Goal: Task Accomplishment & Management: Use online tool/utility

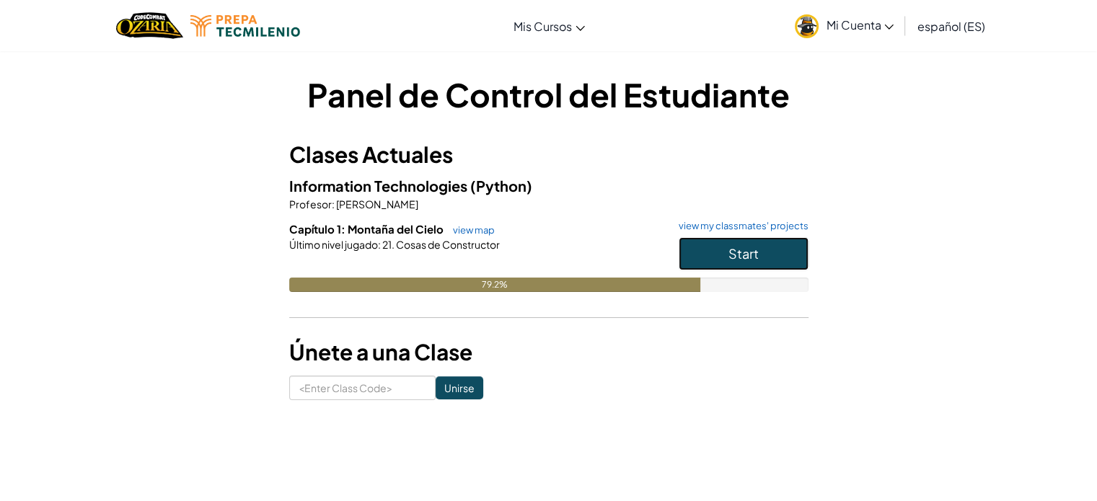
click at [778, 250] on button "Start" at bounding box center [744, 253] width 130 height 33
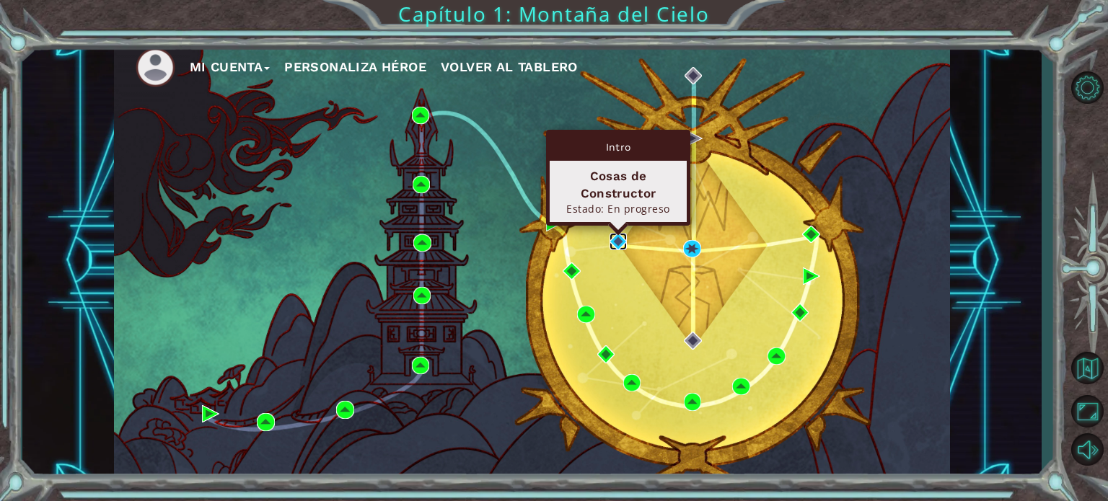
click at [617, 247] on img at bounding box center [618, 241] width 17 height 17
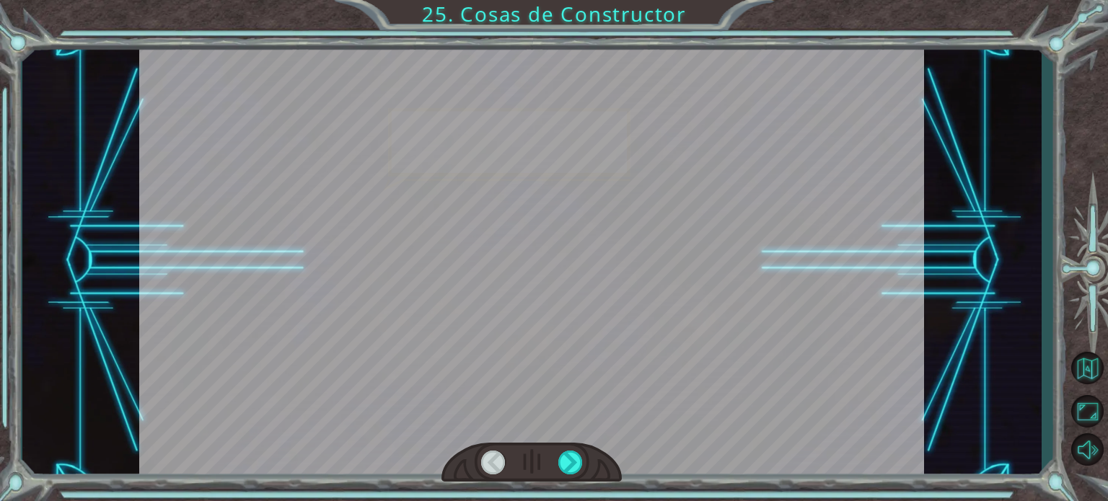
click at [554, 458] on div at bounding box center [531, 463] width 180 height 40
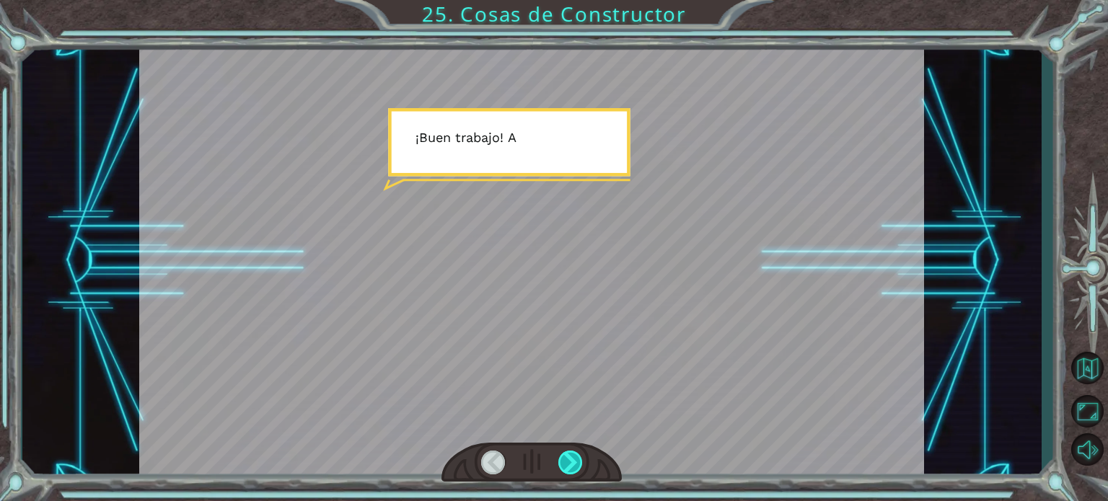
drag, startPoint x: 554, startPoint y: 458, endPoint x: 571, endPoint y: 454, distance: 17.7
click at [571, 454] on div at bounding box center [531, 463] width 180 height 40
click at [571, 454] on div at bounding box center [570, 463] width 25 height 24
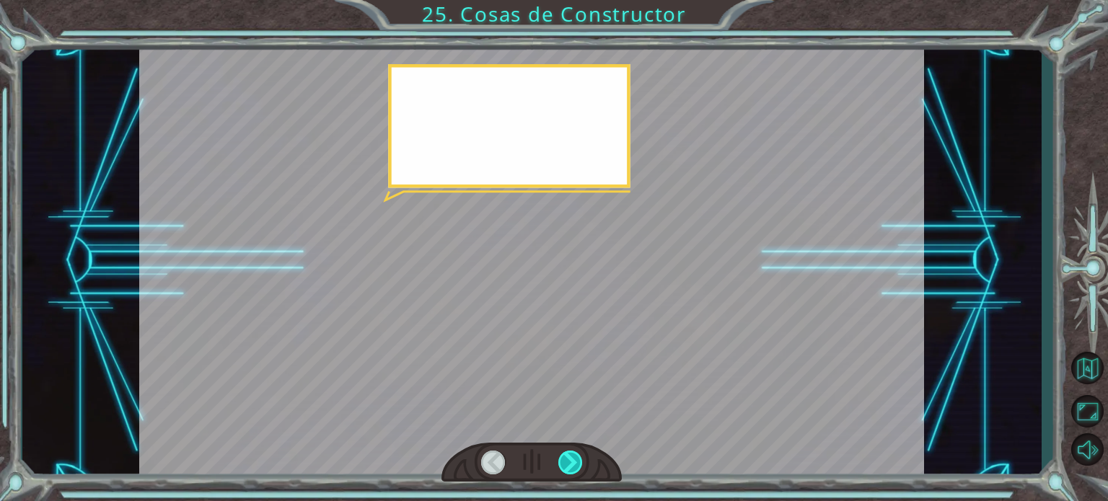
click at [571, 454] on div at bounding box center [570, 463] width 25 height 24
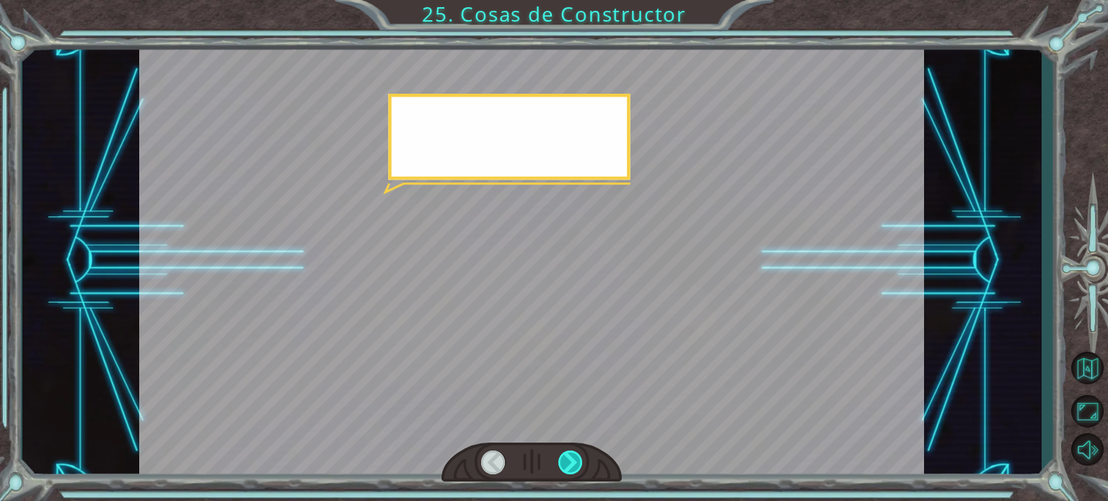
click at [571, 454] on div at bounding box center [570, 463] width 25 height 24
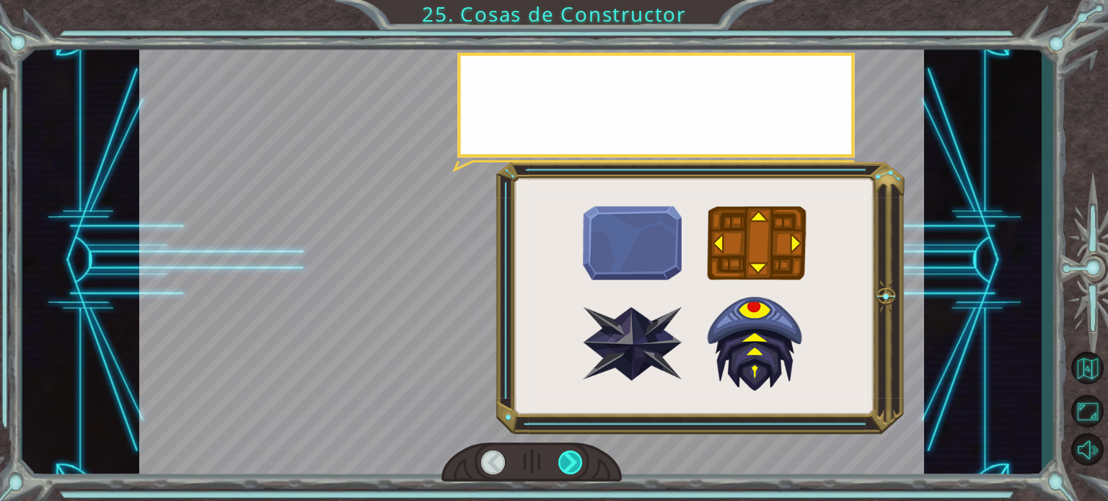
click at [571, 454] on div at bounding box center [570, 463] width 25 height 24
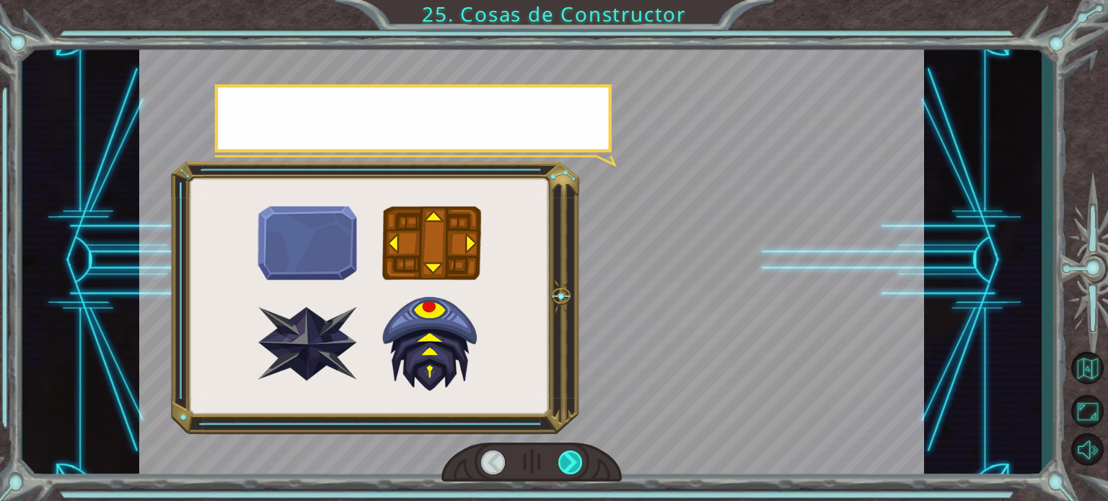
click at [571, 454] on div at bounding box center [570, 463] width 25 height 24
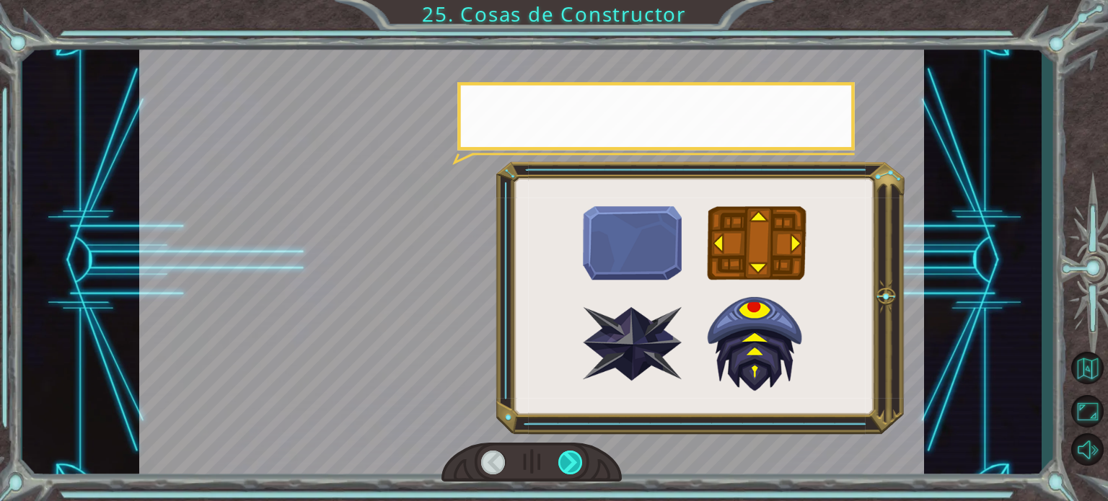
click at [571, 454] on div at bounding box center [570, 463] width 25 height 24
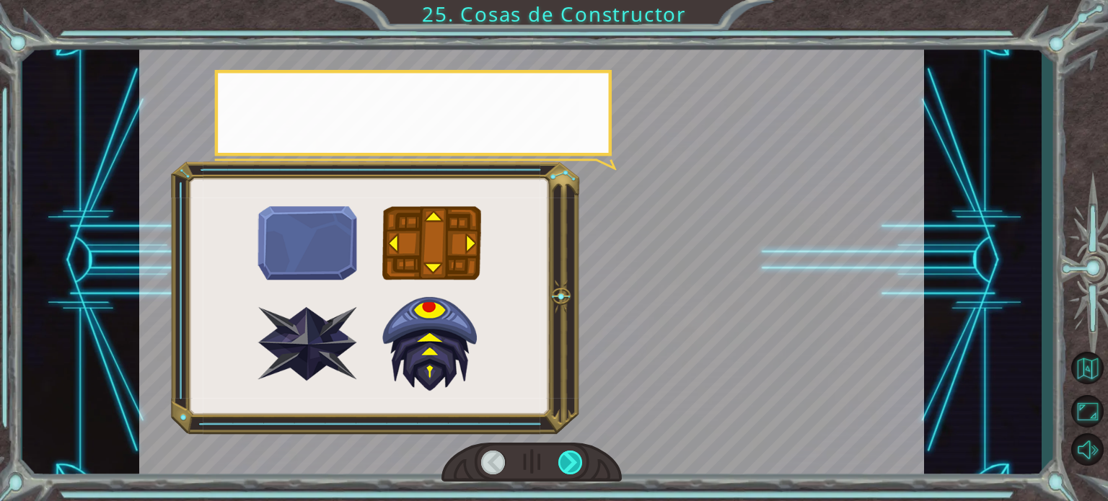
click at [571, 454] on div at bounding box center [570, 463] width 25 height 24
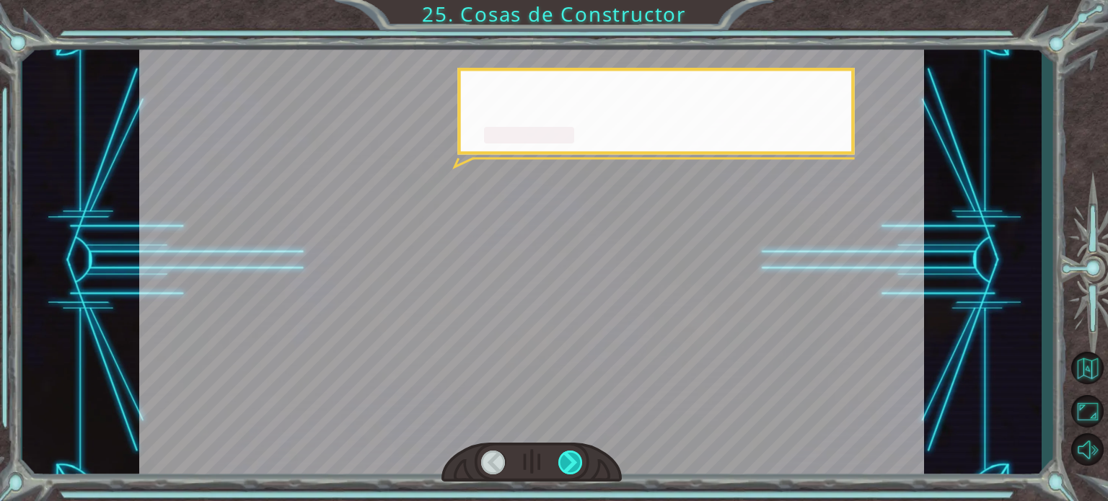
click at [571, 454] on div at bounding box center [570, 463] width 25 height 24
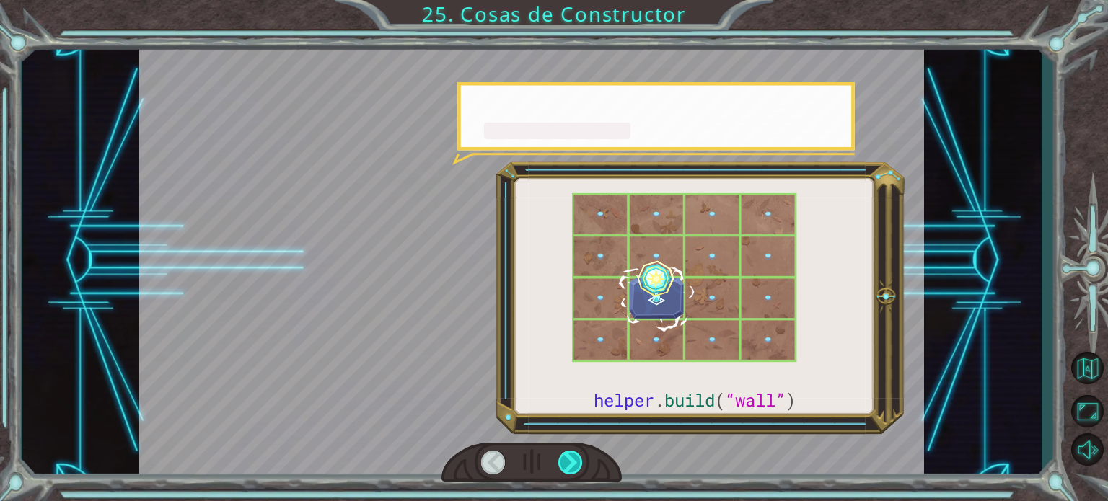
click at [571, 454] on div at bounding box center [570, 463] width 25 height 24
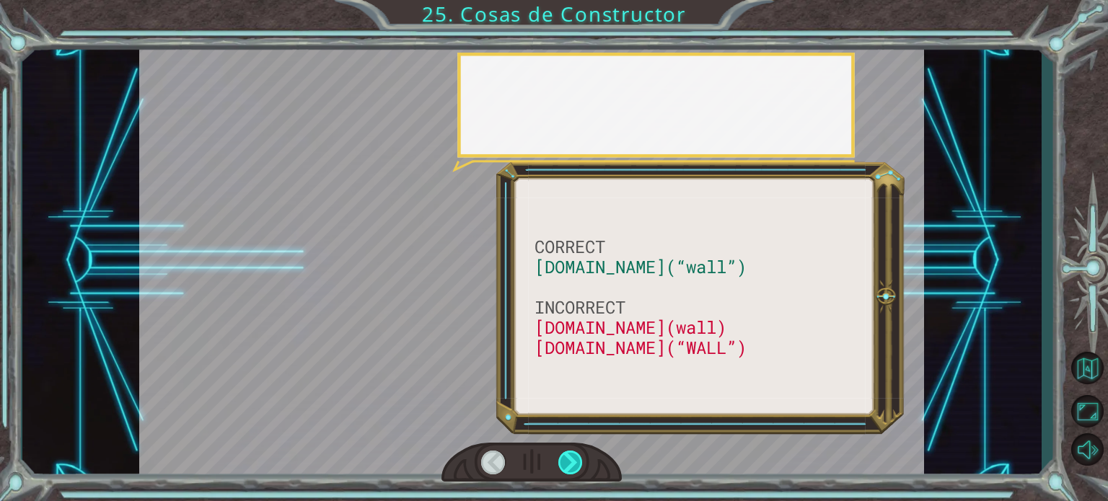
click at [571, 454] on div at bounding box center [570, 463] width 25 height 24
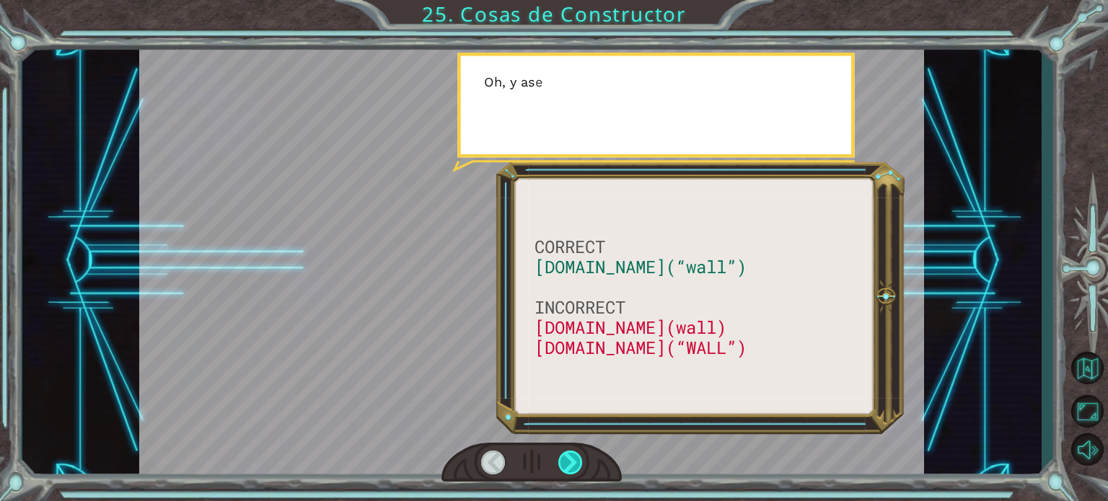
click at [571, 454] on div at bounding box center [570, 463] width 25 height 24
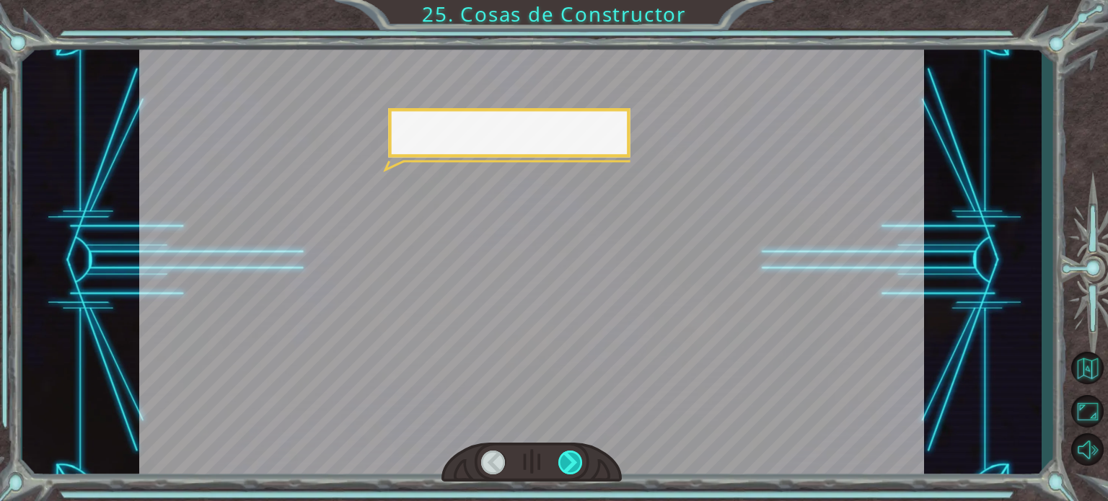
click at [571, 454] on div at bounding box center [570, 463] width 25 height 24
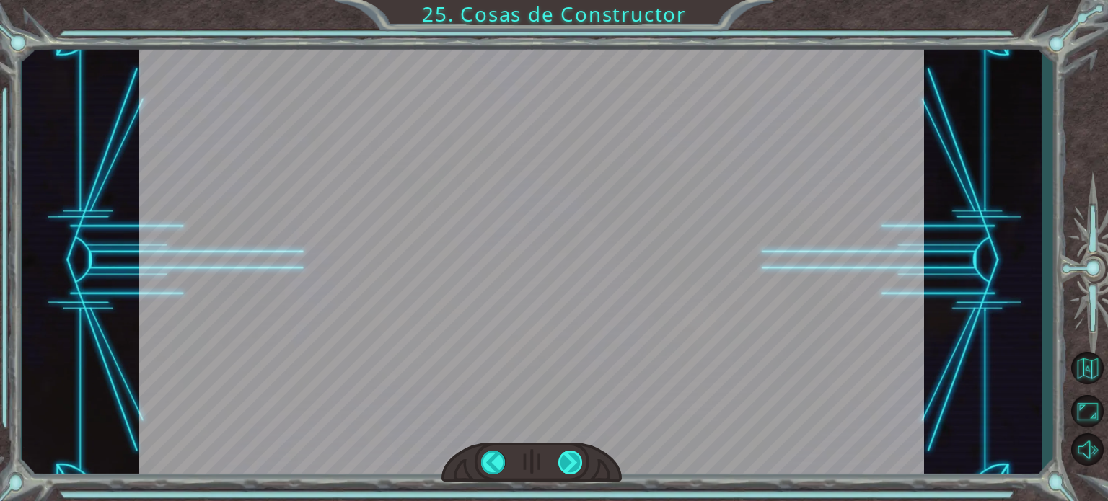
click at [571, 454] on div at bounding box center [570, 463] width 25 height 24
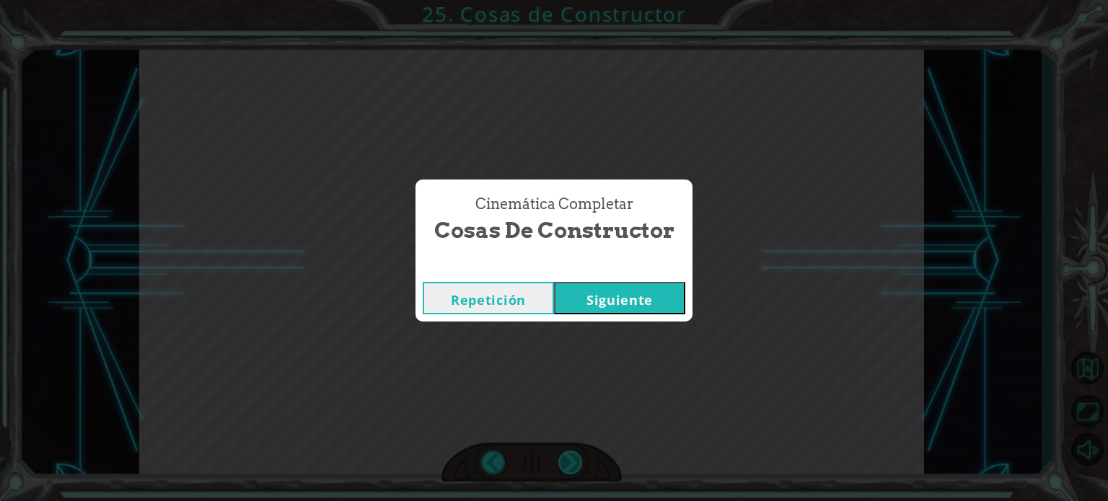
click at [571, 454] on div "Cinemática Completar Cosas de Constructor Repetición Siguiente" at bounding box center [554, 250] width 1108 height 501
click at [638, 302] on button "Siguiente" at bounding box center [619, 298] width 131 height 32
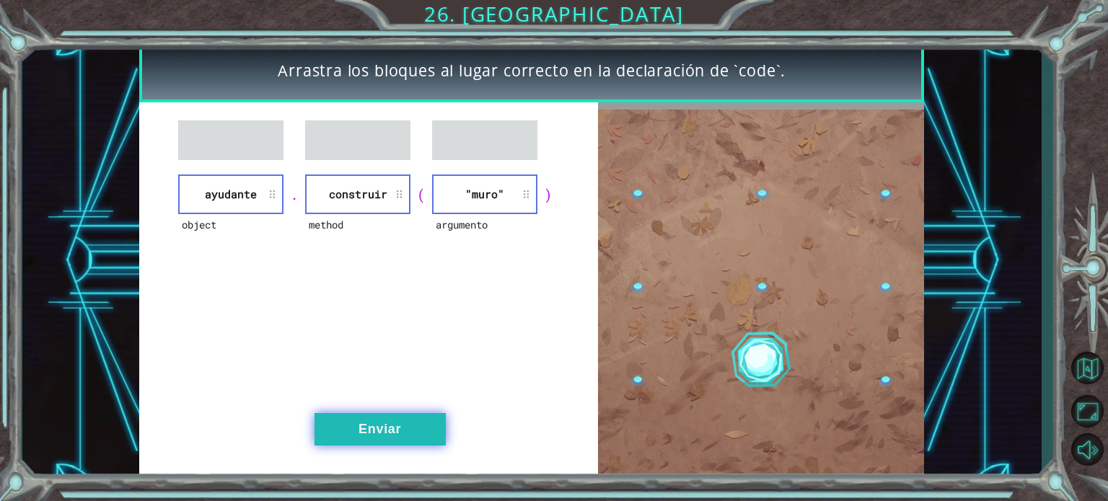
click at [405, 419] on button "Enviar" at bounding box center [379, 429] width 131 height 32
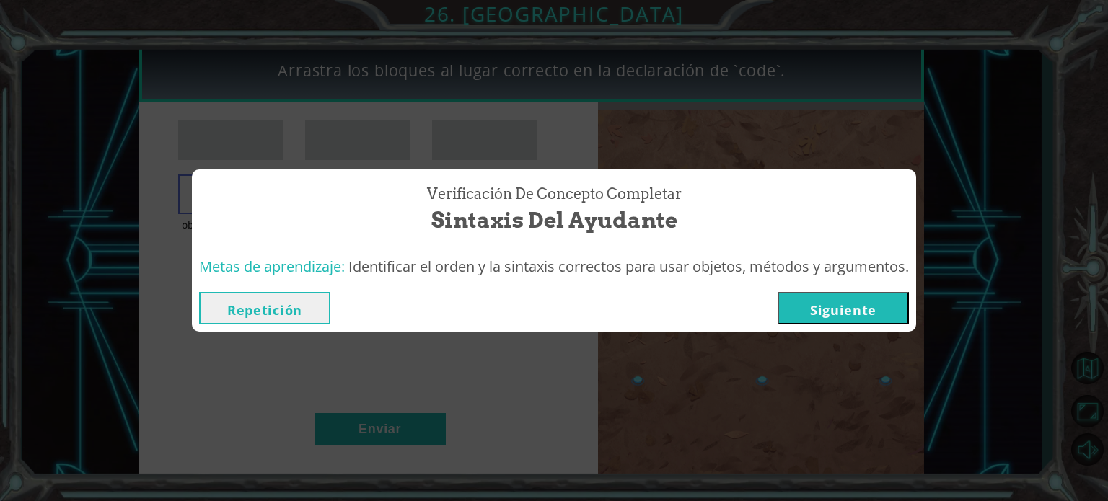
click at [865, 294] on button "Siguiente" at bounding box center [843, 308] width 131 height 32
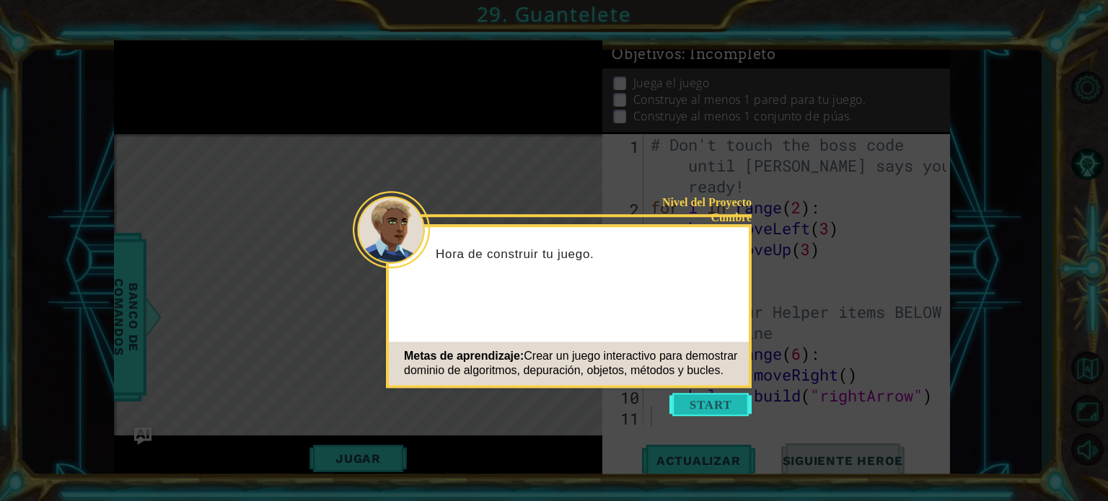
click at [718, 399] on button "Start" at bounding box center [710, 404] width 82 height 23
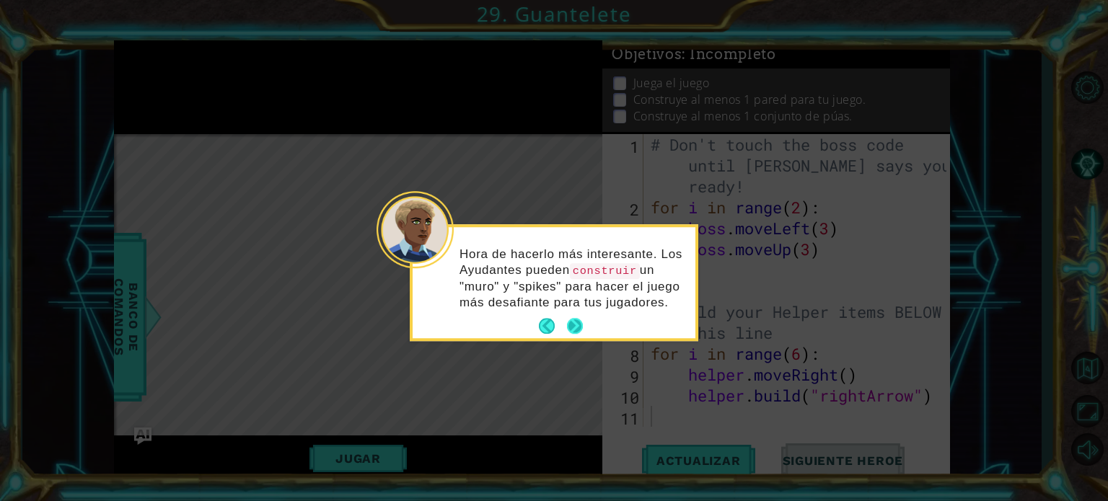
click at [567, 325] on button "Next" at bounding box center [575, 327] width 16 height 16
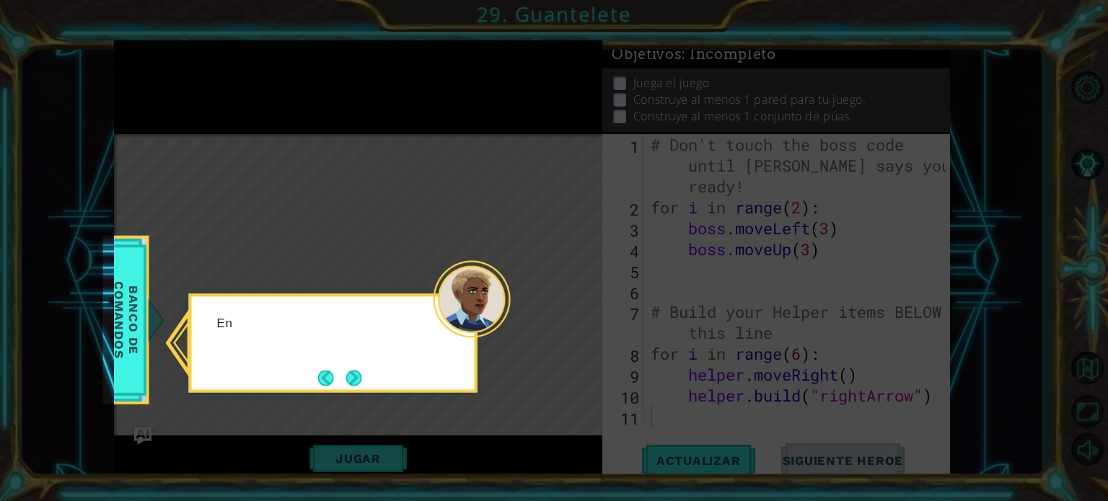
click at [563, 325] on icon at bounding box center [554, 250] width 1108 height 501
click at [353, 386] on button "Next" at bounding box center [354, 378] width 16 height 16
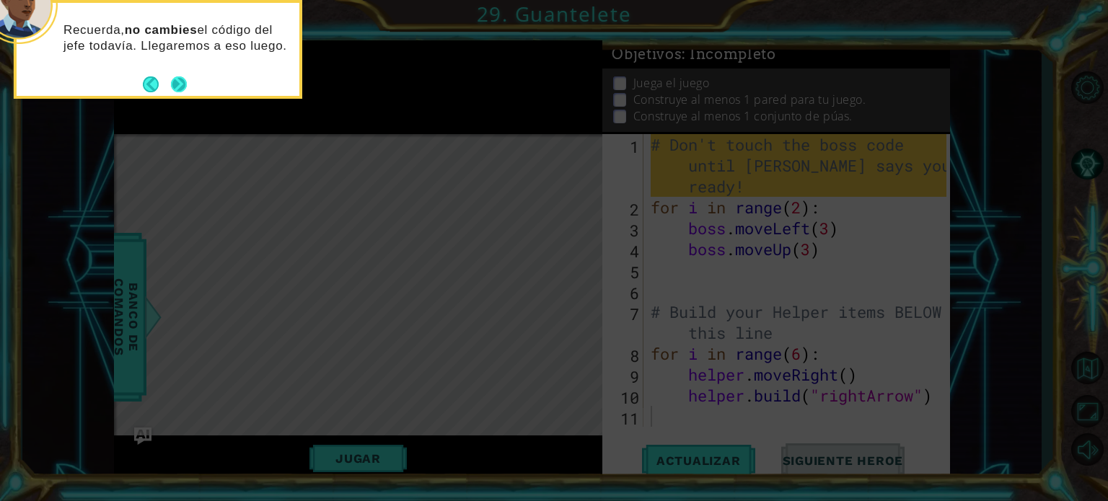
click at [176, 90] on button "Next" at bounding box center [179, 84] width 16 height 16
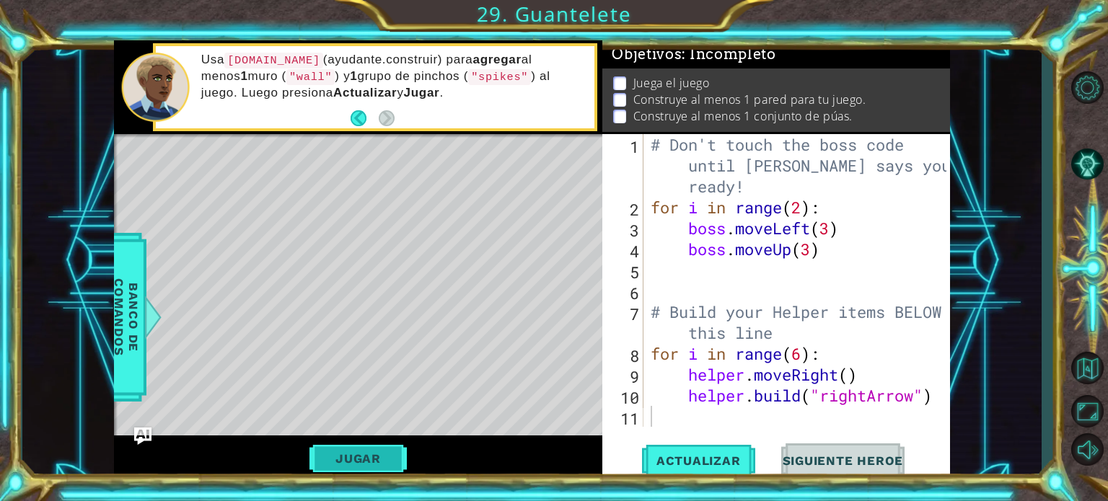
click at [379, 446] on button "Jugar" at bounding box center [357, 458] width 97 height 27
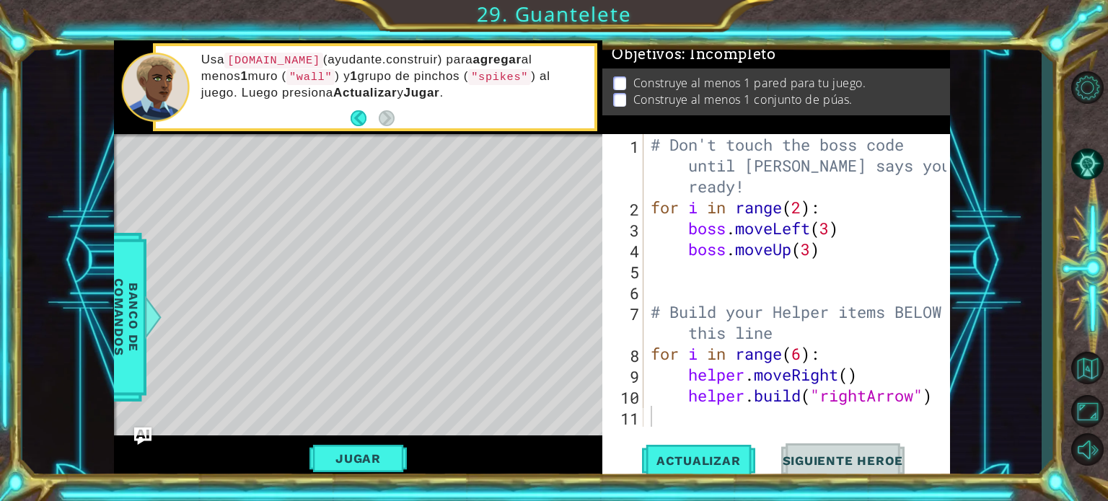
click at [149, 288] on div "Level Map" at bounding box center [447, 346] width 667 height 425
click at [131, 290] on span "Banco de comandos" at bounding box center [126, 316] width 38 height 149
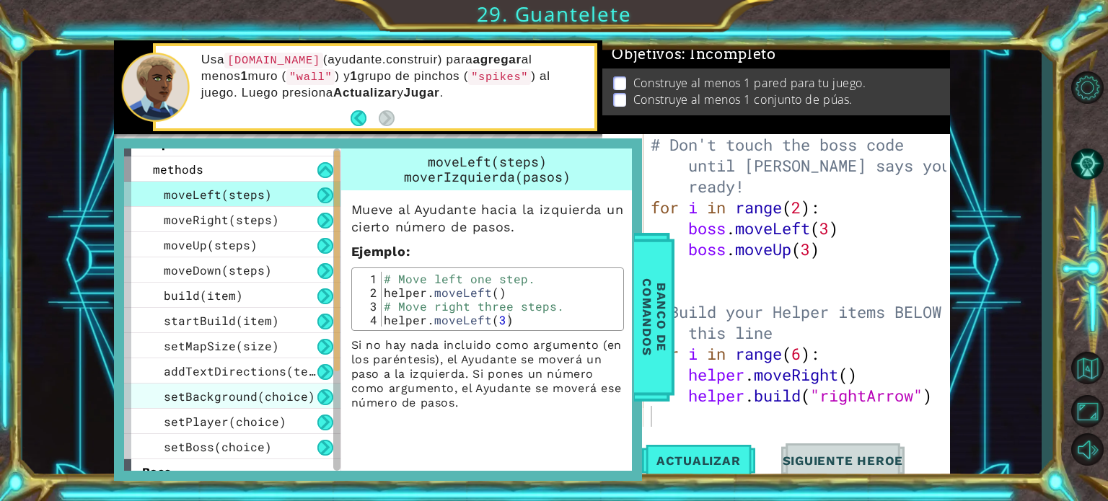
scroll to position [22, 0]
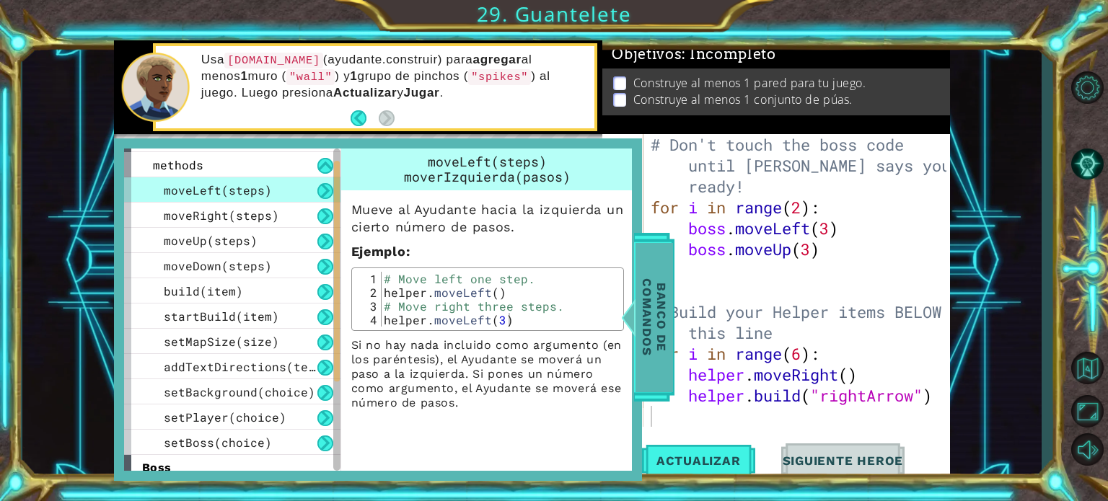
click at [665, 288] on span "Banco de comandos" at bounding box center [654, 316] width 38 height 149
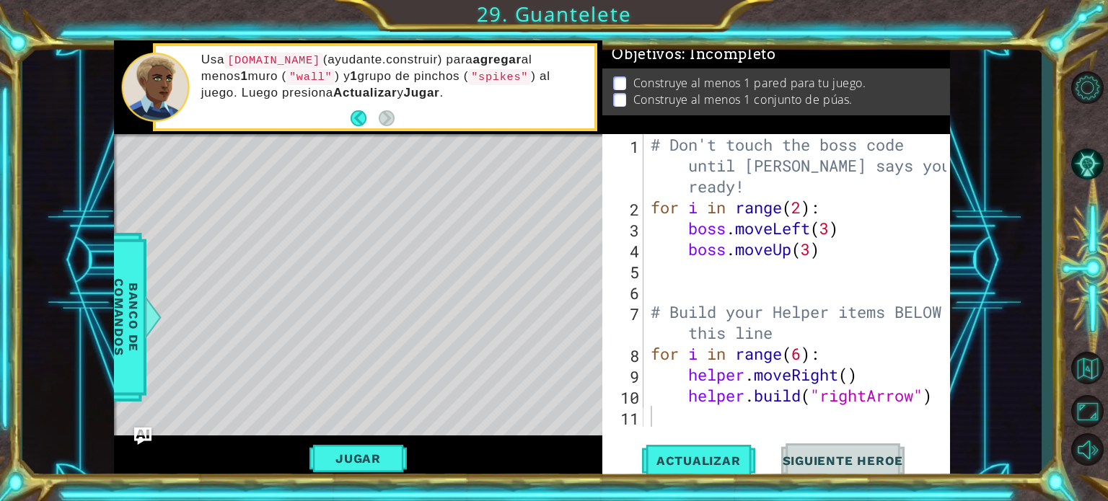
click at [1056, 282] on div "1 ההההההההההההההההההההההההההההההההההההההההההההההההההההההההההההההההההההההההההההה…" at bounding box center [554, 250] width 1108 height 501
click at [681, 456] on span "Actualizar" at bounding box center [698, 461] width 113 height 14
click at [685, 373] on div "# Don't touch the boss code until Vega says you're ready! for i in range ( 2 ) …" at bounding box center [801, 322] width 306 height 377
type textarea "helper.moveRight()"
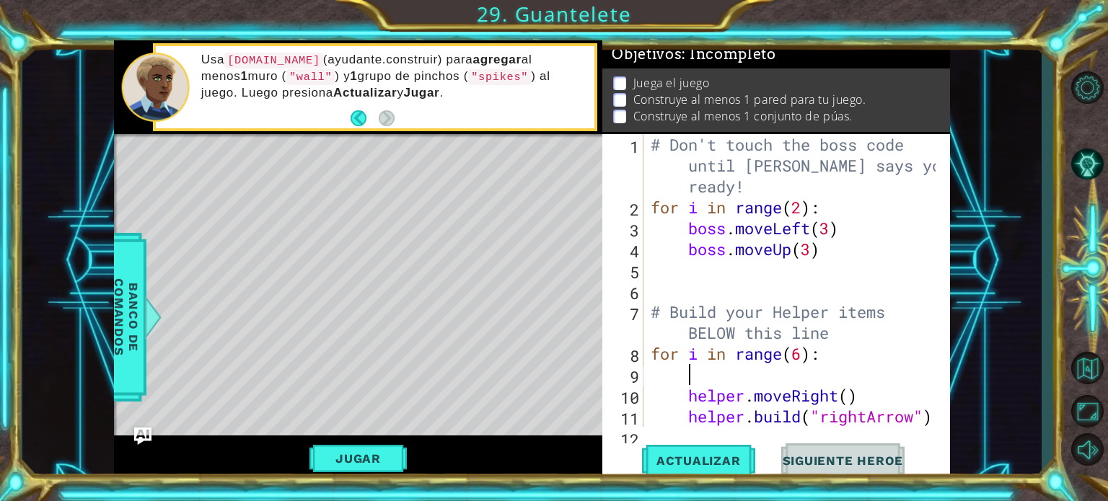
type textarea "h"
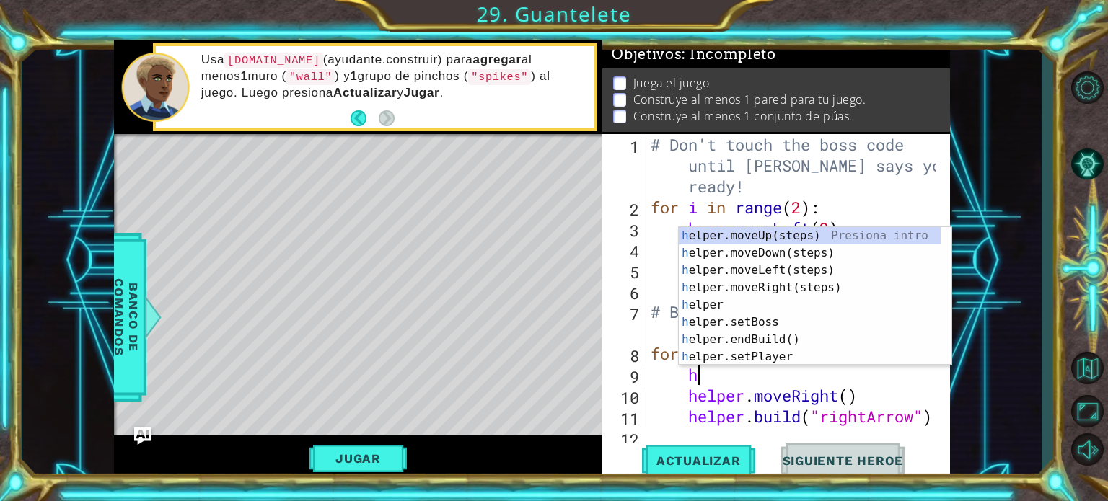
scroll to position [0, 1]
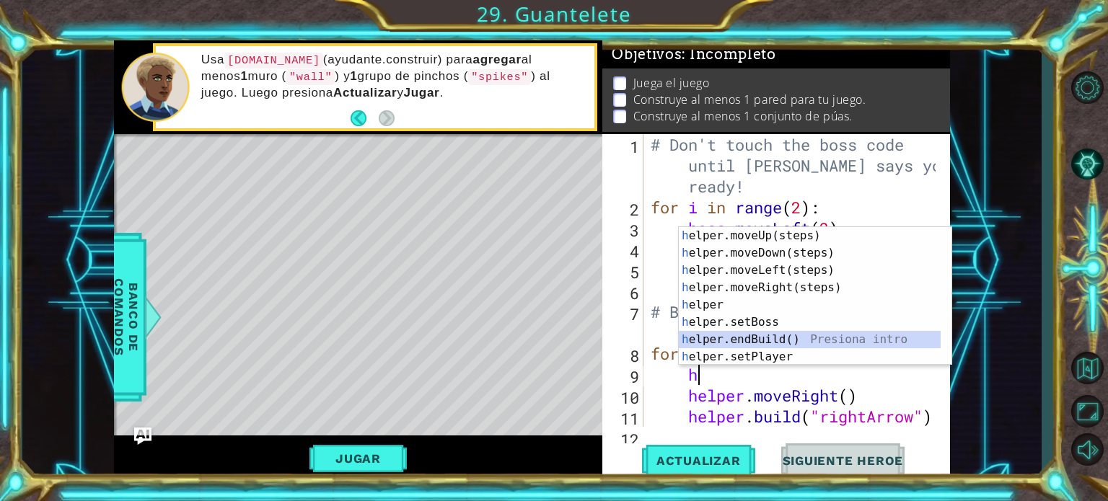
click at [770, 335] on div "h elper.moveUp(steps) Presiona intro h elper.moveDown(steps) Presiona intro h e…" at bounding box center [810, 313] width 262 height 173
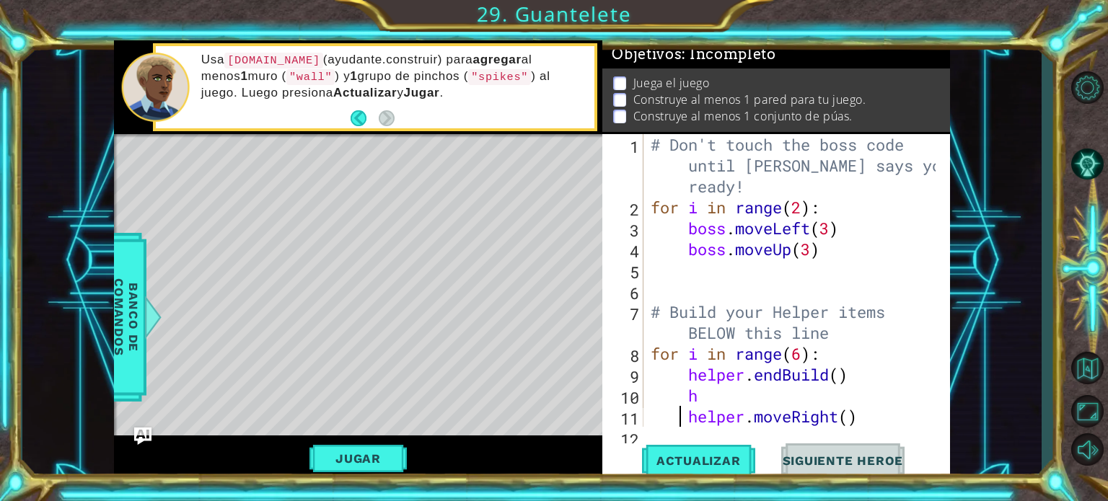
click at [677, 410] on div "# Don't touch the boss code until Vega says you're ready! for i in range ( 2 ) …" at bounding box center [795, 322] width 295 height 377
click at [717, 394] on div "# Don't touch the boss code until Vega says you're ready! for i in range ( 2 ) …" at bounding box center [795, 322] width 295 height 377
type textarea "h"
click at [687, 413] on div "# Don't touch the boss code until Vega says you're ready! for i in range ( 2 ) …" at bounding box center [795, 322] width 295 height 377
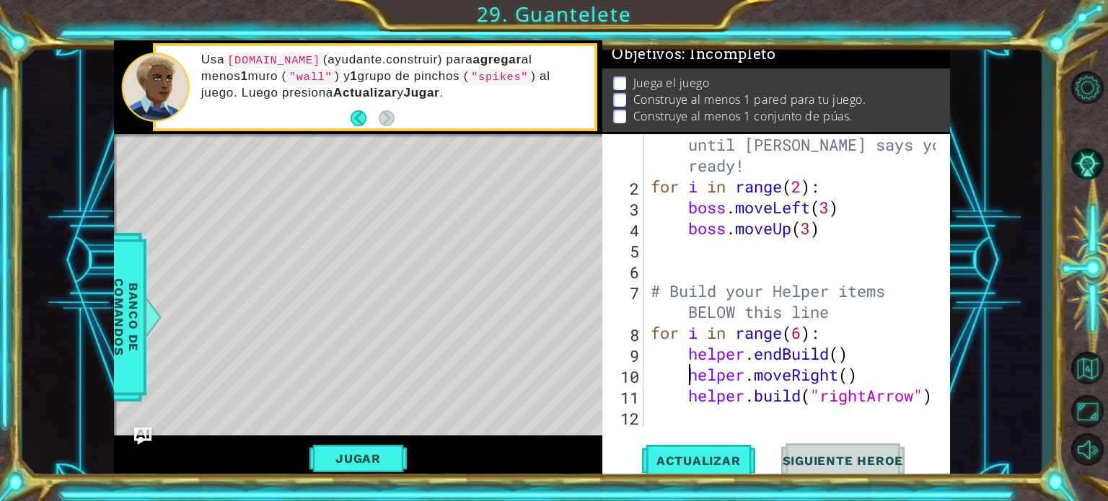
scroll to position [20, 0]
click at [718, 452] on button "Actualizar" at bounding box center [698, 461] width 113 height 35
click at [387, 459] on button "Jugar" at bounding box center [357, 458] width 97 height 27
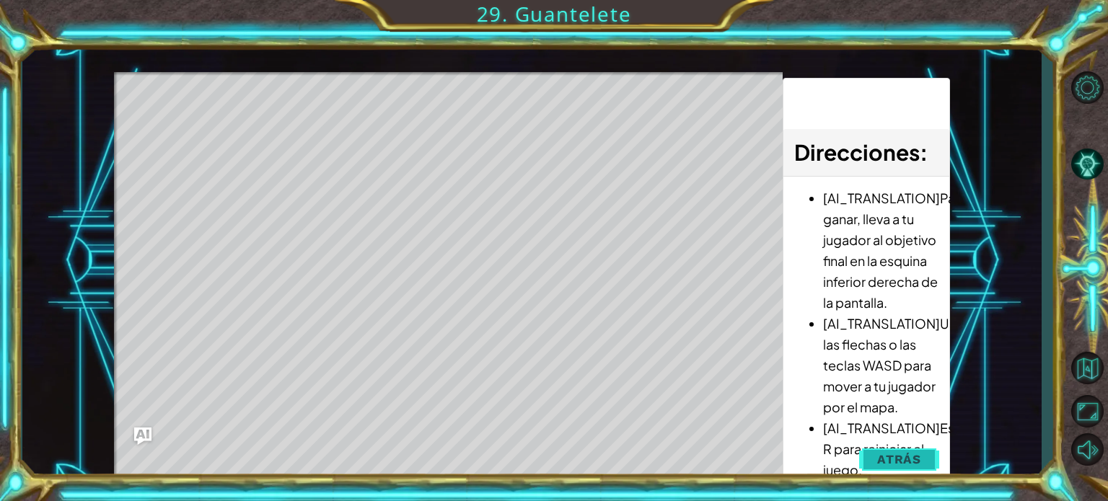
click at [895, 458] on span "Atrás" at bounding box center [899, 459] width 44 height 14
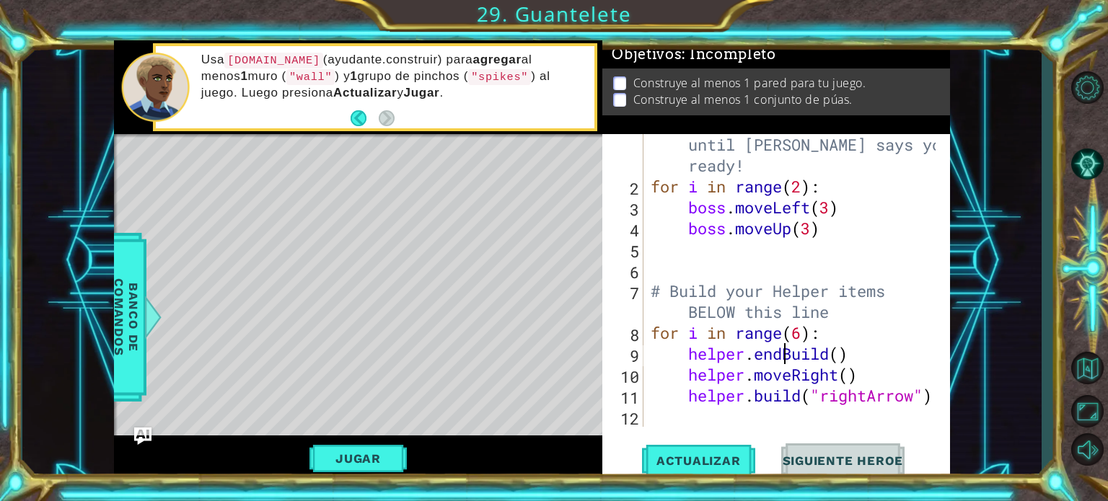
click at [783, 350] on div "# Don't touch the boss code until Vega says you're ready! for i in range ( 2 ) …" at bounding box center [795, 301] width 295 height 377
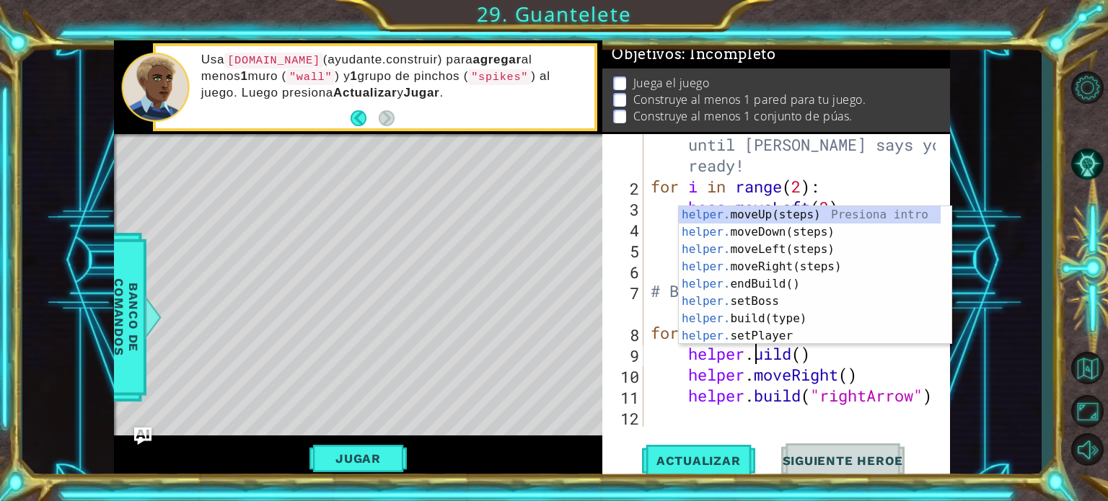
scroll to position [0, 5]
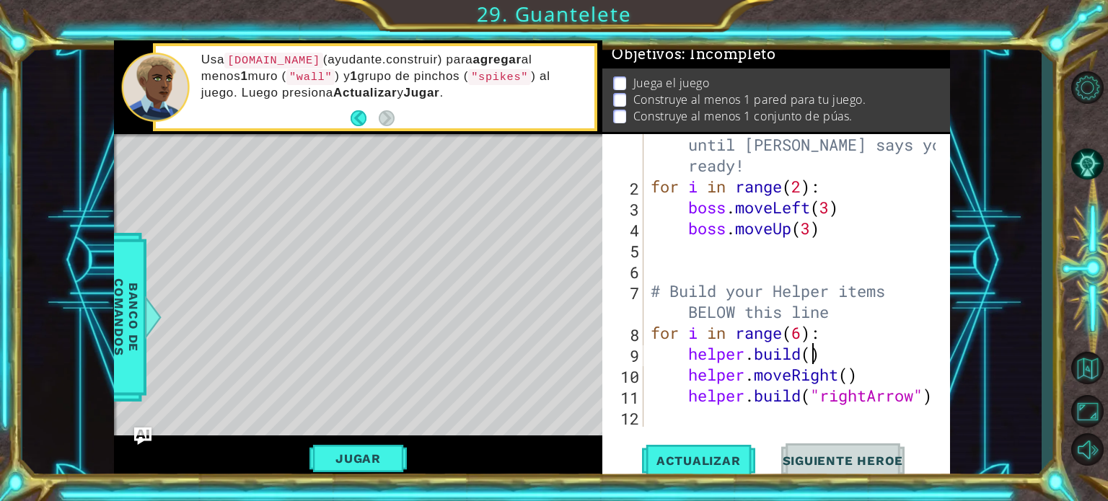
click at [815, 357] on div "# Don't touch the boss code until Vega says you're ready! for i in range ( 2 ) …" at bounding box center [795, 301] width 295 height 377
click at [717, 467] on span "Actualizar" at bounding box center [698, 461] width 113 height 14
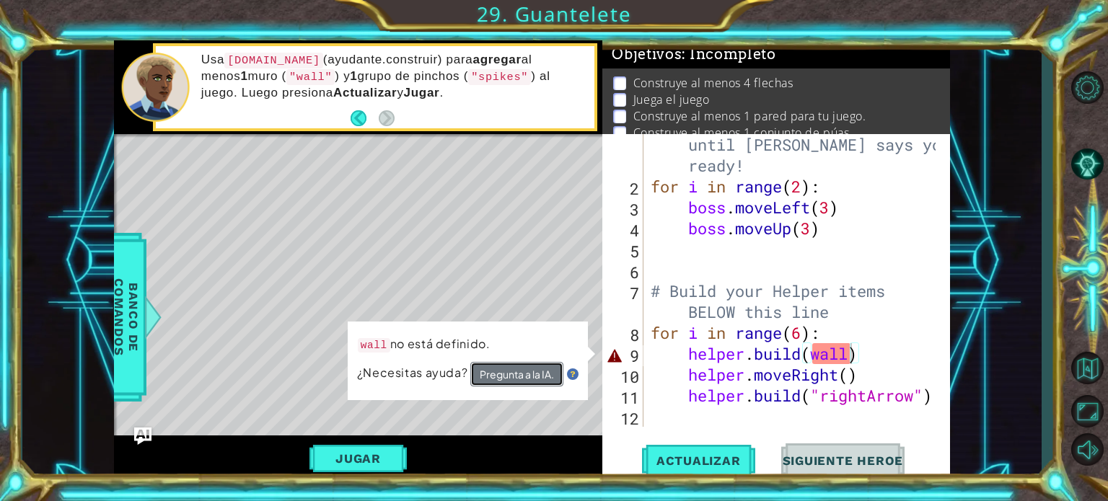
click at [545, 369] on button "Pregunta a la IA." at bounding box center [516, 374] width 93 height 25
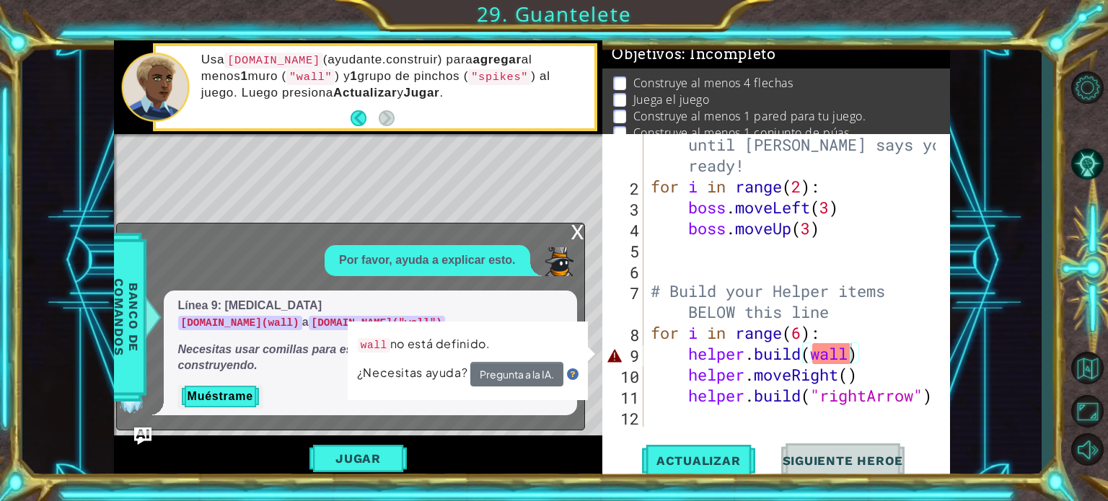
drag, startPoint x: 483, startPoint y: 340, endPoint x: 491, endPoint y: 334, distance: 9.8
click at [491, 334] on div "wall no está definido. ¿Necesitas ayuda? Pregunta a la IA." at bounding box center [468, 361] width 240 height 79
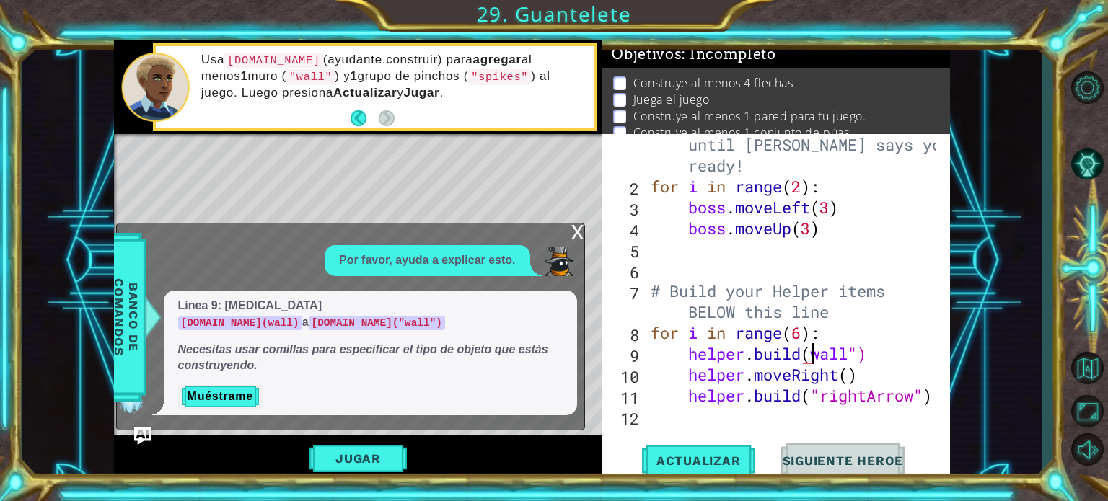
scroll to position [0, 8]
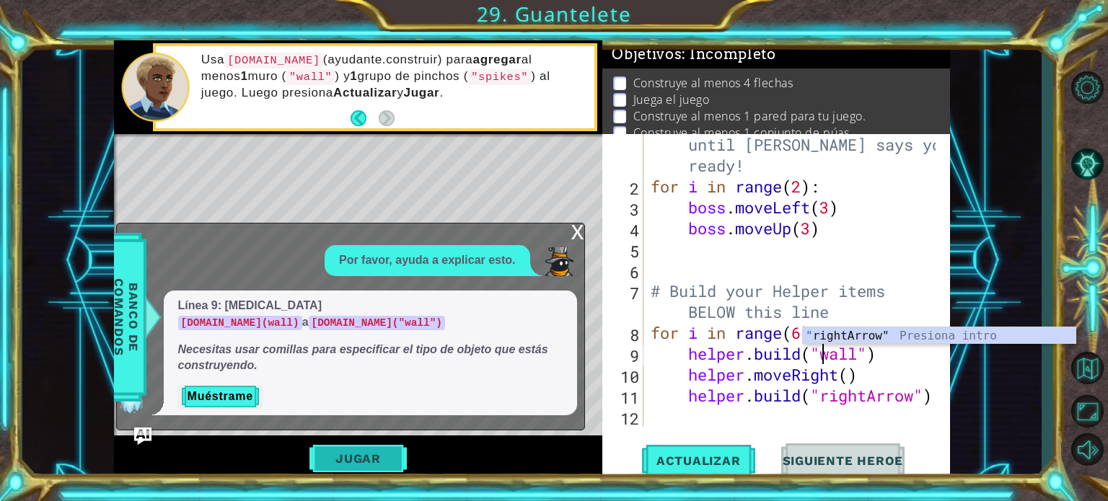
type textarea "[DOMAIN_NAME]("wall")"
click at [355, 446] on button "Jugar" at bounding box center [357, 458] width 97 height 27
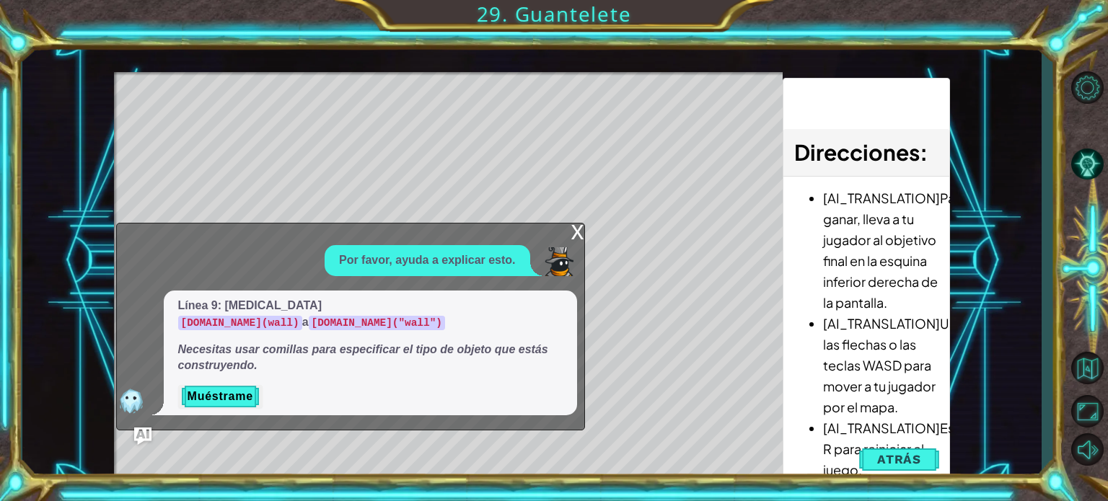
click at [576, 238] on div "x" at bounding box center [577, 231] width 13 height 14
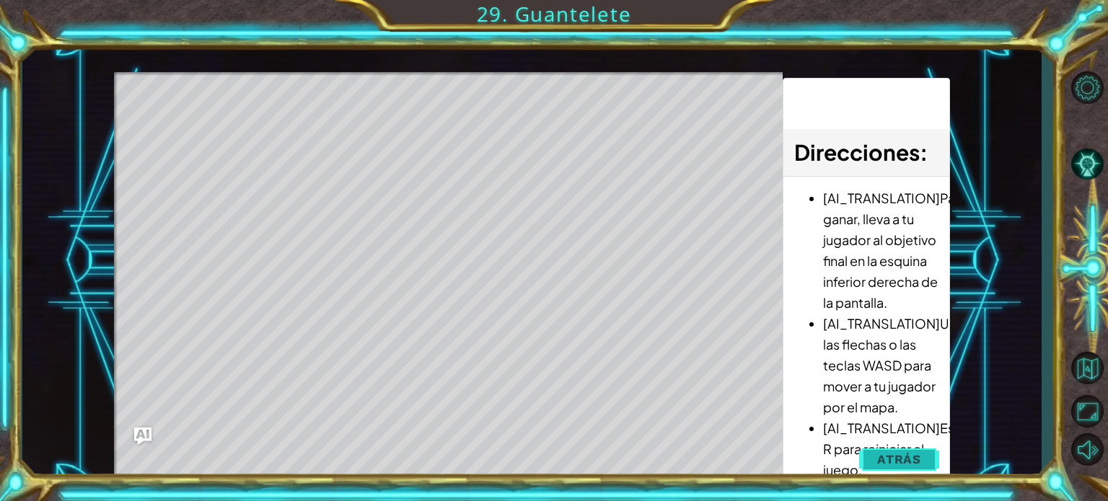
click at [898, 458] on span "Atrás" at bounding box center [899, 459] width 44 height 14
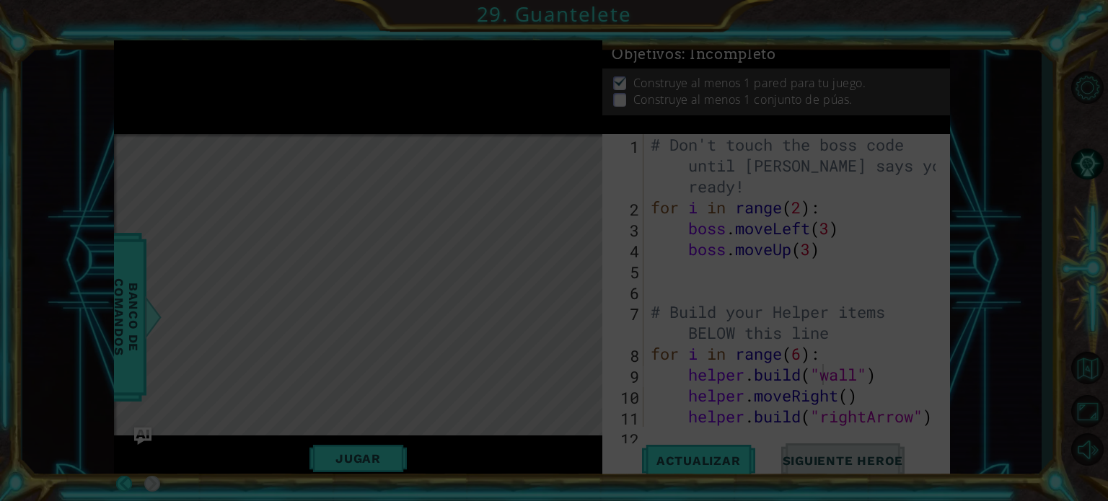
scroll to position [0, 0]
drag, startPoint x: 898, startPoint y: 458, endPoint x: 685, endPoint y: 377, distance: 228.3
click at [685, 377] on icon at bounding box center [554, 250] width 1108 height 501
click at [554, 108] on icon at bounding box center [554, 250] width 1108 height 501
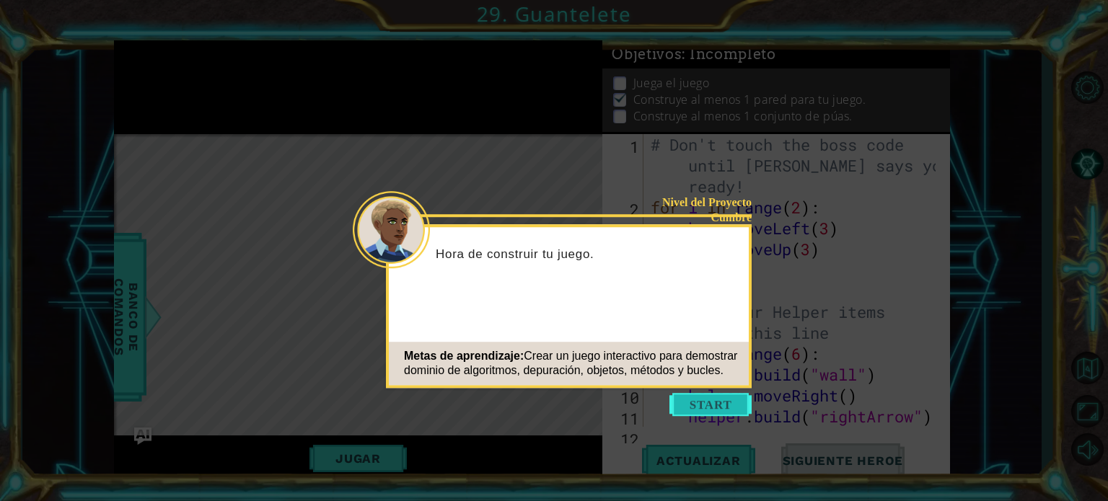
click at [712, 402] on button "Start" at bounding box center [710, 404] width 82 height 23
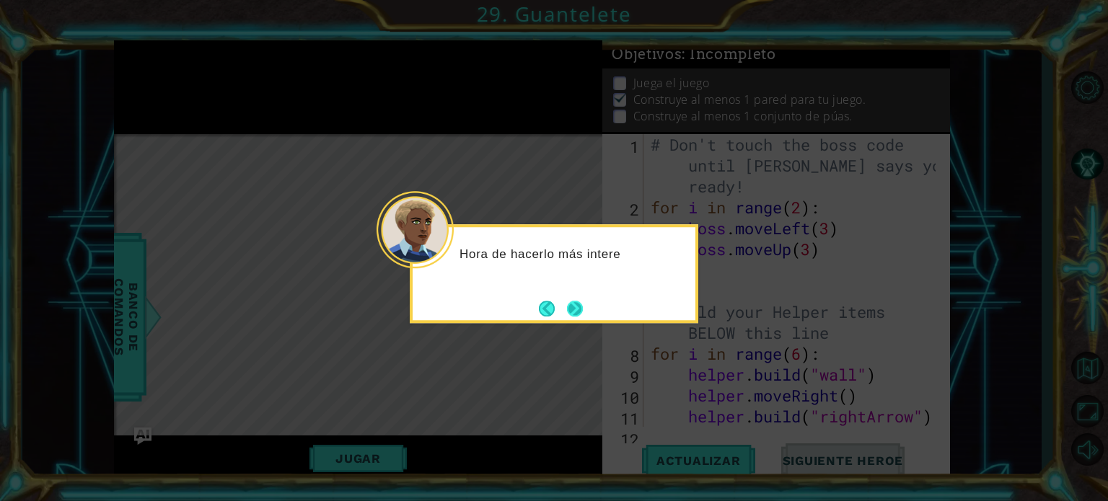
click at [578, 301] on button "Next" at bounding box center [575, 309] width 17 height 17
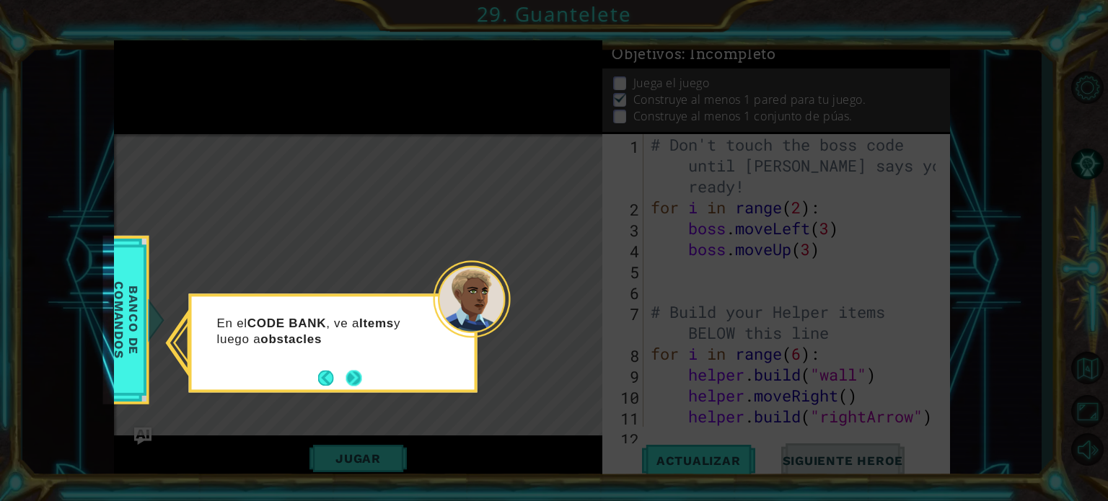
click at [358, 371] on button "Next" at bounding box center [354, 378] width 16 height 16
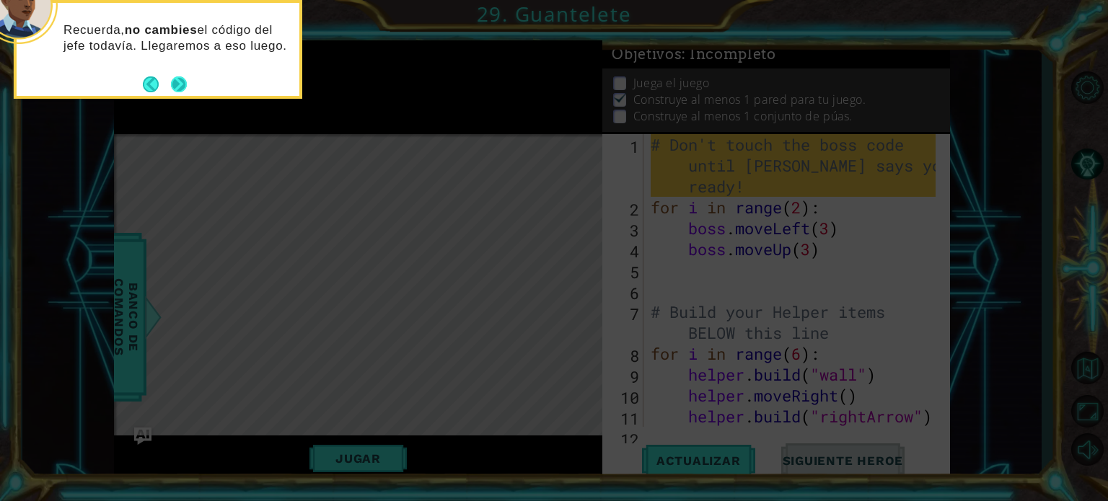
click at [185, 88] on button "Next" at bounding box center [178, 84] width 22 height 22
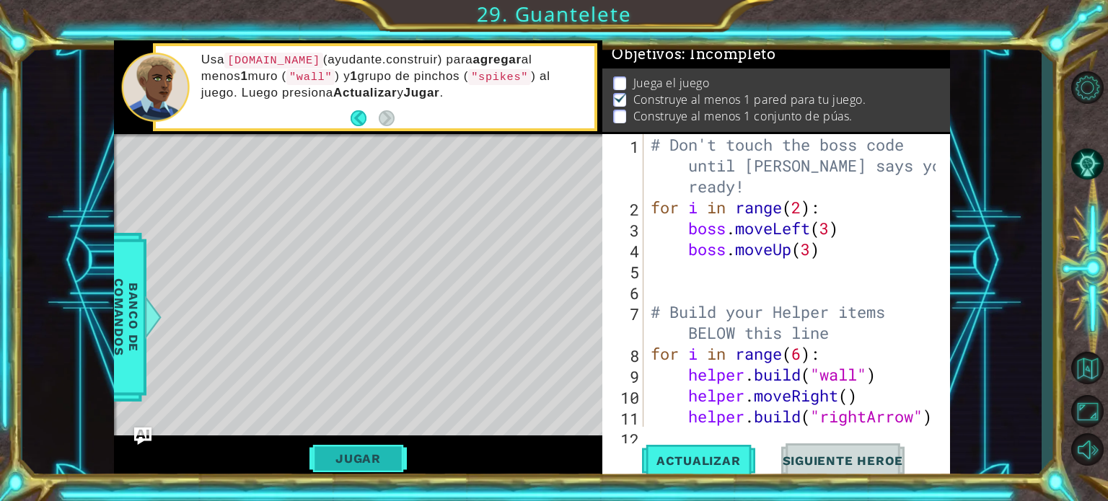
click at [355, 452] on button "Jugar" at bounding box center [357, 458] width 97 height 27
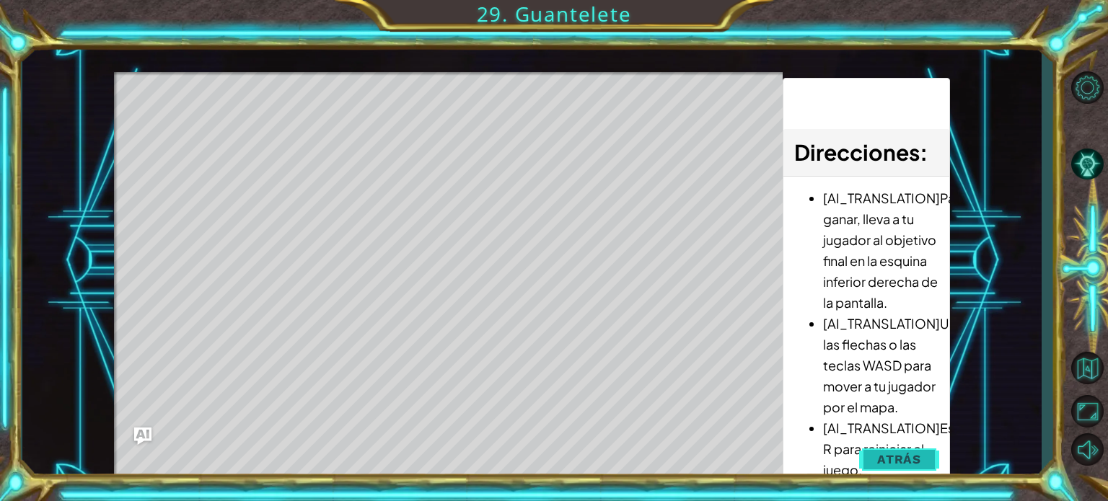
click at [903, 456] on span "Atrás" at bounding box center [899, 459] width 44 height 14
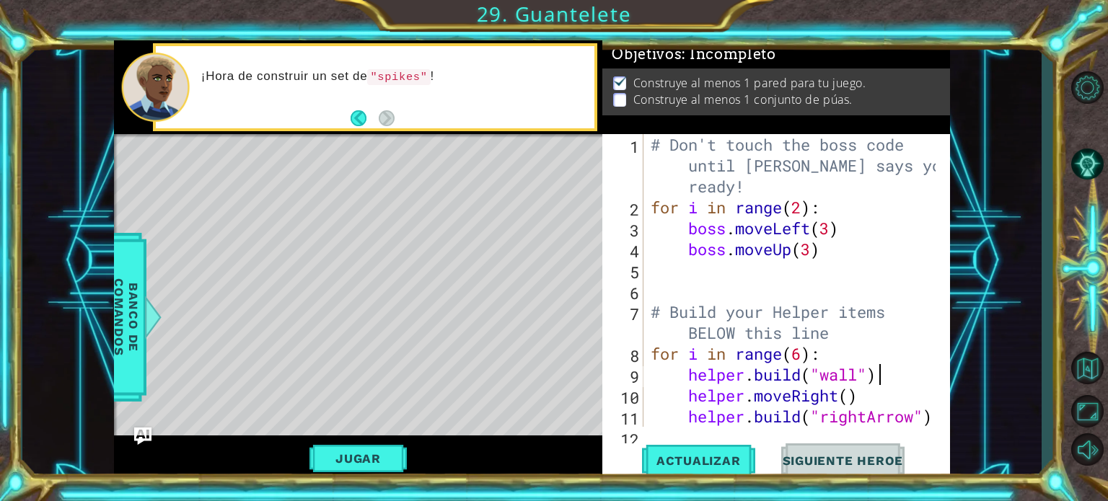
click at [880, 378] on div "# Don't touch the boss code until Vega says you're ready! for i in range ( 2 ) …" at bounding box center [795, 322] width 295 height 377
type textarea "[DOMAIN_NAME]("wall")"
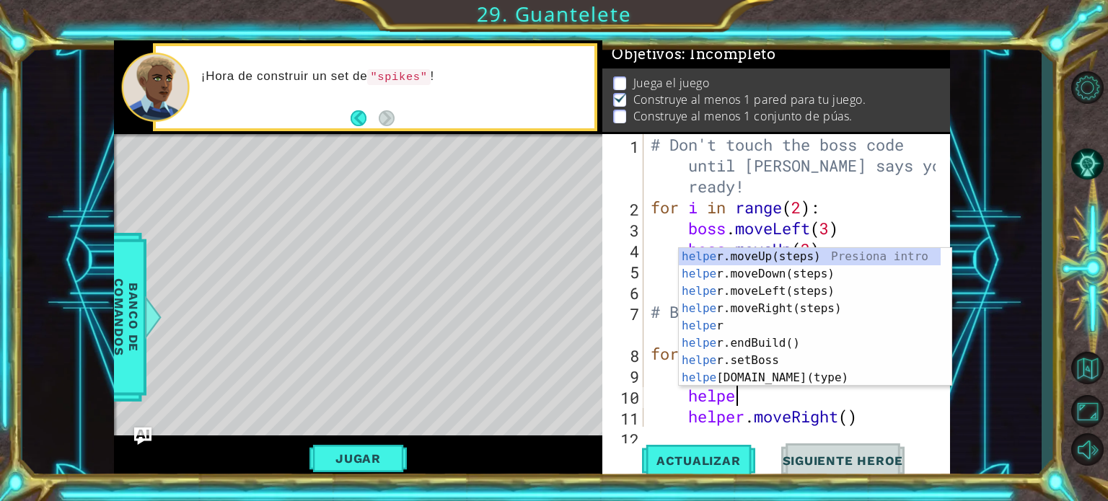
scroll to position [0, 3]
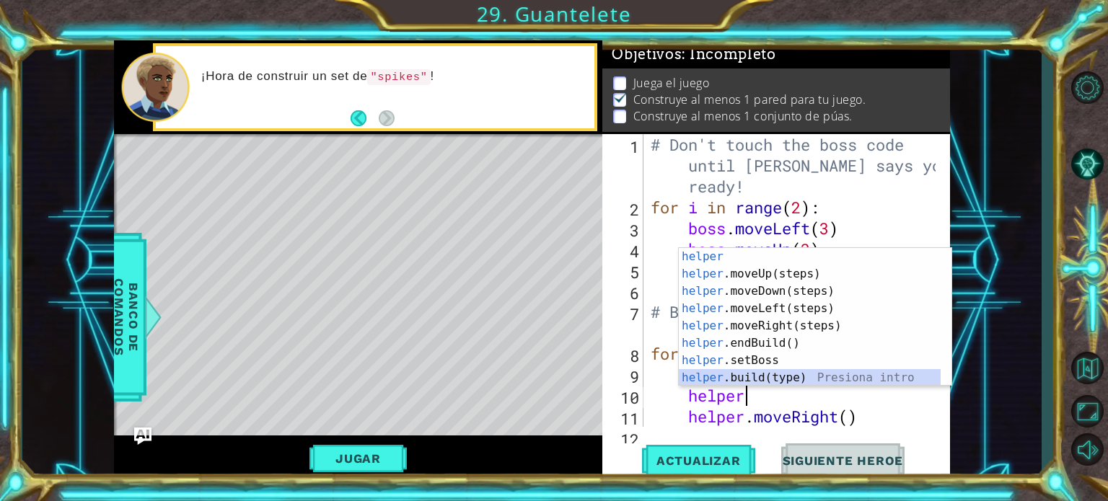
click at [785, 377] on div "helper Presiona intro helper .moveUp(steps) Presiona intro helper .moveDown(ste…" at bounding box center [810, 334] width 262 height 173
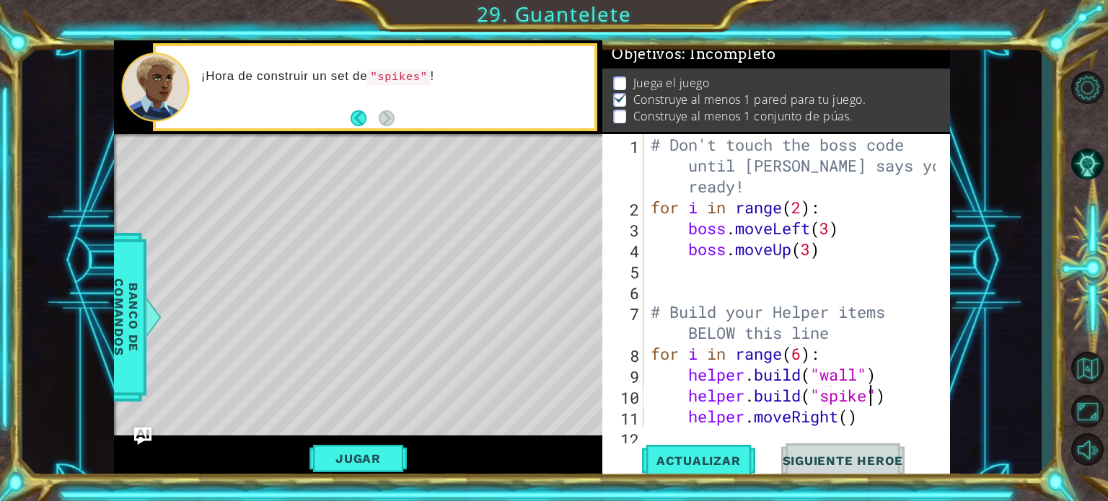
scroll to position [0, 9]
type textarea "helper.build("spikes")"
click at [687, 462] on span "Actualizar" at bounding box center [698, 461] width 113 height 14
click at [371, 452] on button "Jugar" at bounding box center [357, 458] width 97 height 27
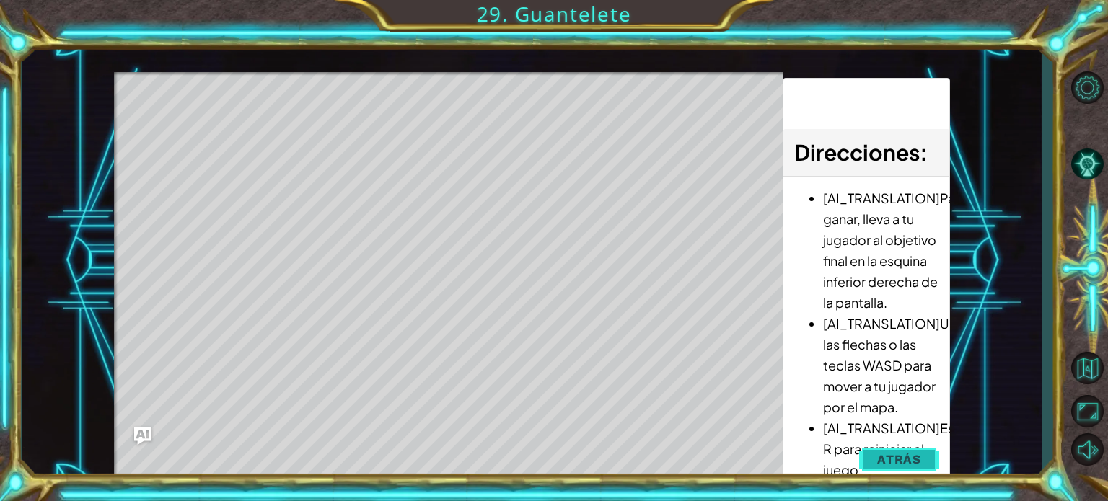
click at [898, 468] on button "Atrás" at bounding box center [899, 459] width 80 height 29
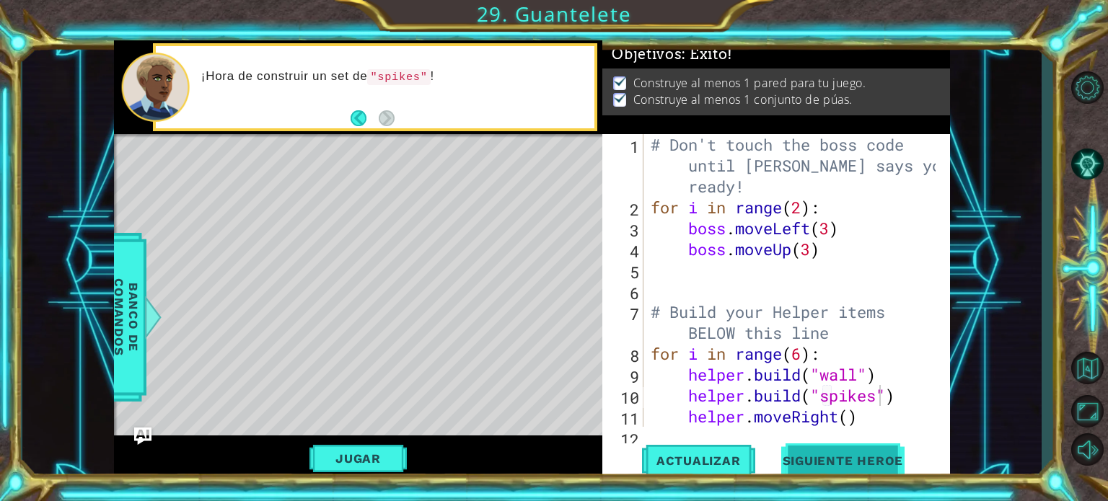
click at [837, 461] on span "Siguiente Heroe" at bounding box center [843, 464] width 150 height 14
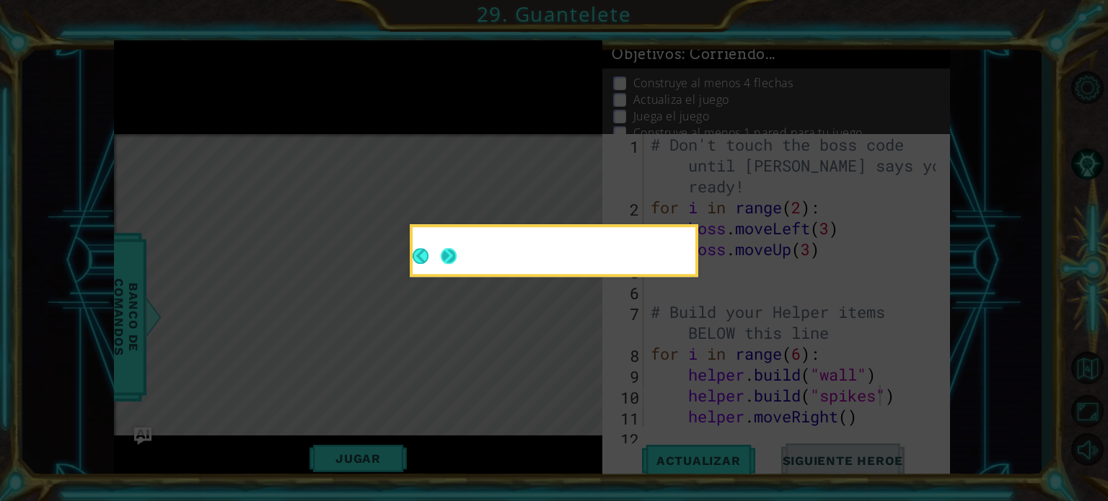
click at [448, 269] on footer at bounding box center [435, 256] width 44 height 35
click at [448, 260] on button "Next" at bounding box center [449, 256] width 17 height 17
click at [448, 260] on icon at bounding box center [554, 250] width 1108 height 501
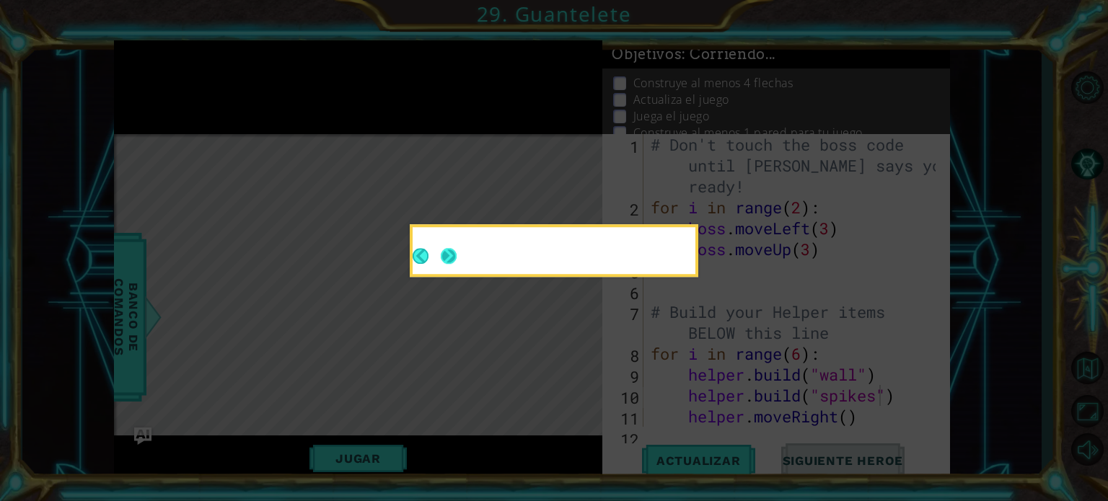
click at [448, 260] on icon at bounding box center [554, 250] width 1108 height 501
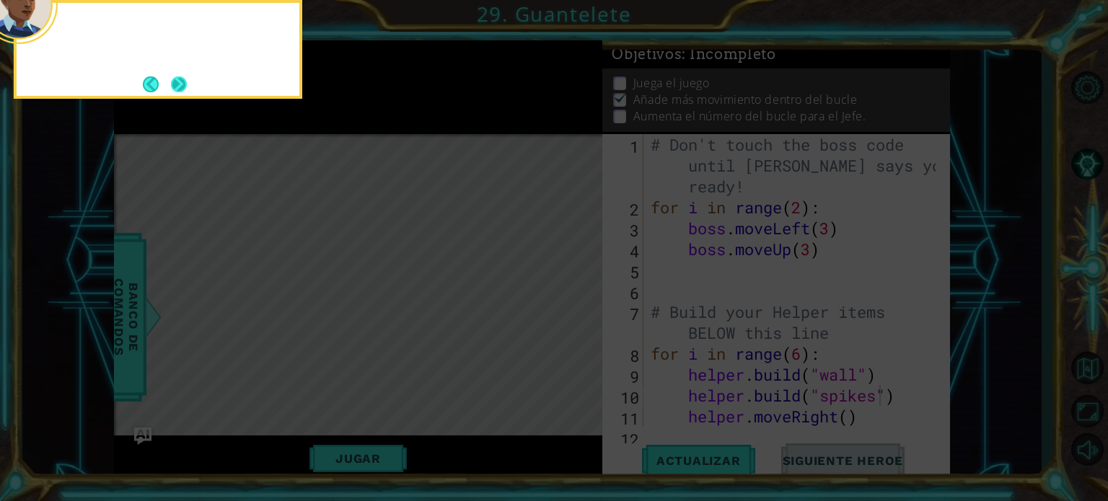
click at [181, 87] on button "Next" at bounding box center [179, 84] width 16 height 16
click at [181, 87] on icon at bounding box center [554, 75] width 1108 height 853
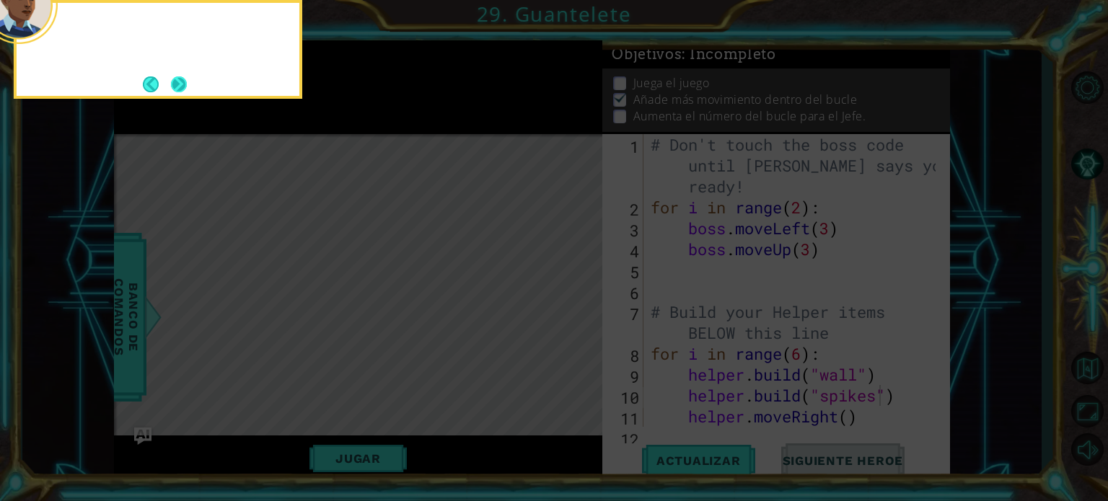
click at [181, 87] on icon at bounding box center [554, 75] width 1108 height 853
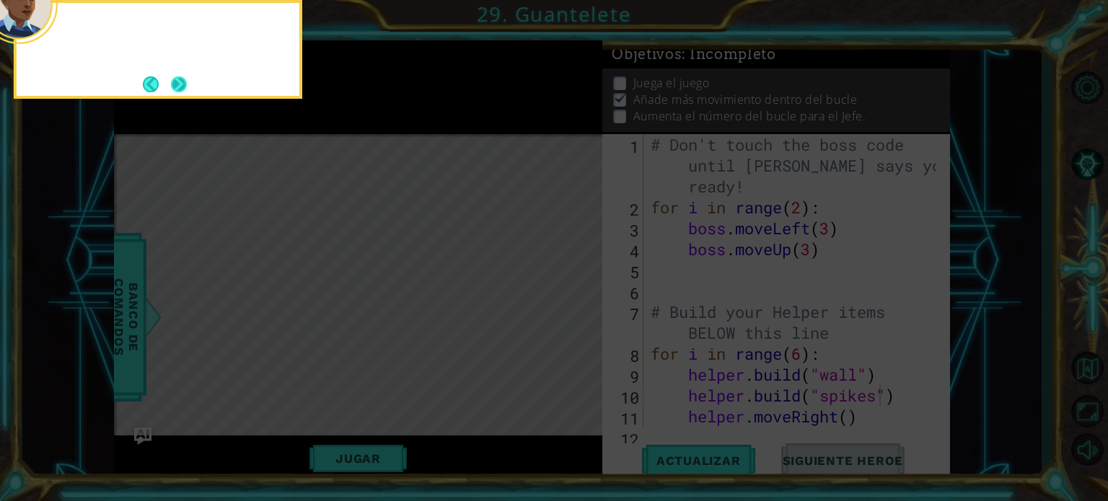
click at [181, 87] on icon at bounding box center [554, 75] width 1108 height 853
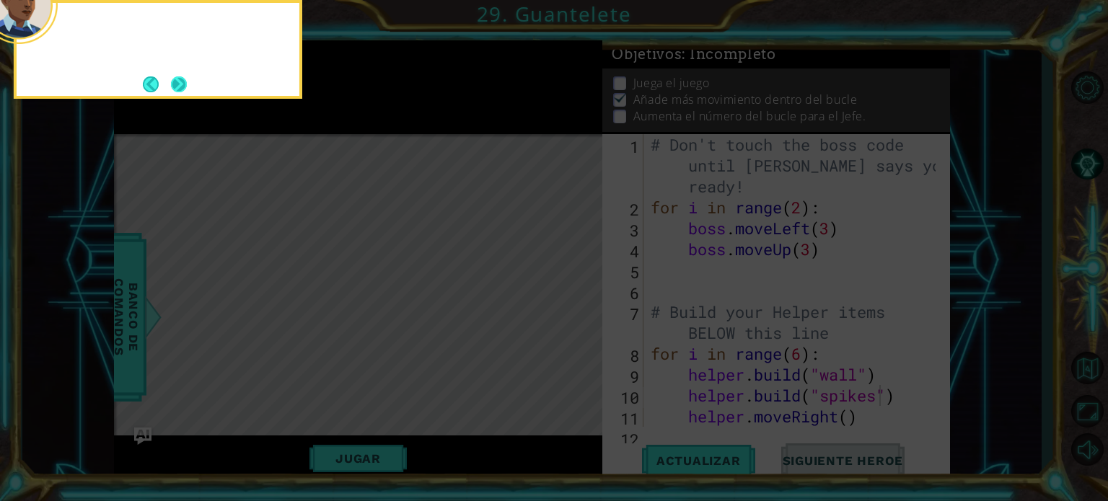
click at [181, 87] on icon at bounding box center [554, 75] width 1108 height 853
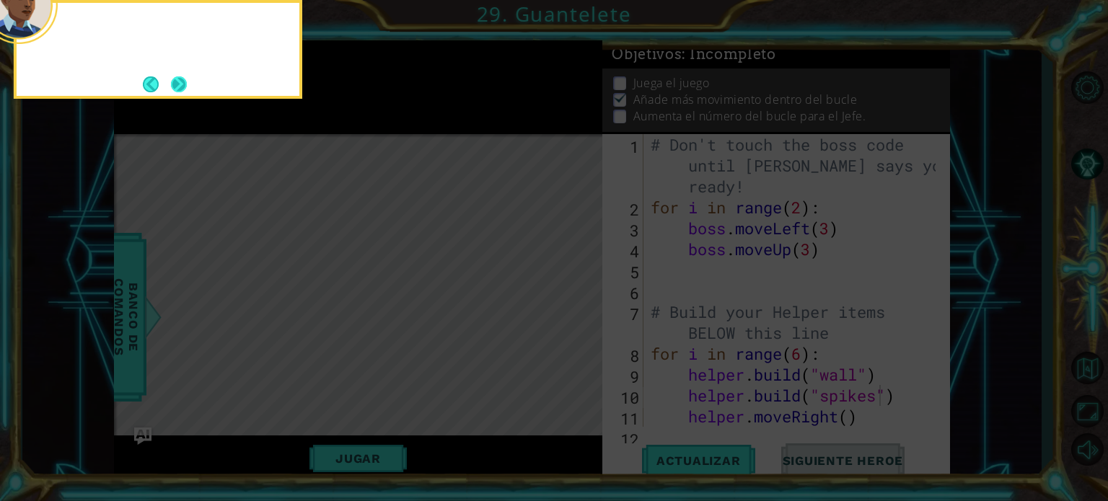
click at [181, 87] on icon at bounding box center [554, 75] width 1108 height 853
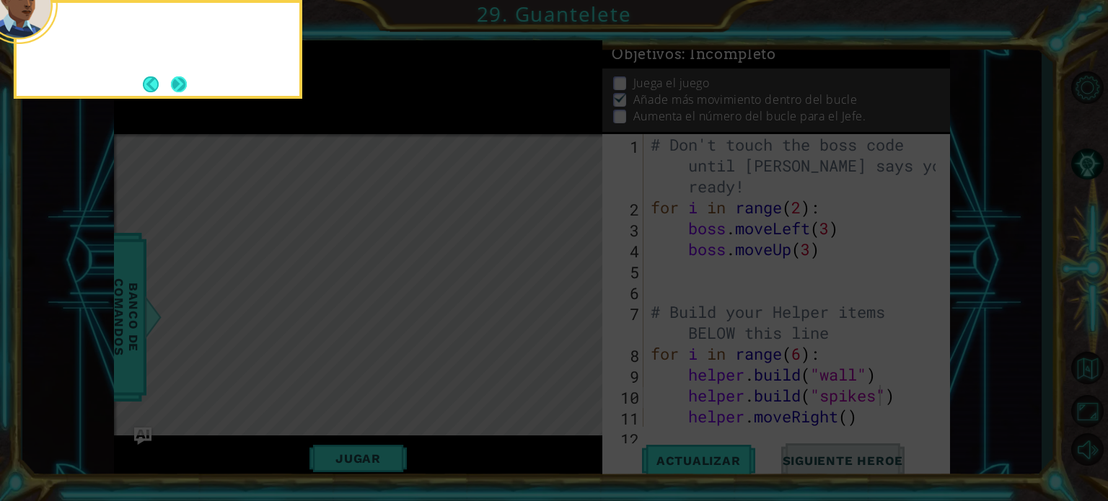
click at [181, 87] on icon at bounding box center [554, 75] width 1108 height 853
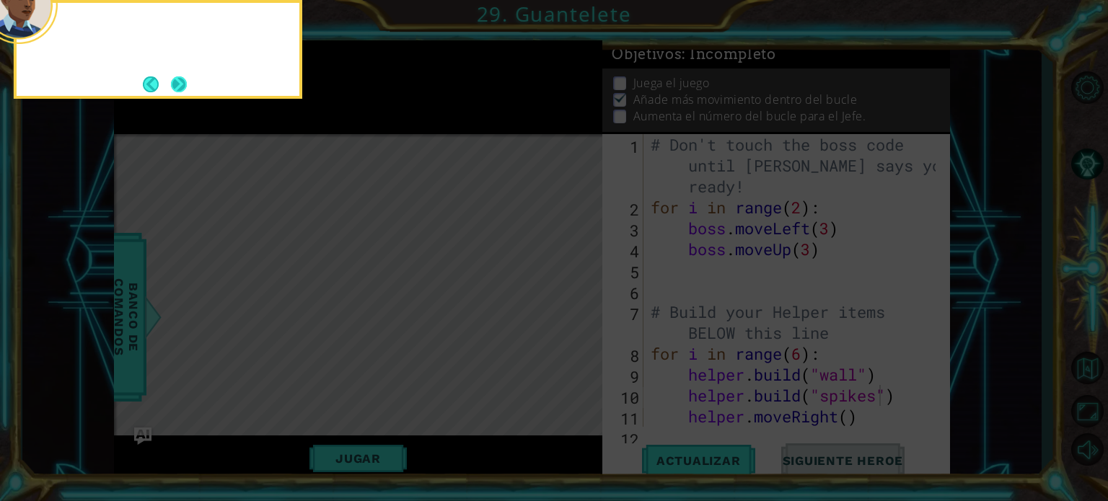
click at [181, 87] on icon at bounding box center [554, 75] width 1108 height 853
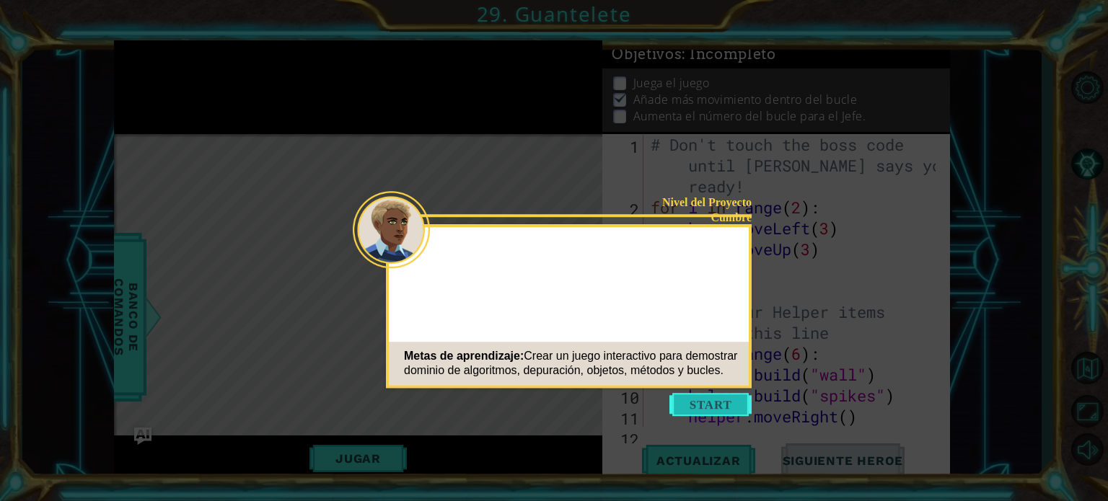
click at [711, 402] on button "Start" at bounding box center [710, 404] width 82 height 23
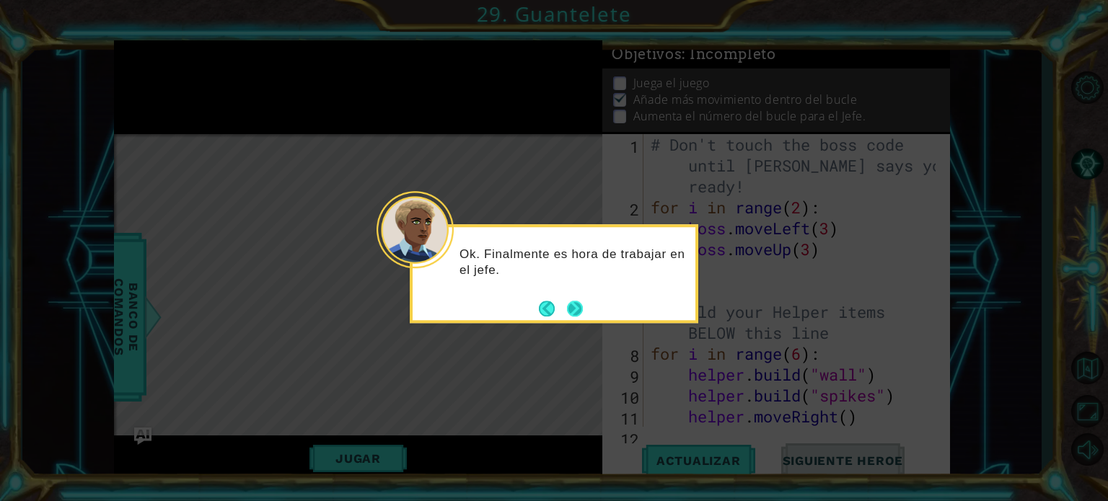
click at [577, 304] on button "Next" at bounding box center [575, 309] width 27 height 27
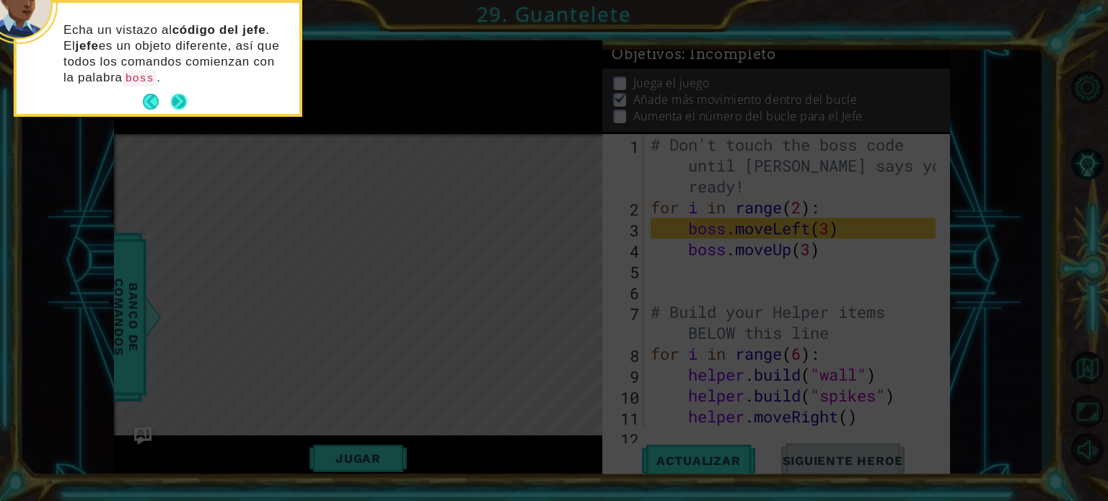
click at [178, 94] on button "Next" at bounding box center [178, 102] width 27 height 27
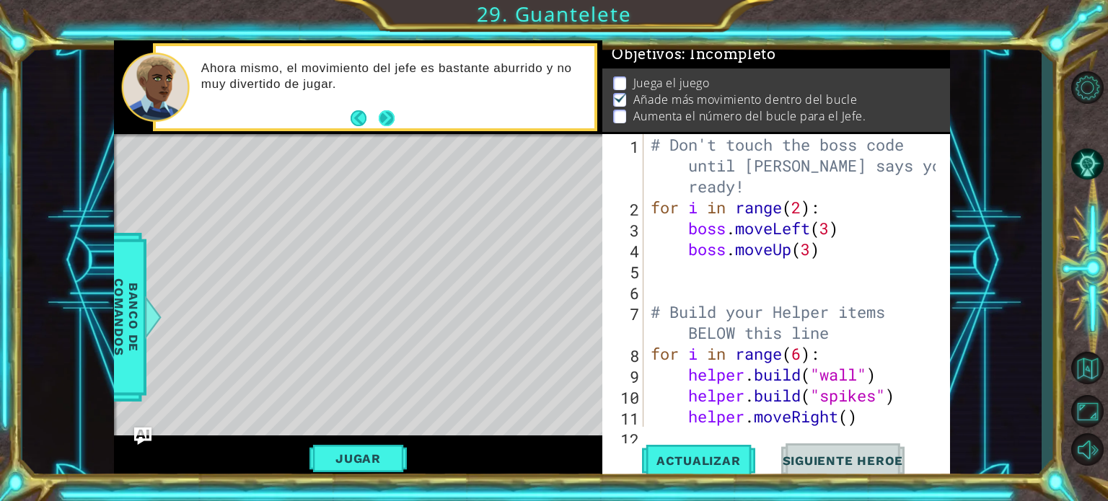
click at [387, 124] on button "Next" at bounding box center [387, 118] width 27 height 27
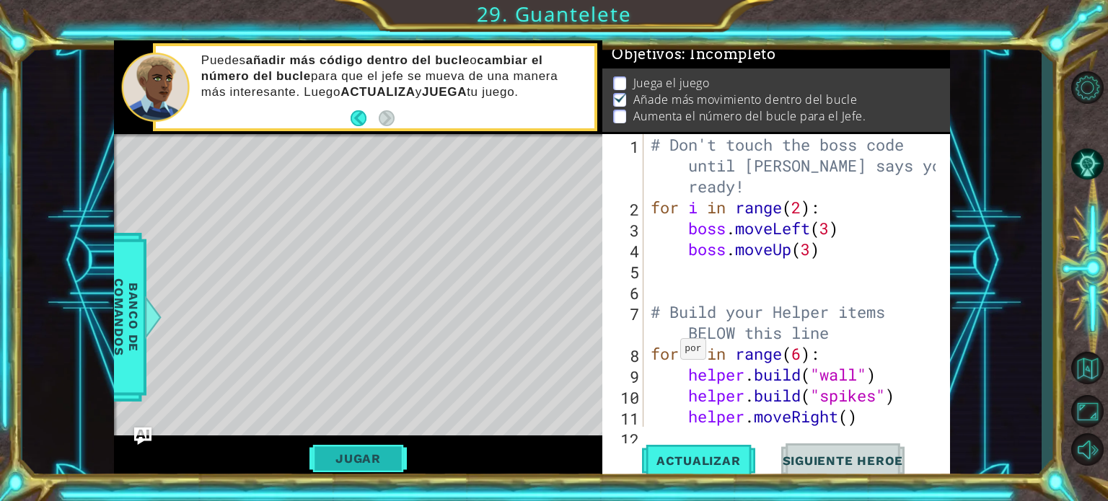
click at [379, 446] on button "Jugar" at bounding box center [357, 458] width 97 height 27
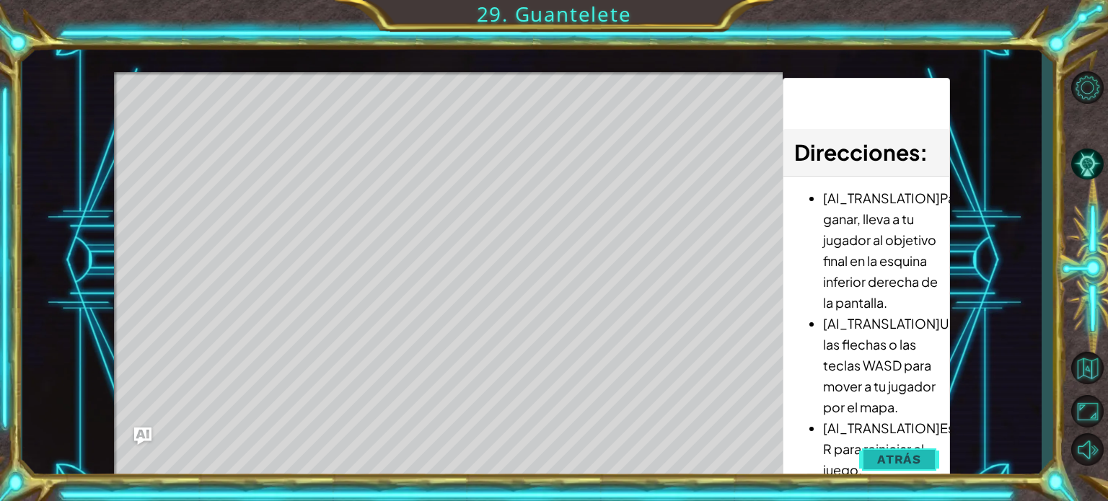
click at [897, 467] on button "Atrás" at bounding box center [899, 459] width 80 height 29
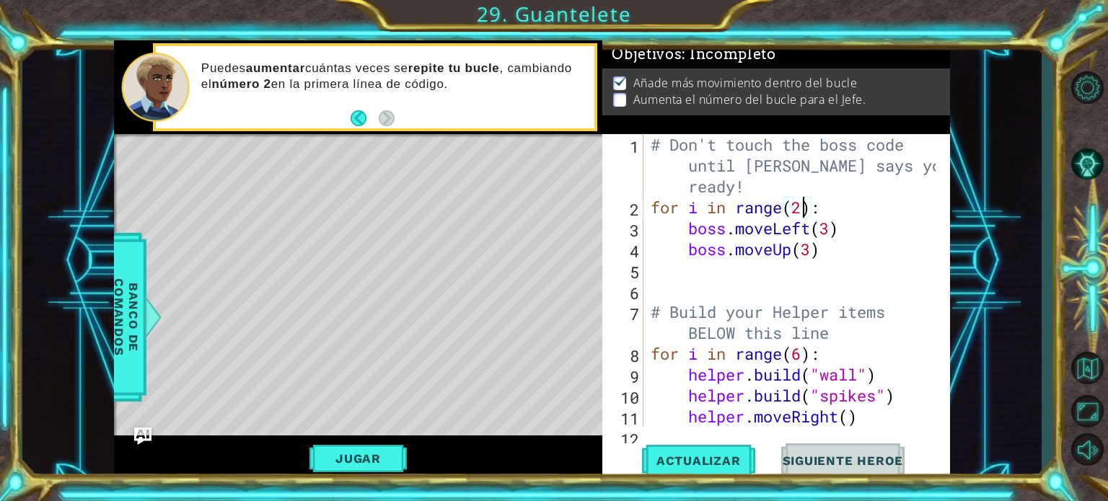
click at [804, 211] on div "# Don't touch the boss code until [PERSON_NAME] says you're ready! for i in ran…" at bounding box center [795, 322] width 295 height 377
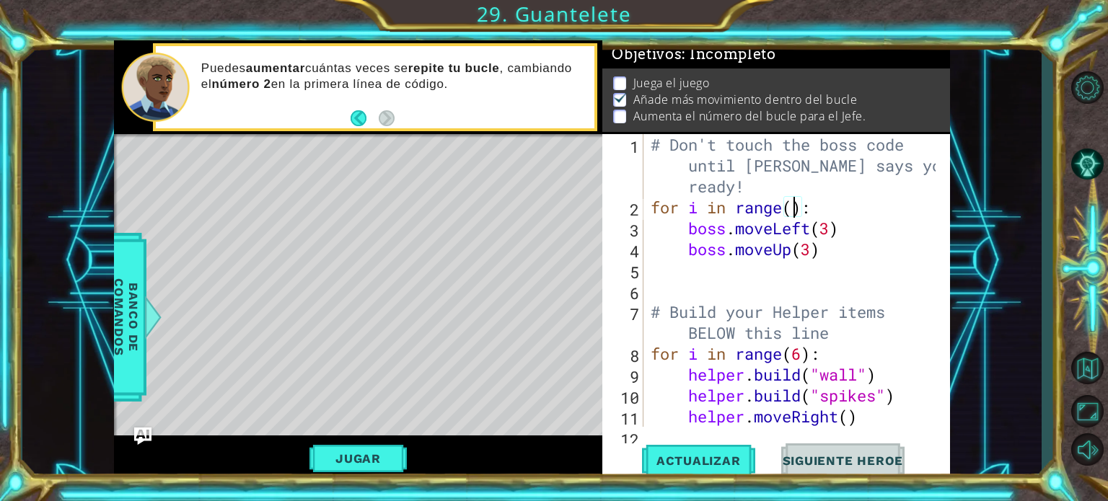
scroll to position [0, 6]
type textarea "for i in range(5):"
click at [716, 454] on span "Actualizar" at bounding box center [698, 461] width 113 height 14
click at [340, 462] on button "Jugar" at bounding box center [357, 458] width 97 height 27
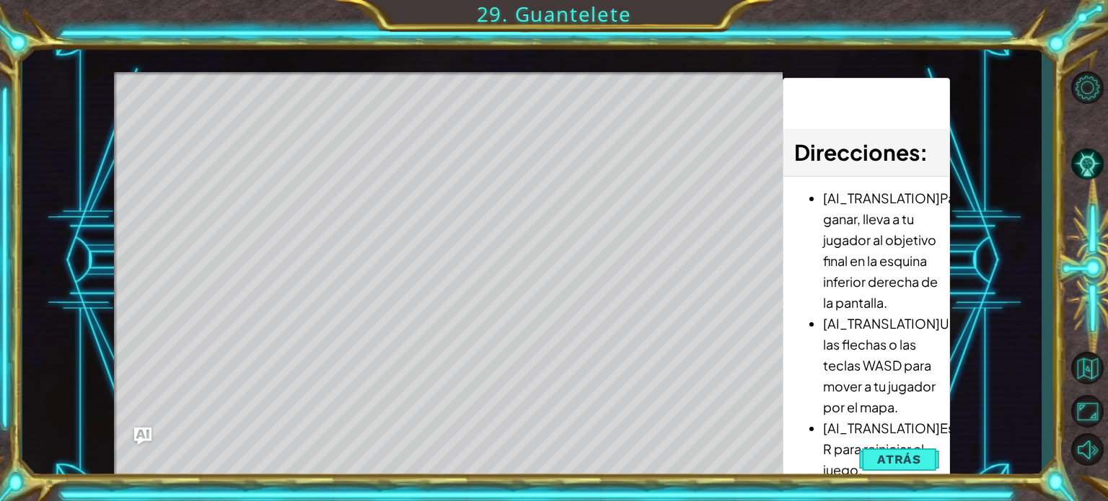
click at [902, 476] on li "[AI_TRANSLATION]Escribe R para reiniciar el juego." at bounding box center [880, 449] width 115 height 63
click at [886, 455] on span "Atrás" at bounding box center [899, 459] width 44 height 14
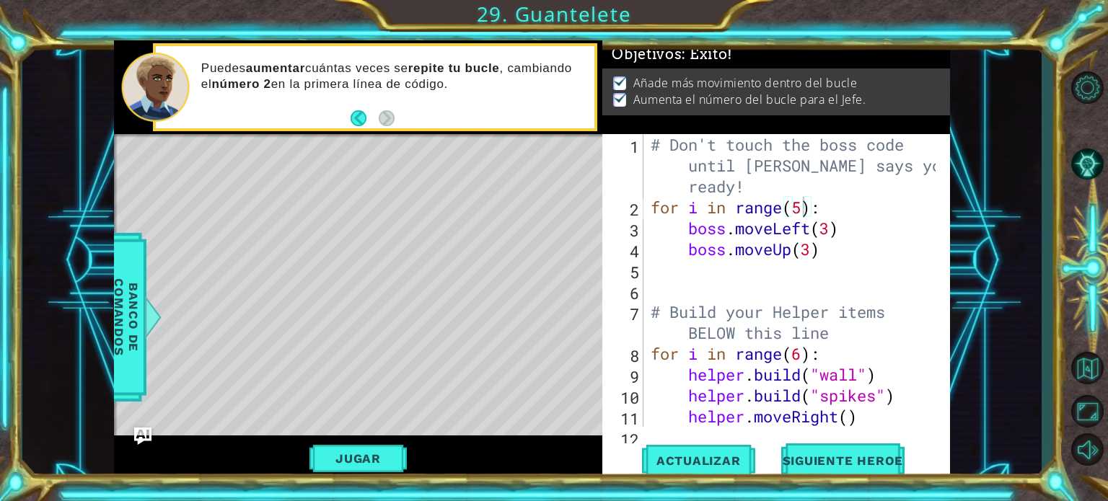
scroll to position [0, 0]
click at [863, 459] on span "Siguiente Heroe" at bounding box center [843, 461] width 150 height 14
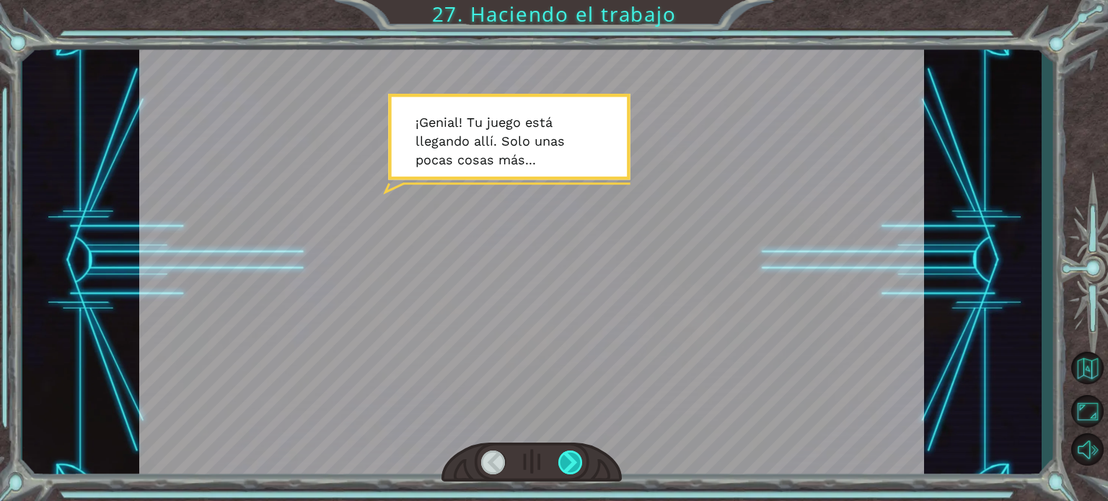
click at [567, 465] on div at bounding box center [570, 463] width 25 height 24
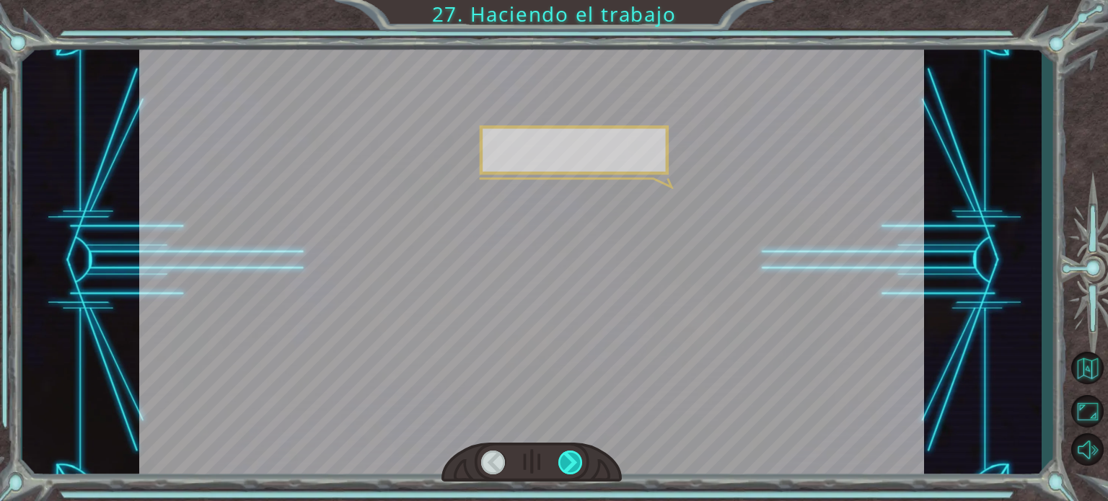
click at [567, 465] on div at bounding box center [570, 463] width 25 height 24
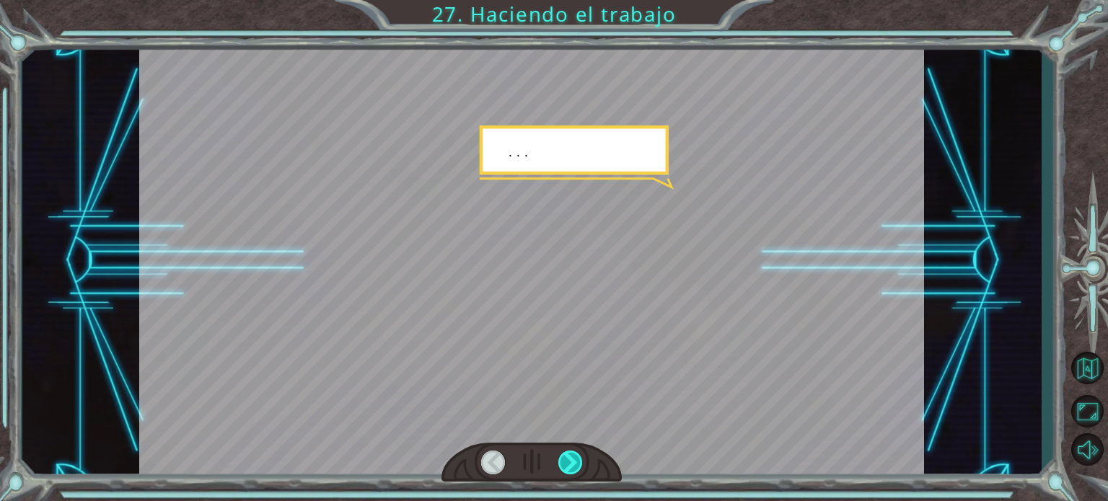
click at [567, 465] on div at bounding box center [570, 463] width 25 height 24
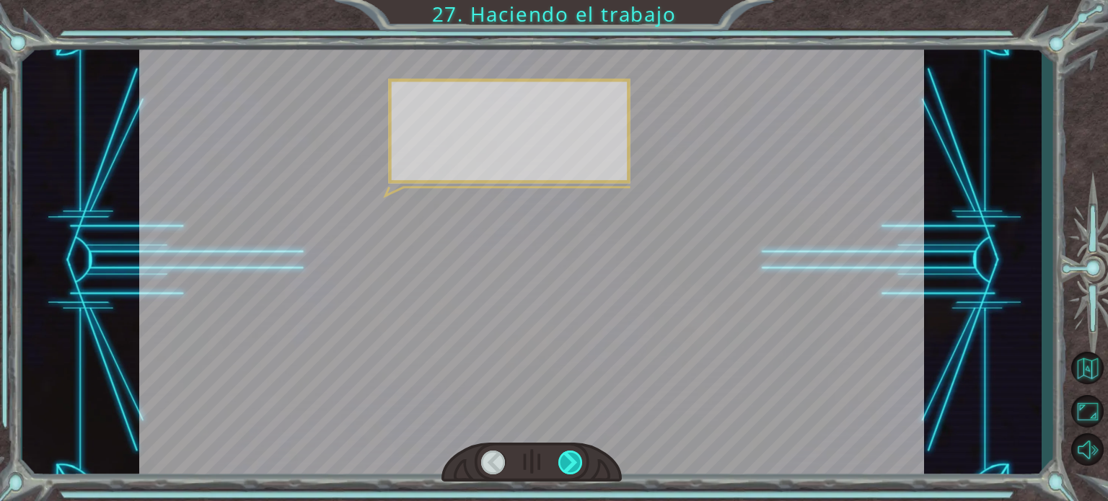
click at [567, 465] on div at bounding box center [570, 463] width 25 height 24
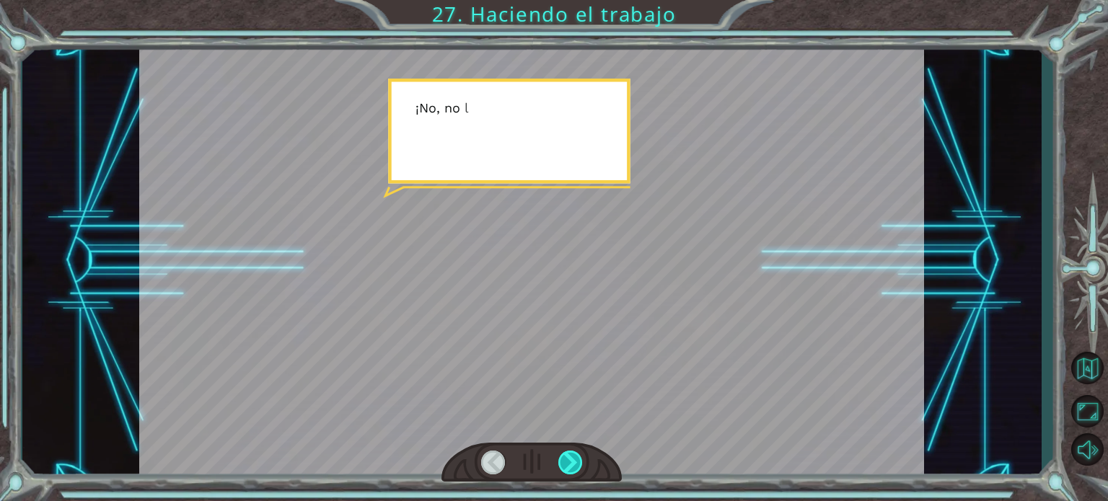
click at [567, 465] on div at bounding box center [570, 463] width 25 height 24
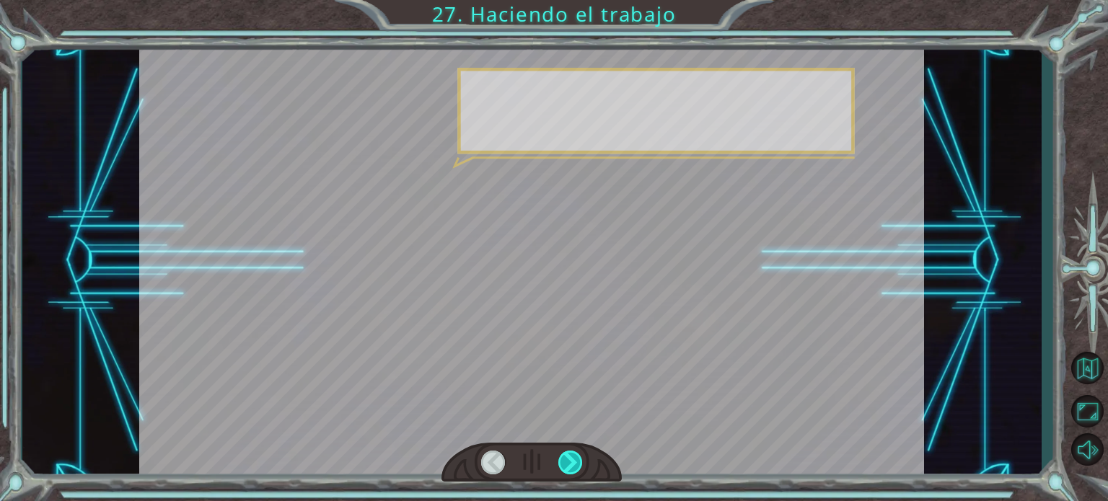
click at [567, 465] on div at bounding box center [570, 463] width 25 height 24
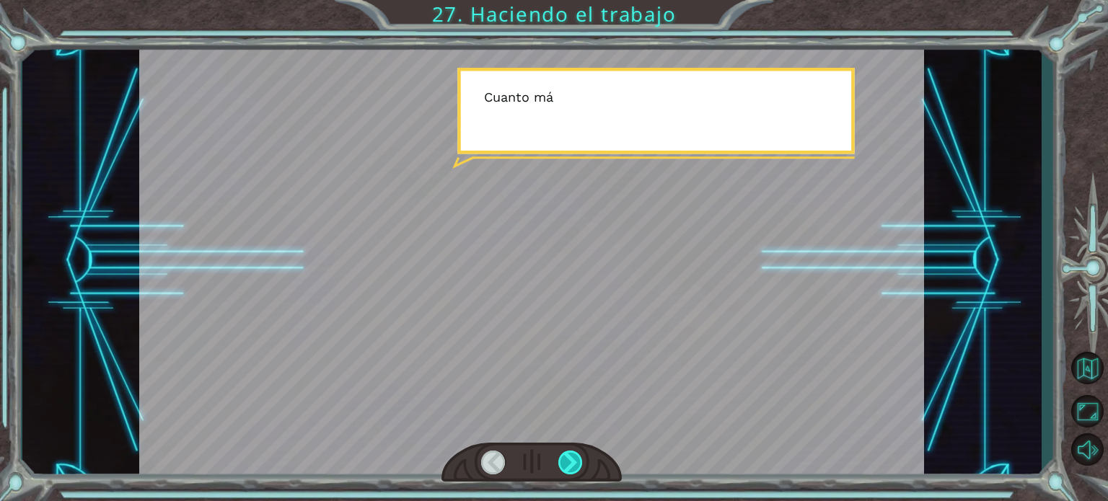
click at [567, 465] on div at bounding box center [570, 463] width 25 height 24
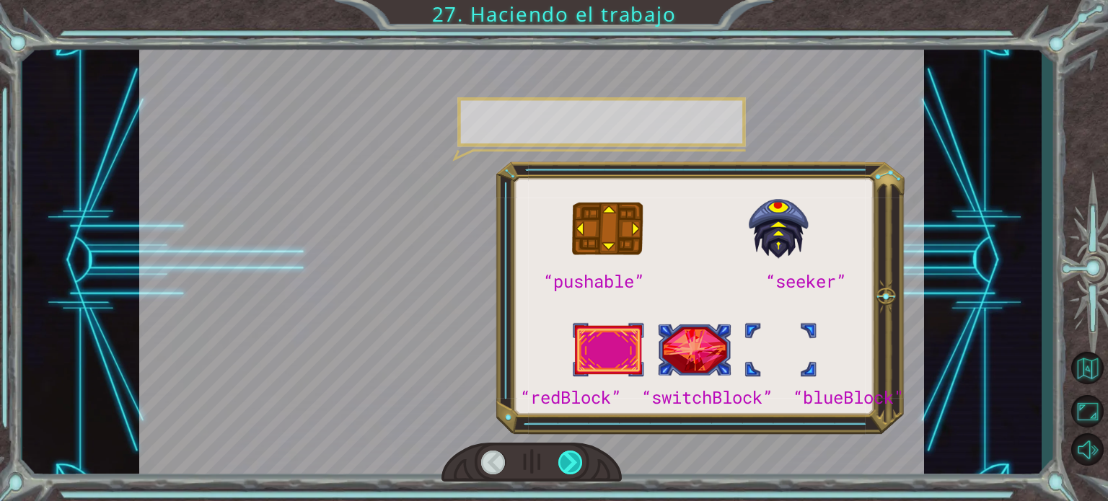
click at [567, 465] on div at bounding box center [570, 463] width 25 height 24
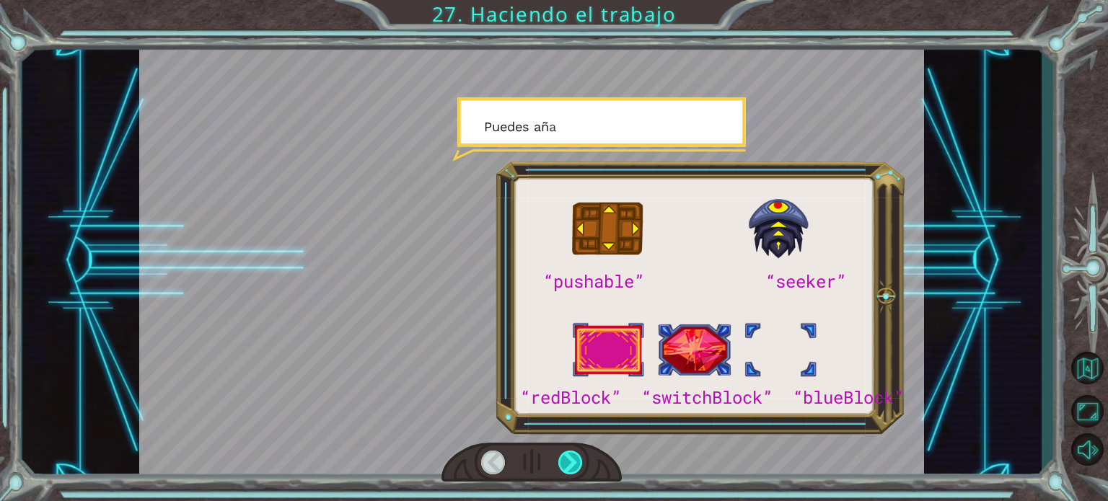
click at [567, 465] on div at bounding box center [570, 463] width 25 height 24
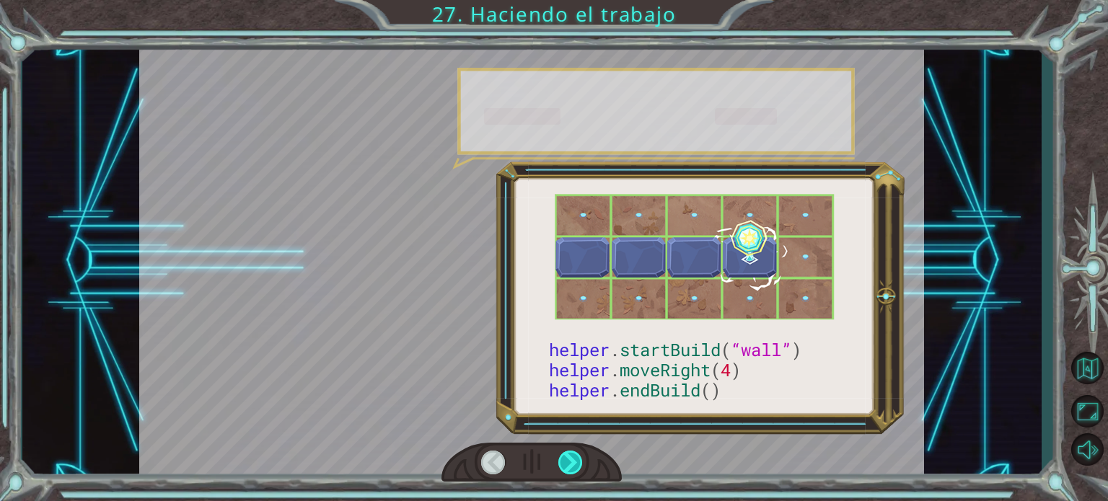
click at [567, 465] on div at bounding box center [570, 463] width 25 height 24
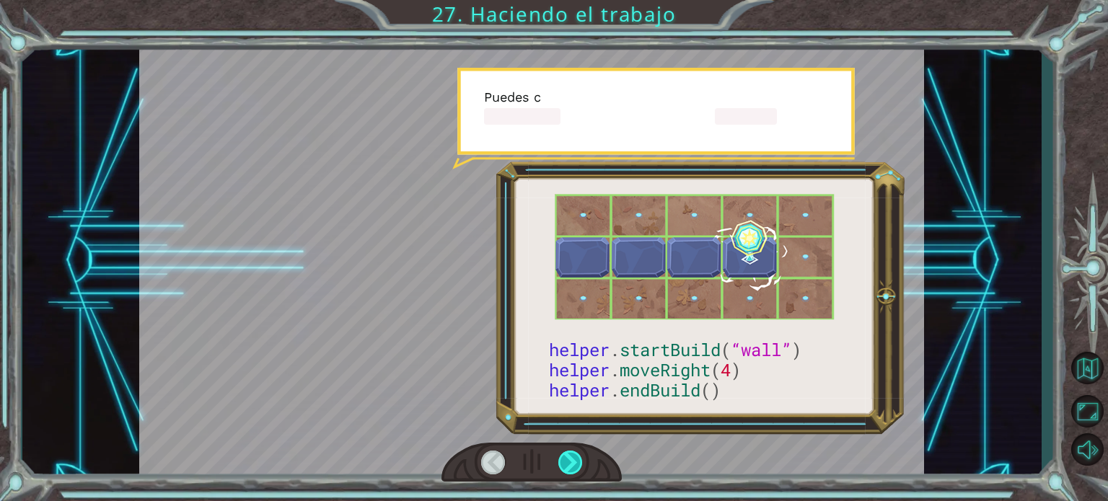
click at [567, 465] on div at bounding box center [570, 463] width 25 height 24
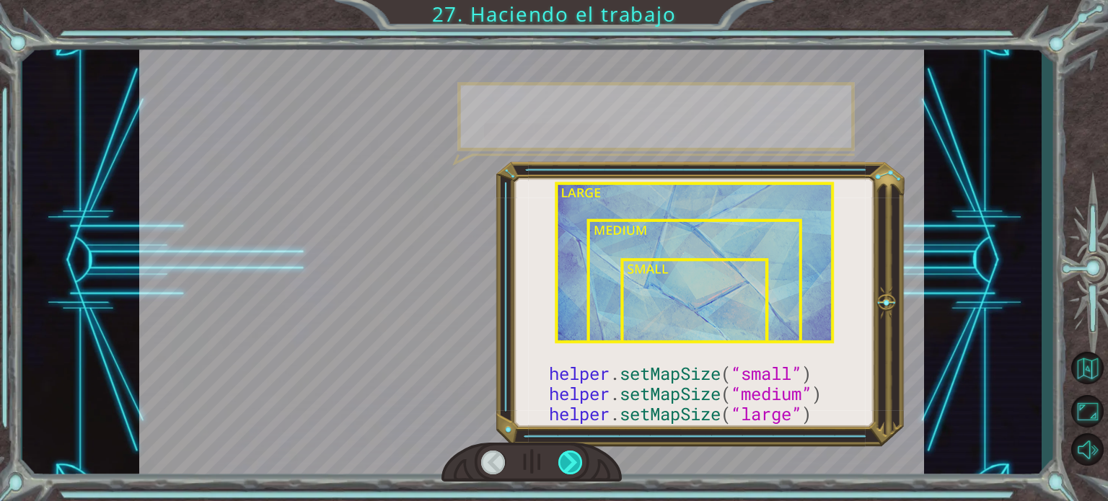
click at [567, 465] on div at bounding box center [570, 463] width 25 height 24
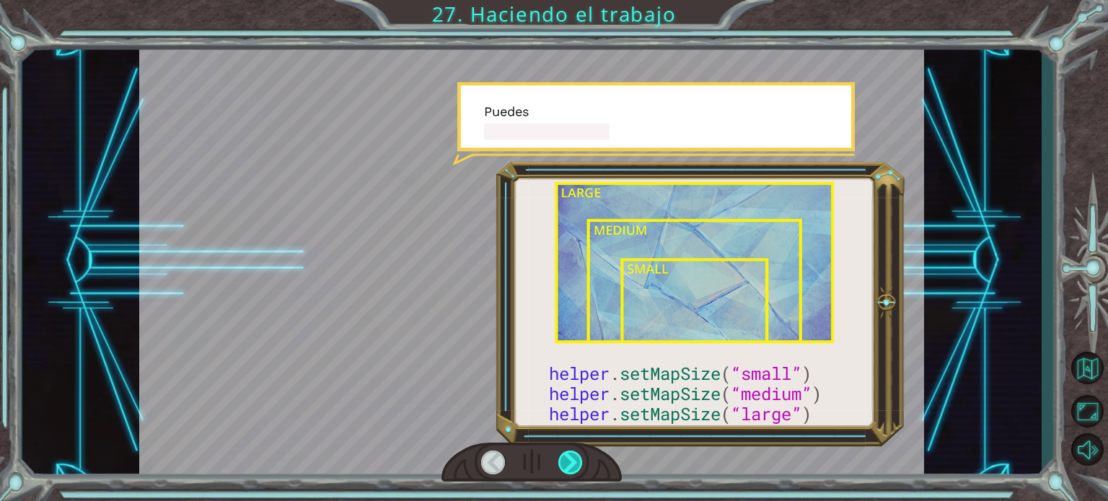
click at [567, 465] on div at bounding box center [570, 463] width 25 height 24
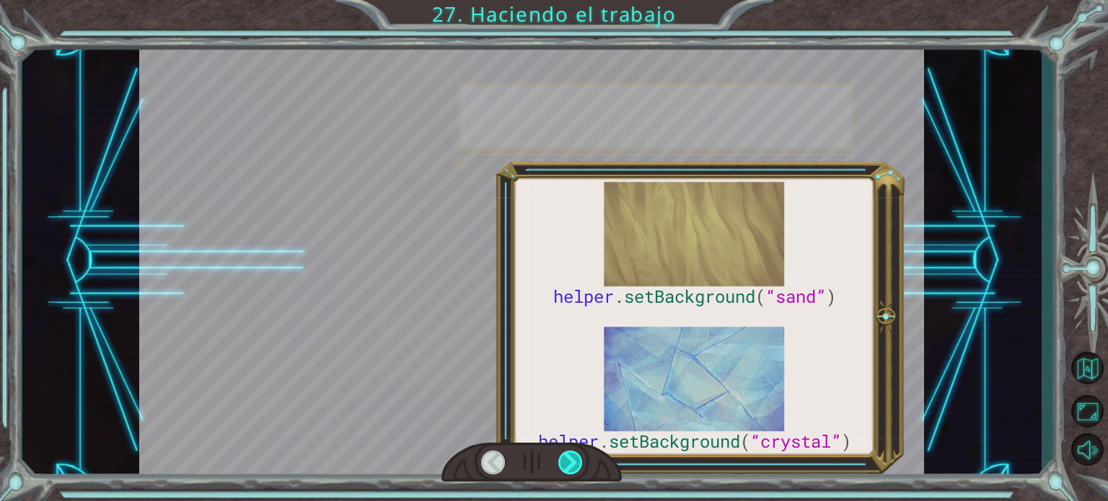
click at [567, 465] on div at bounding box center [570, 463] width 25 height 24
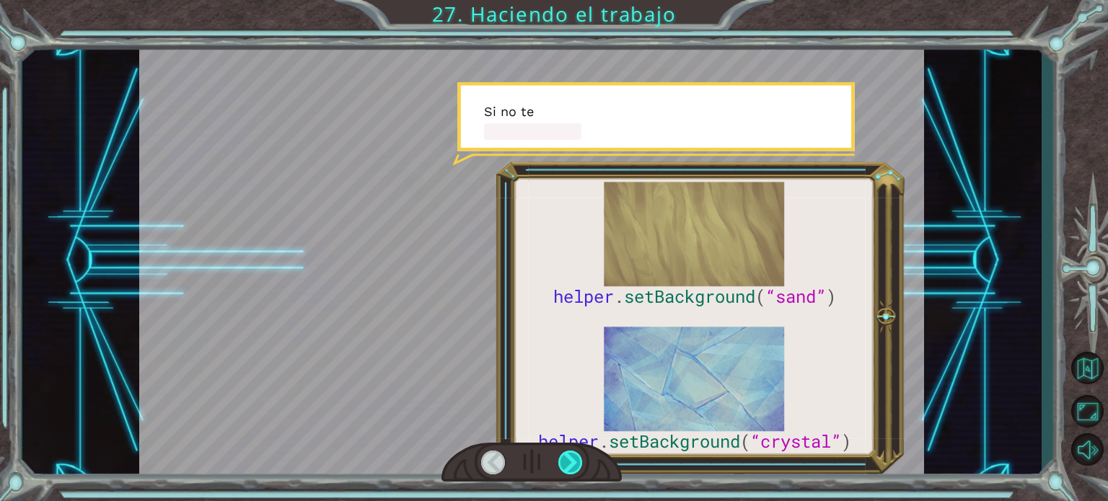
click at [567, 465] on div at bounding box center [570, 463] width 25 height 24
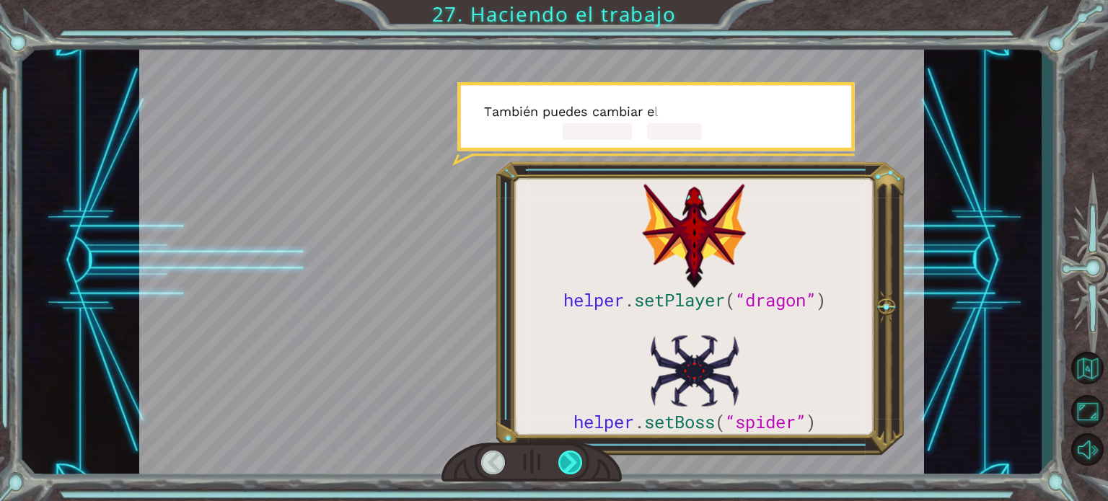
click at [567, 465] on div at bounding box center [570, 463] width 25 height 24
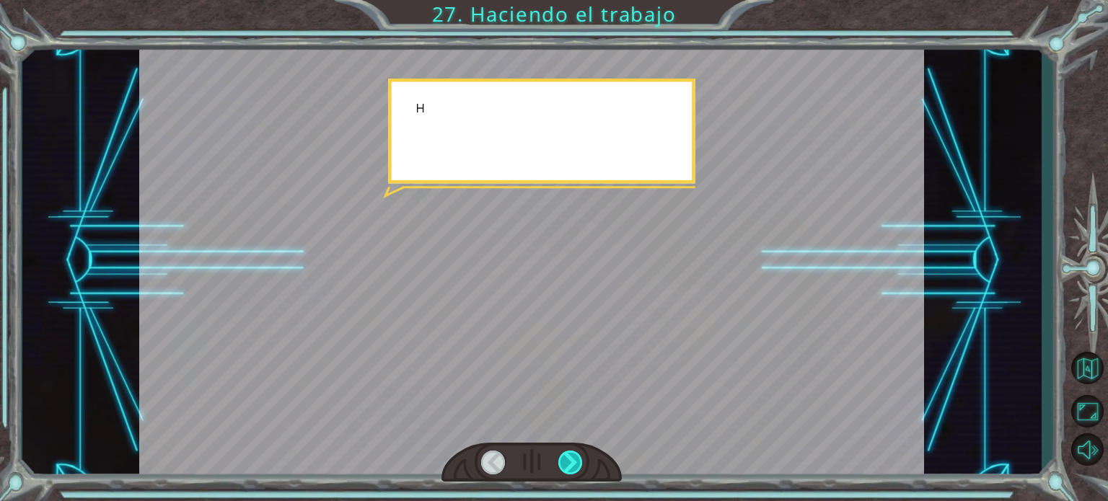
click at [567, 465] on div at bounding box center [570, 463] width 25 height 24
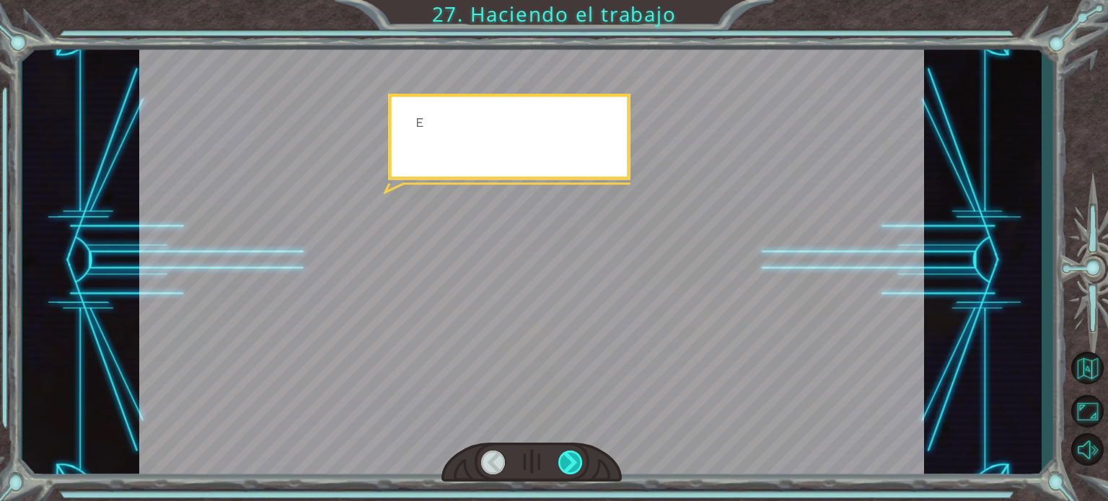
click at [567, 465] on div at bounding box center [570, 463] width 25 height 24
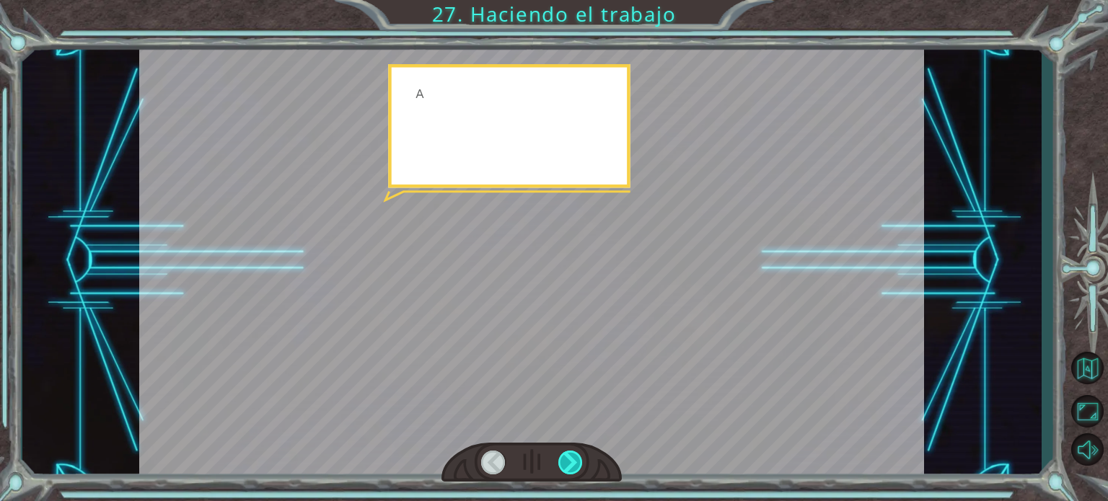
click at [567, 465] on div at bounding box center [570, 463] width 25 height 24
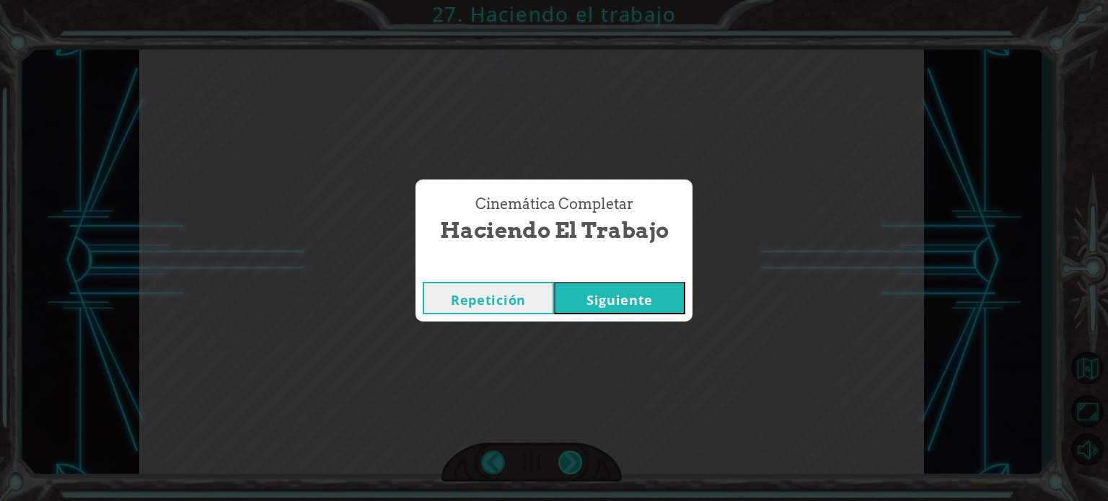
click at [567, 465] on div "Cinemática Completar Haciendo el trabajo Repetición [GEOGRAPHIC_DATA]" at bounding box center [554, 250] width 1108 height 501
click at [616, 291] on button "Siguiente" at bounding box center [619, 298] width 131 height 32
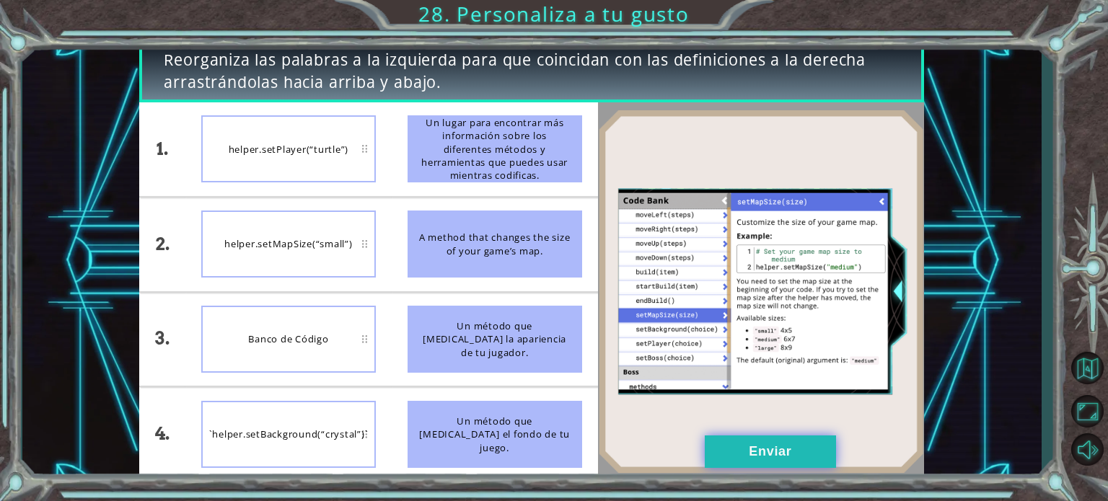
click at [745, 458] on button "Enviar" at bounding box center [770, 452] width 131 height 32
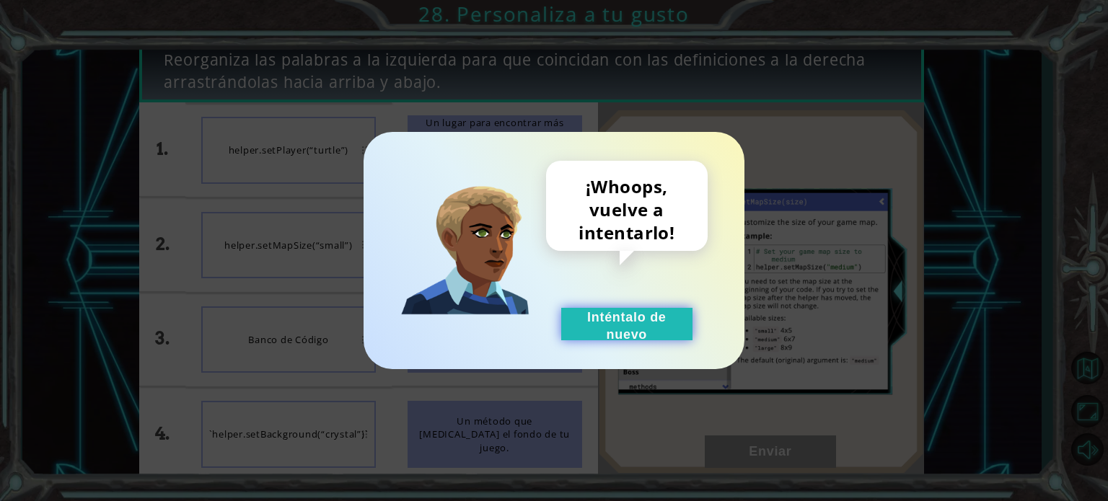
click at [604, 318] on button "Inténtalo de nuevo" at bounding box center [626, 324] width 131 height 32
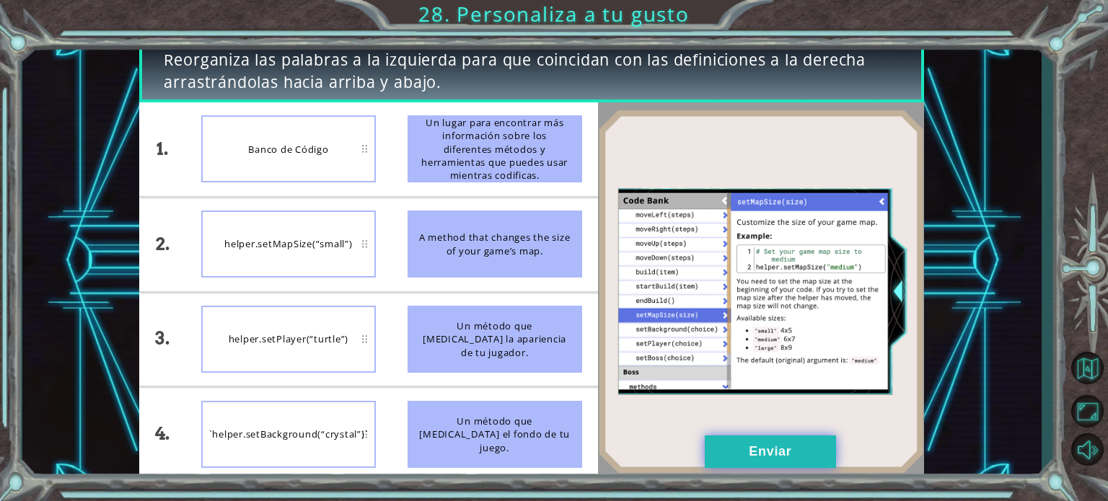
click at [792, 462] on button "Enviar" at bounding box center [770, 452] width 131 height 32
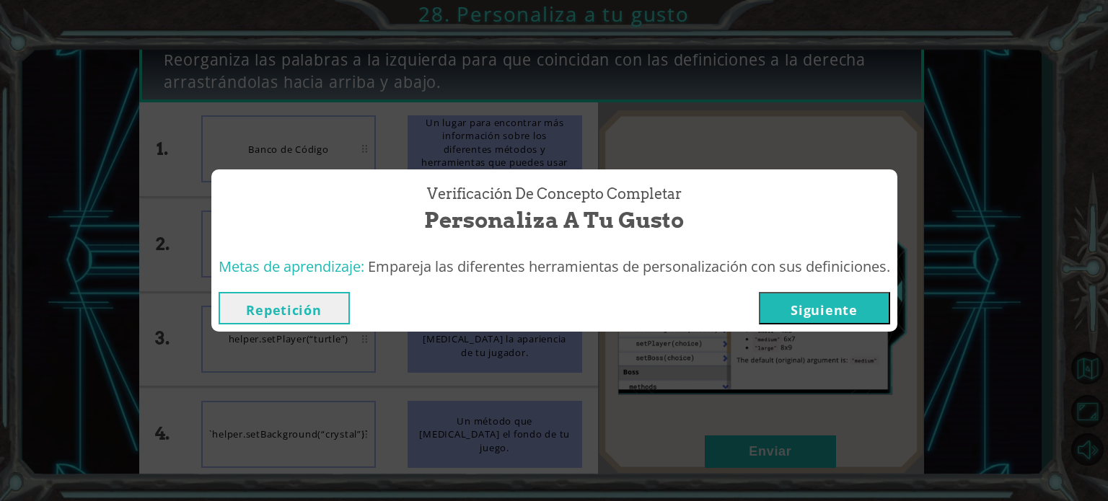
click at [890, 307] on button "Siguiente" at bounding box center [824, 308] width 131 height 32
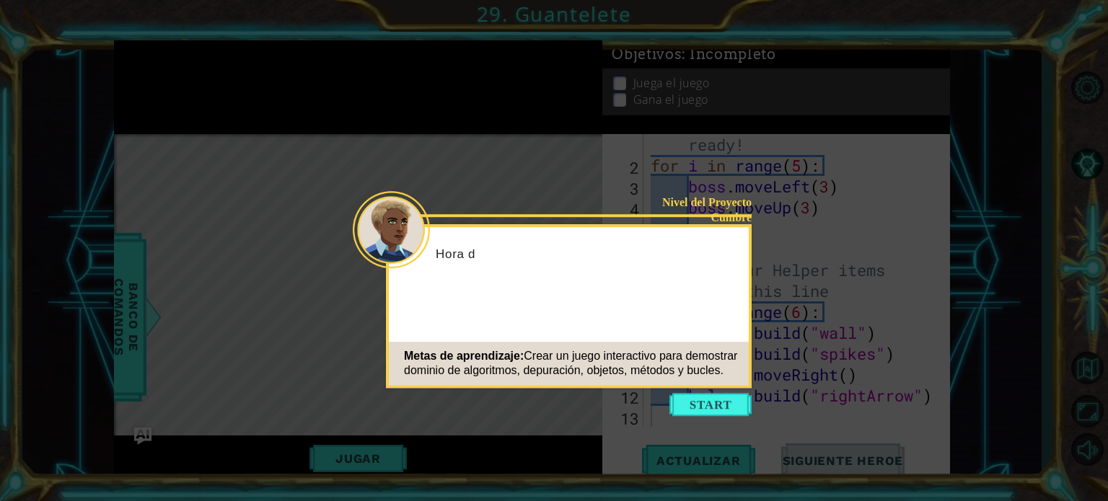
scroll to position [41, 0]
click at [707, 392] on icon at bounding box center [554, 250] width 1108 height 501
click at [704, 399] on button "Start" at bounding box center [710, 404] width 82 height 23
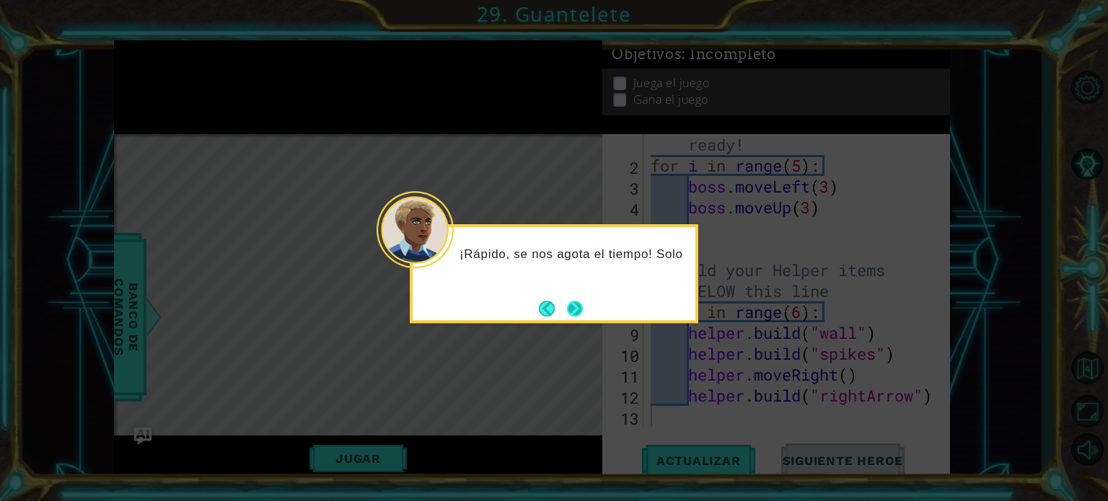
click at [588, 317] on div "¡Rápido, se nos agota el tiempo! Solo" at bounding box center [554, 273] width 289 height 99
click at [581, 312] on button "Next" at bounding box center [574, 308] width 17 height 17
click at [581, 312] on button "Next" at bounding box center [574, 308] width 27 height 27
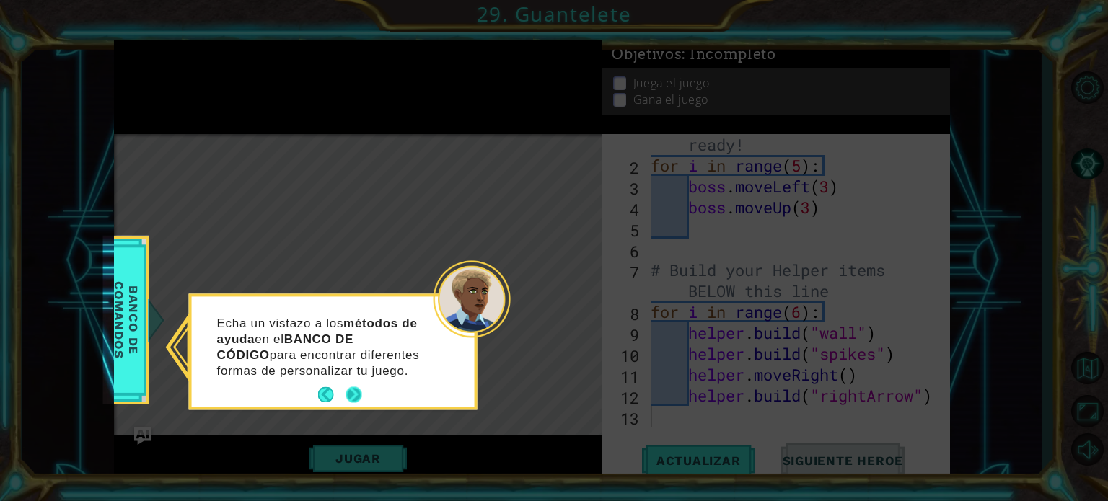
click at [356, 407] on div "Echa un vistazo a los métodos de ayuda en el BANCO DE CÓDIGO para encontrar dif…" at bounding box center [333, 352] width 289 height 116
click at [356, 400] on button "Next" at bounding box center [354, 395] width 18 height 18
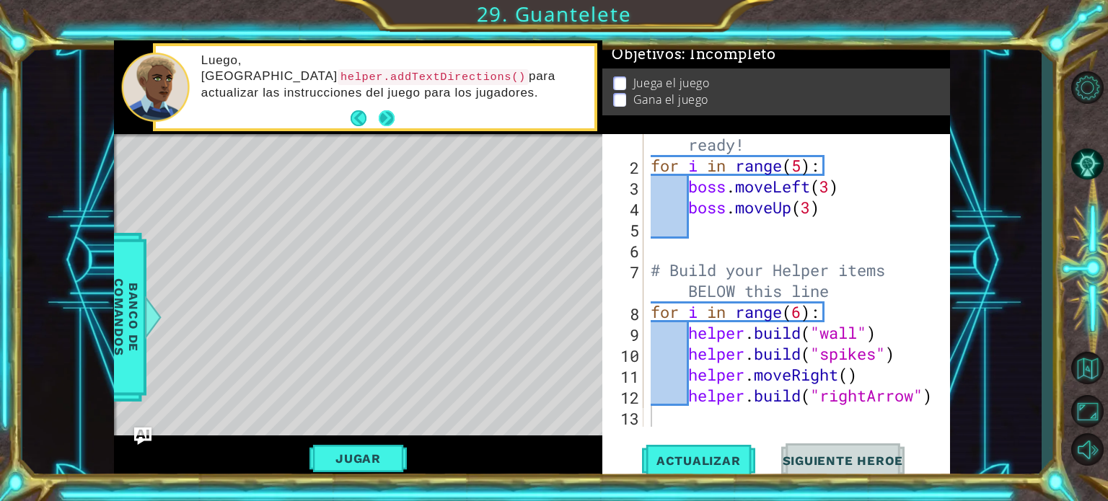
click at [390, 112] on button "Next" at bounding box center [387, 118] width 21 height 21
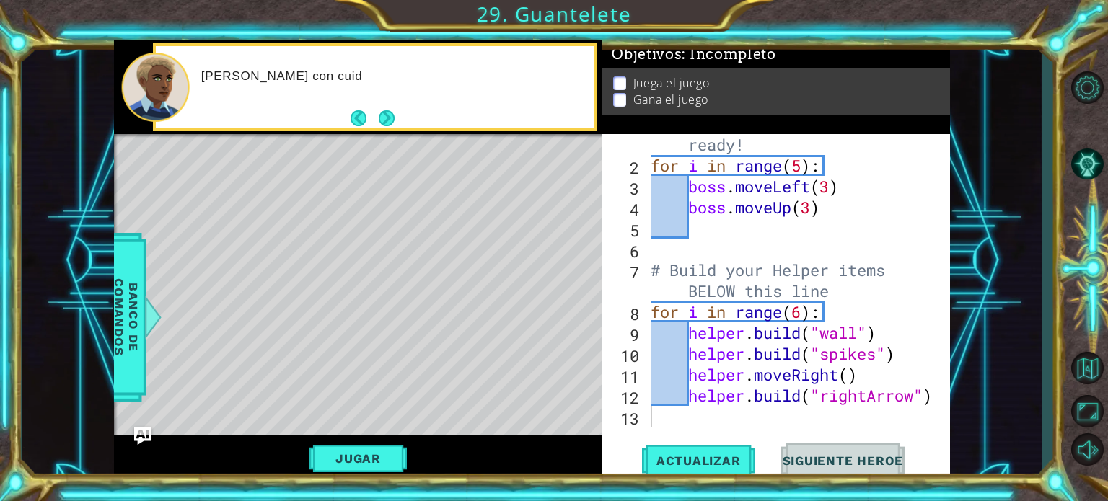
click at [390, 112] on button "Next" at bounding box center [387, 118] width 27 height 27
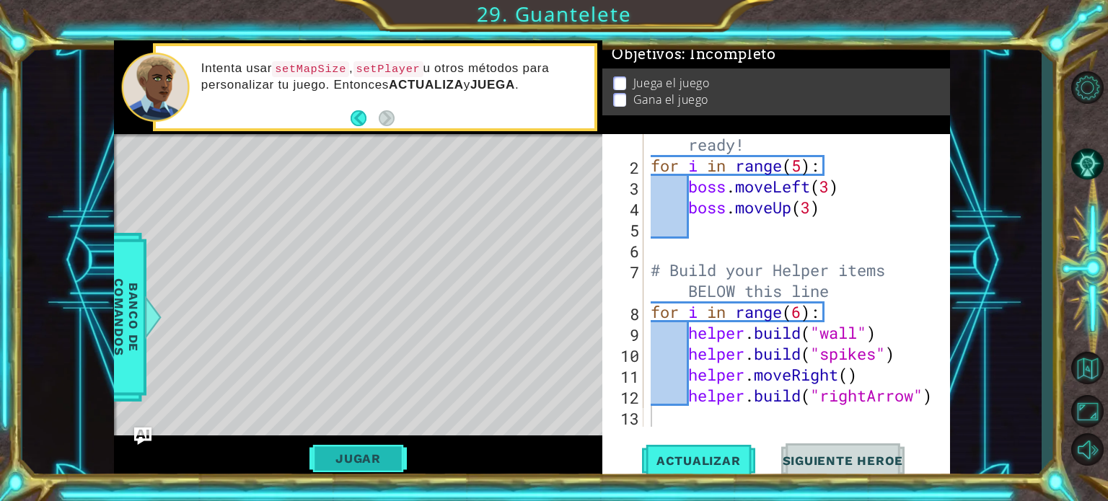
click at [368, 454] on button "Jugar" at bounding box center [357, 458] width 97 height 27
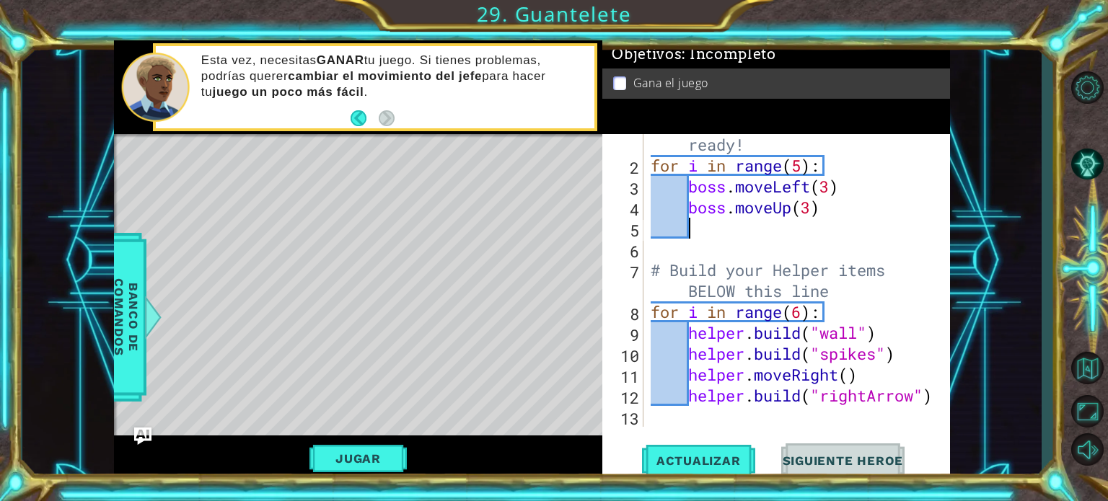
click at [687, 222] on div "# Don't touch the boss code until [PERSON_NAME] says you're ready! for i in ran…" at bounding box center [795, 280] width 295 height 377
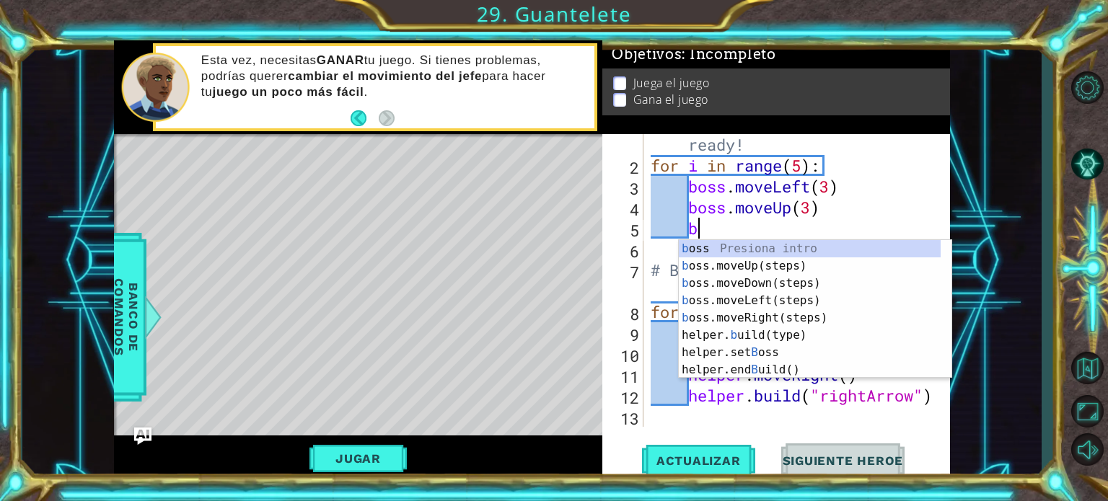
type textarea "bo"
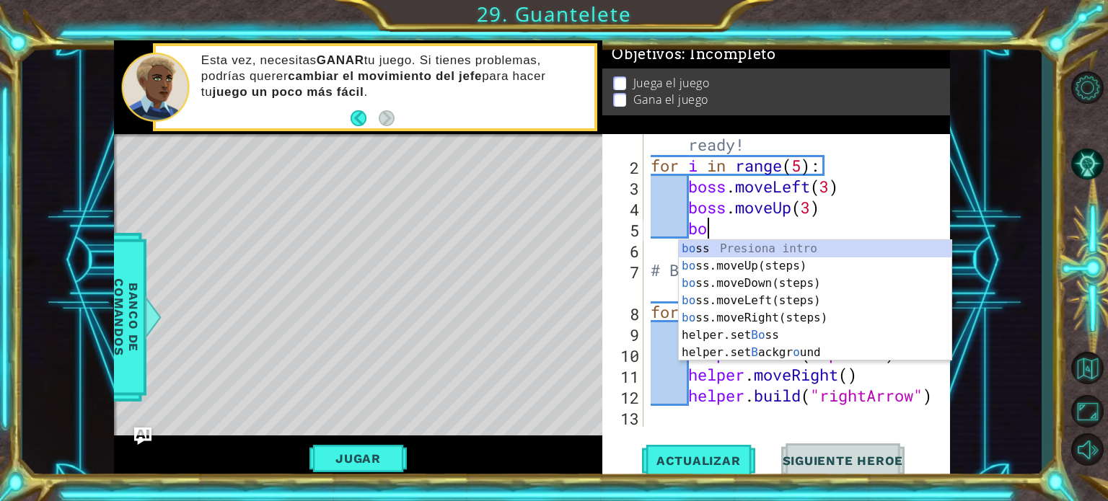
scroll to position [0, 1]
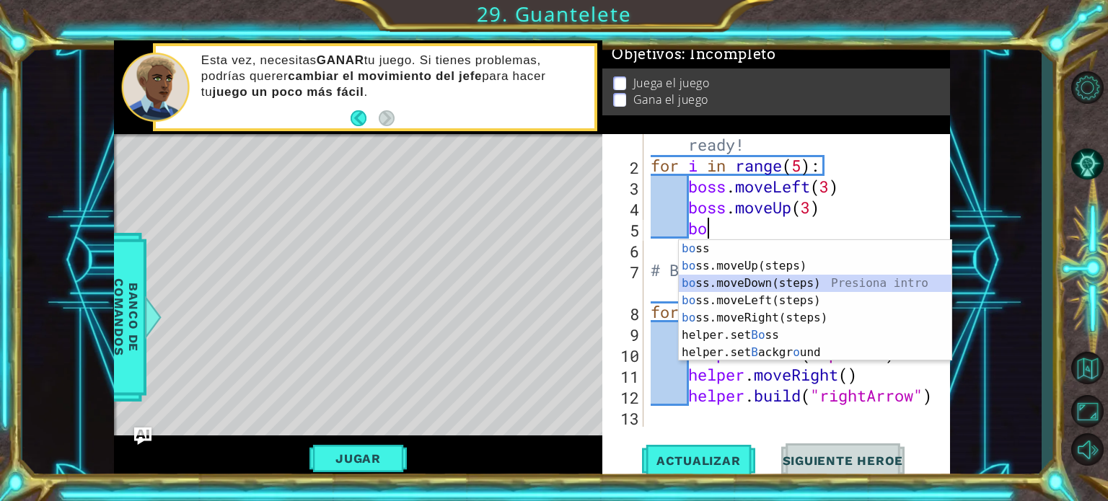
click at [724, 277] on div "bo ss Presiona intro bo ss.moveUp(steps) Presiona intro bo ss.moveDown(steps) P…" at bounding box center [815, 318] width 273 height 156
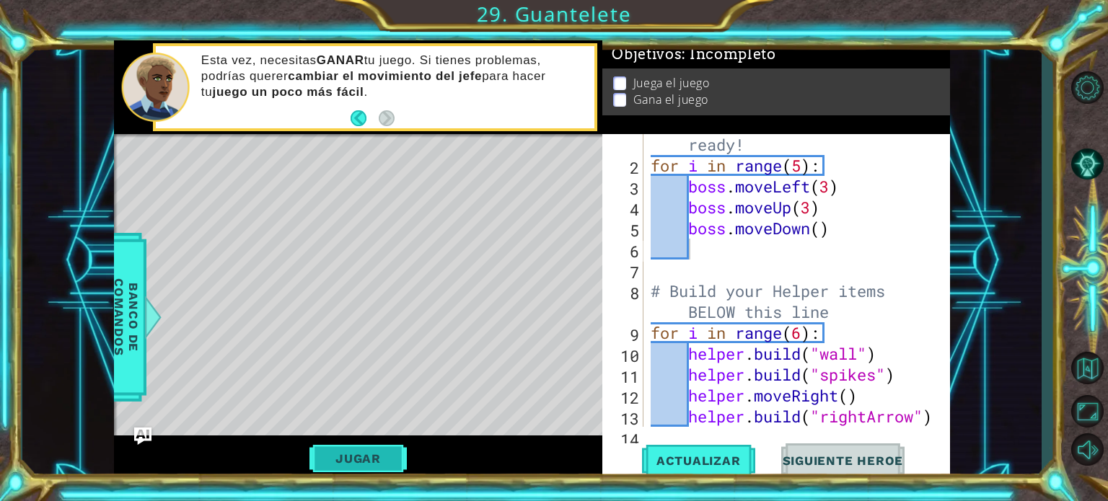
click at [353, 455] on button "Jugar" at bounding box center [357, 458] width 97 height 27
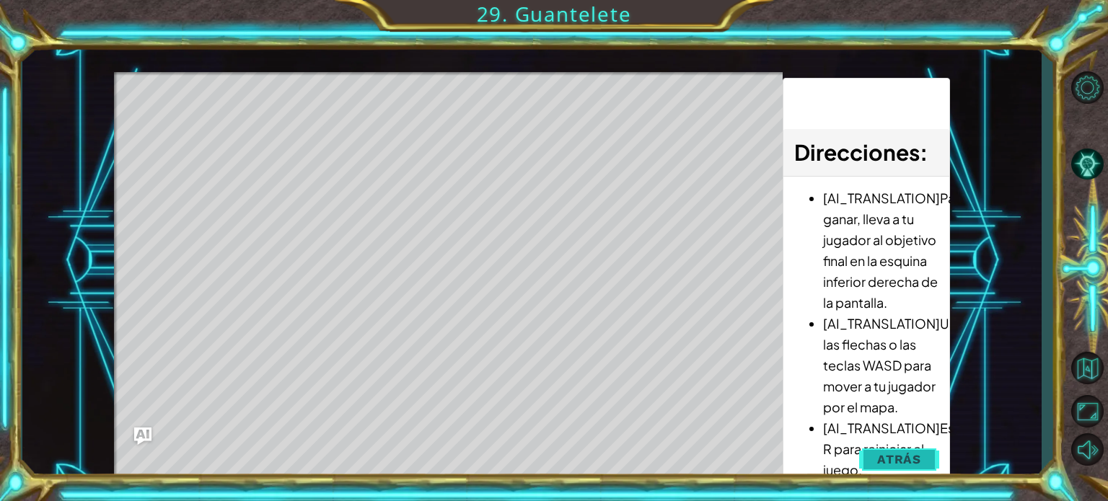
click at [892, 457] on span "Atrás" at bounding box center [899, 459] width 44 height 14
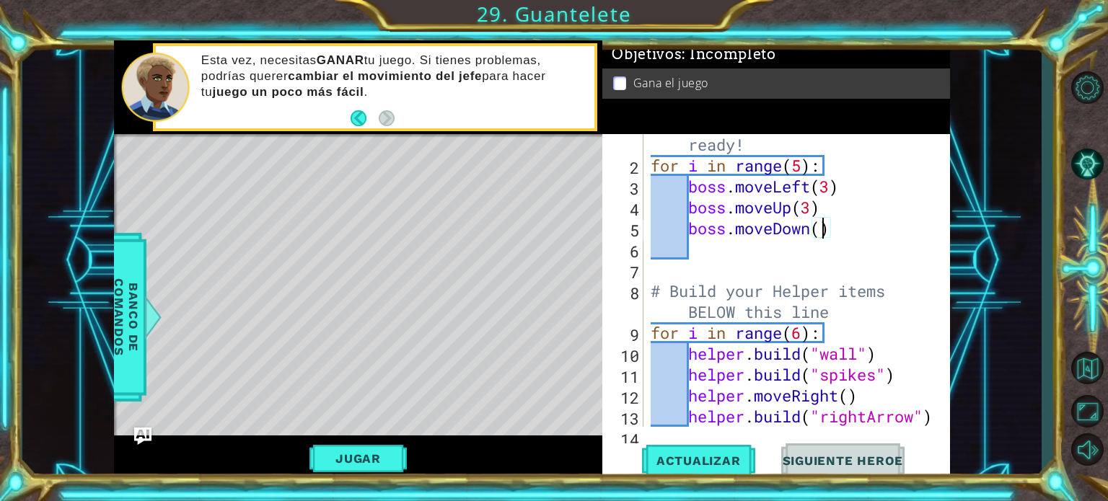
click at [821, 238] on div "# Don't touch the boss code until [PERSON_NAME] says you're ready! for i in ran…" at bounding box center [795, 280] width 295 height 377
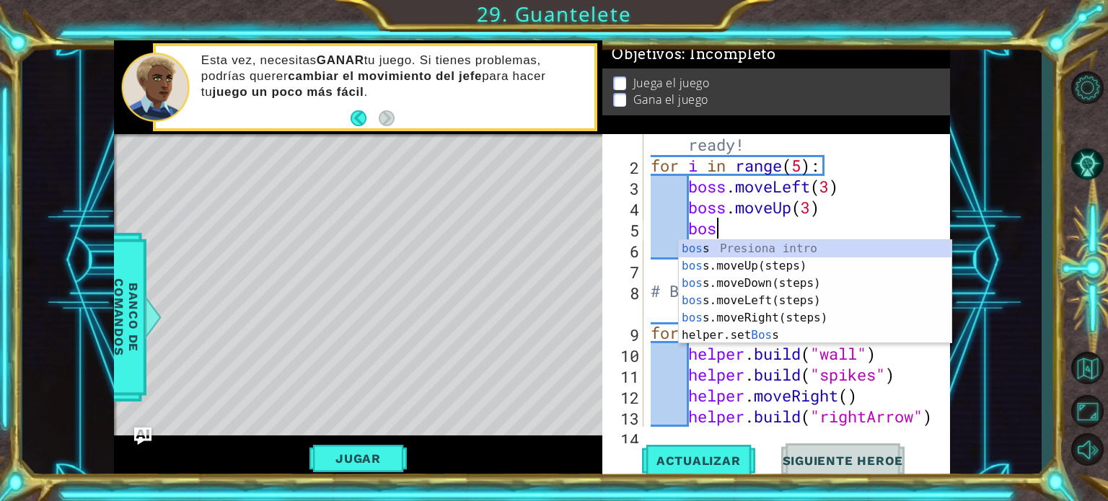
type textarea "b"
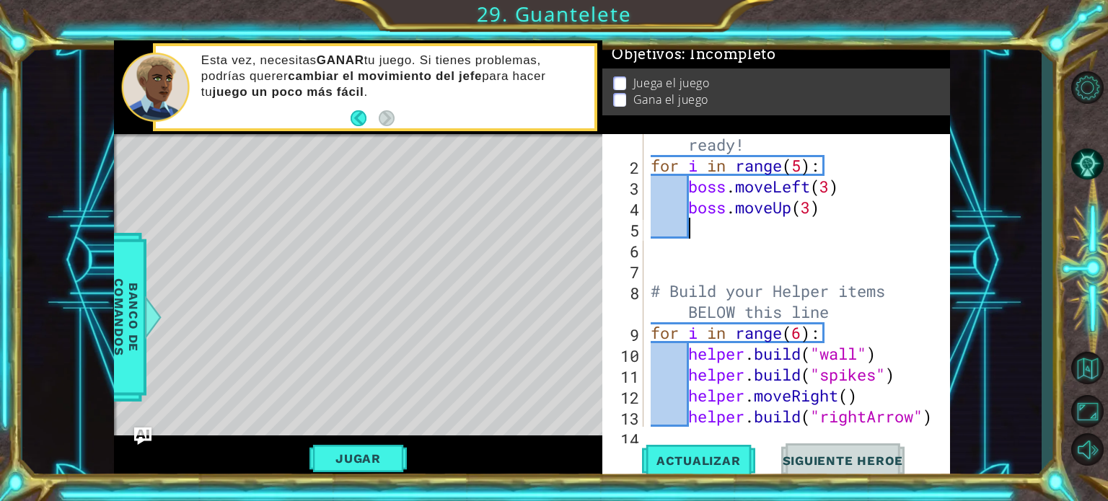
scroll to position [62, 0]
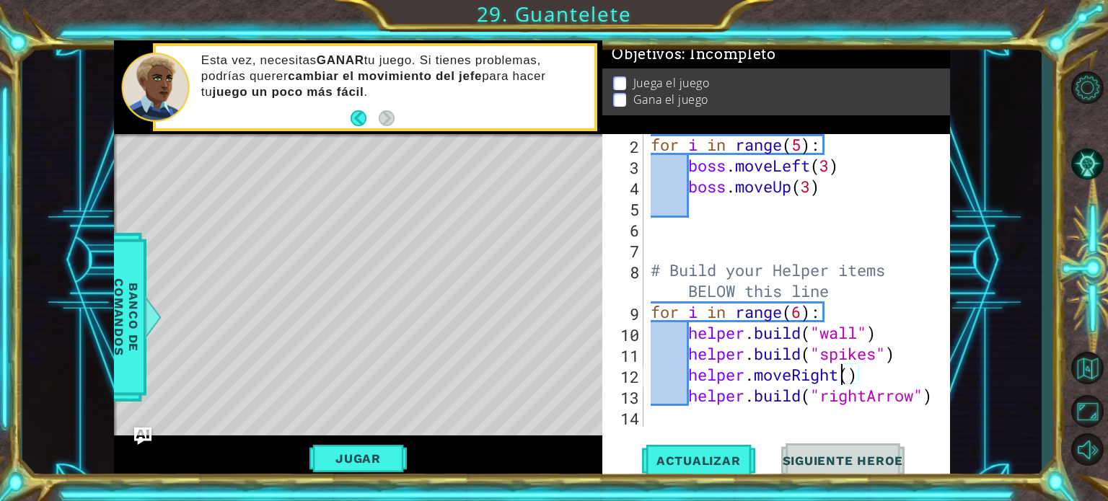
click at [838, 374] on div "for i in range ( 5 ) : boss . moveLeft ( 3 ) boss . moveUp ( 3 ) # Build your H…" at bounding box center [795, 301] width 295 height 335
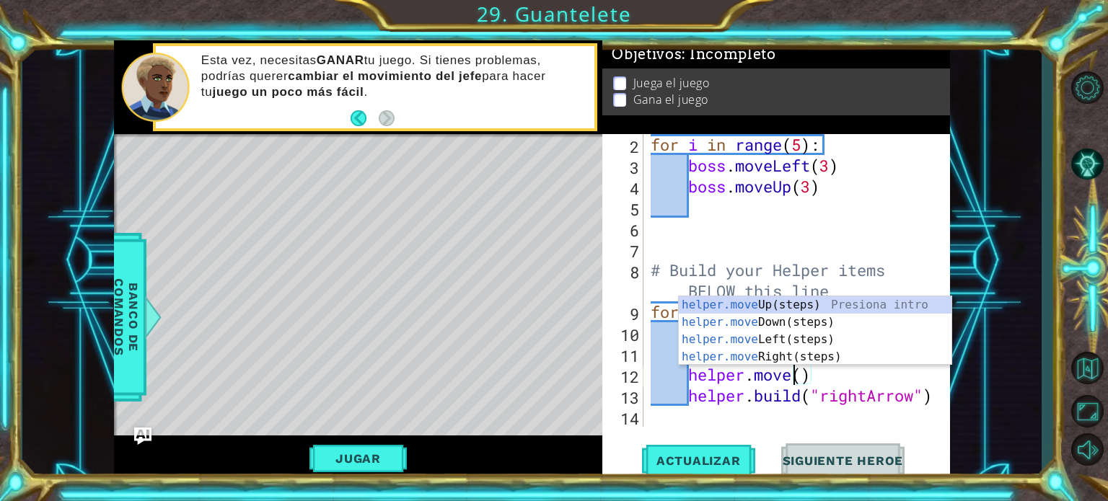
scroll to position [0, 6]
click at [793, 330] on div "helper.move Up(steps) Presiona intro helper.move Down(steps) Presiona intro hel…" at bounding box center [815, 348] width 273 height 104
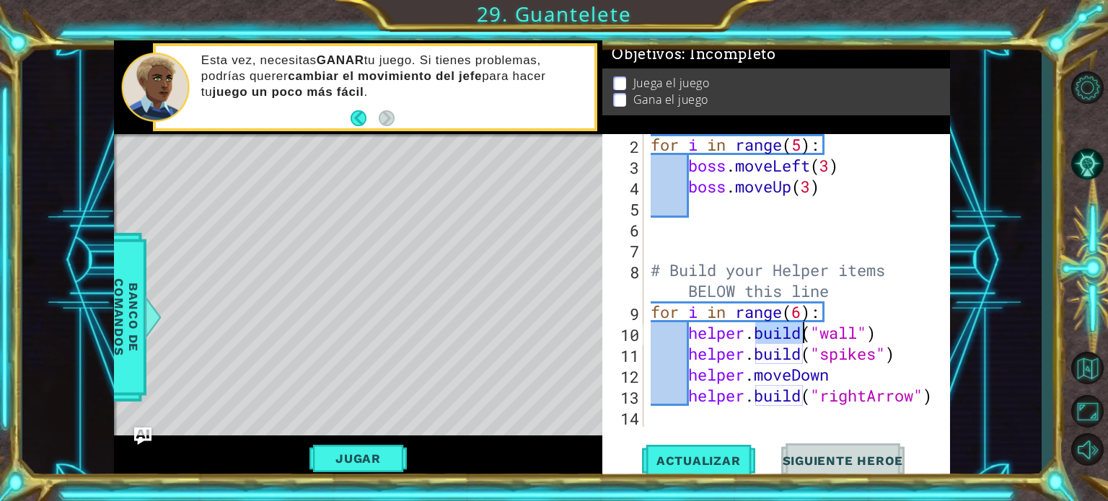
click at [793, 330] on div "for i in range ( 5 ) : boss . moveLeft ( 3 ) boss . moveUp ( 3 ) # Build your H…" at bounding box center [795, 301] width 295 height 335
click at [386, 458] on button "Jugar" at bounding box center [357, 458] width 97 height 27
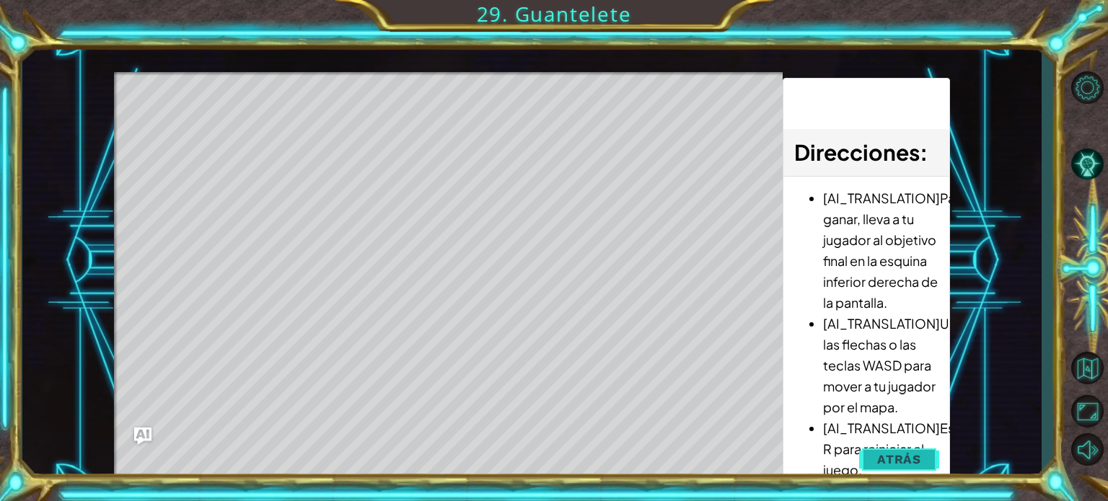
click at [889, 452] on span "Atrás" at bounding box center [899, 459] width 44 height 14
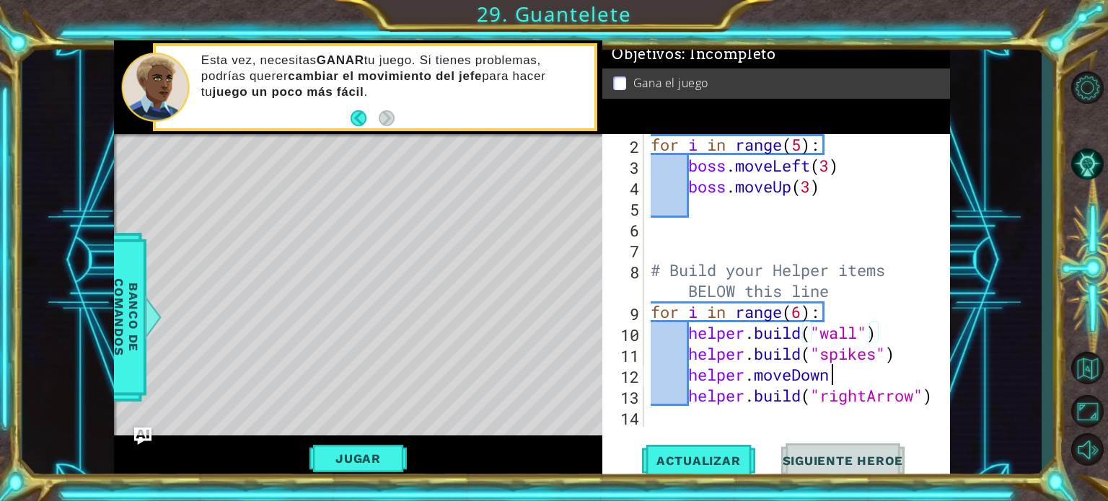
click at [838, 371] on div "for i in range ( 5 ) : boss . moveLeft ( 3 ) boss . moveUp ( 3 ) # Build your H…" at bounding box center [795, 301] width 295 height 335
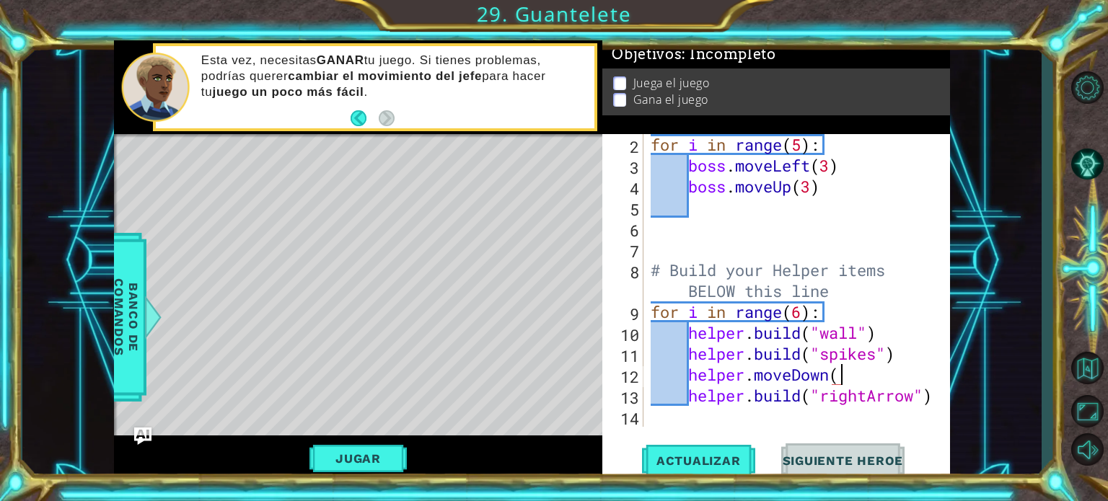
scroll to position [0, 8]
click at [711, 454] on span "Actualizar" at bounding box center [698, 461] width 113 height 14
click at [369, 465] on button "Jugar" at bounding box center [357, 458] width 97 height 27
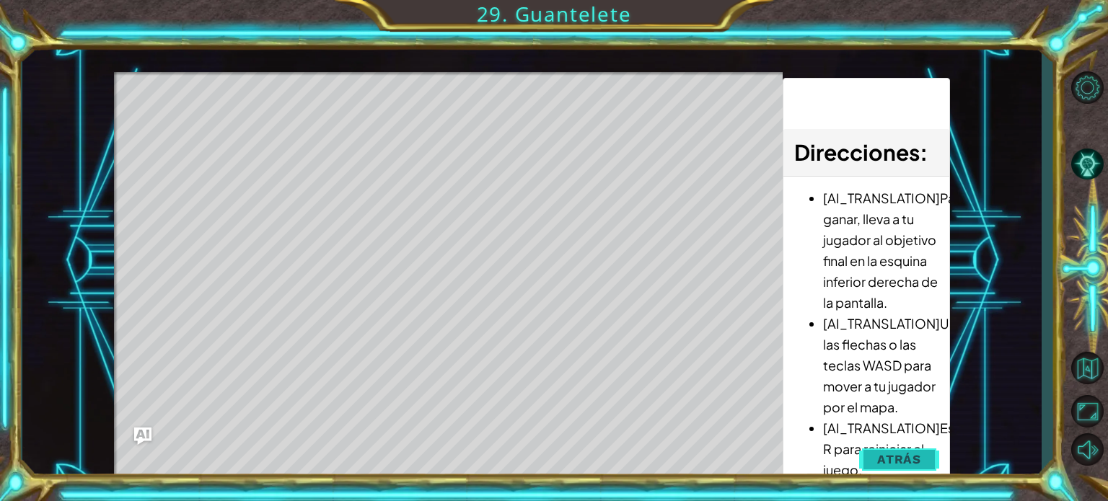
click at [925, 461] on button "Atrás" at bounding box center [899, 459] width 80 height 29
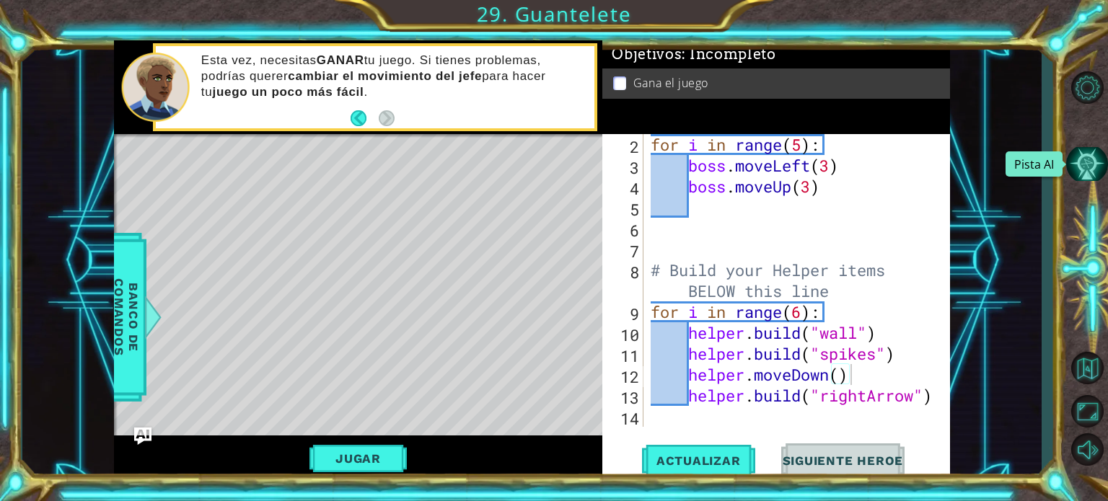
click at [1082, 163] on button "Pista AI" at bounding box center [1087, 164] width 42 height 34
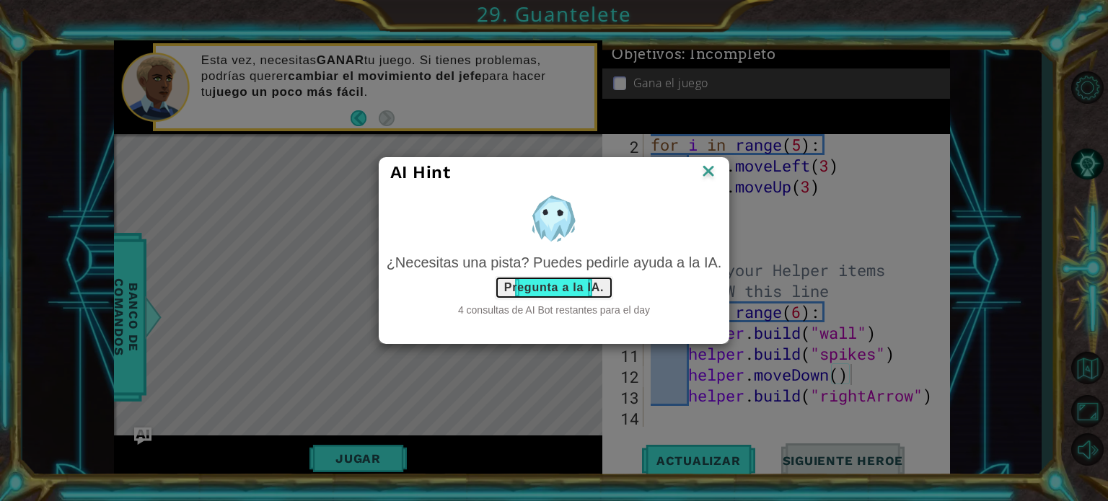
click at [571, 287] on button "Pregunta a la IA." at bounding box center [554, 287] width 118 height 23
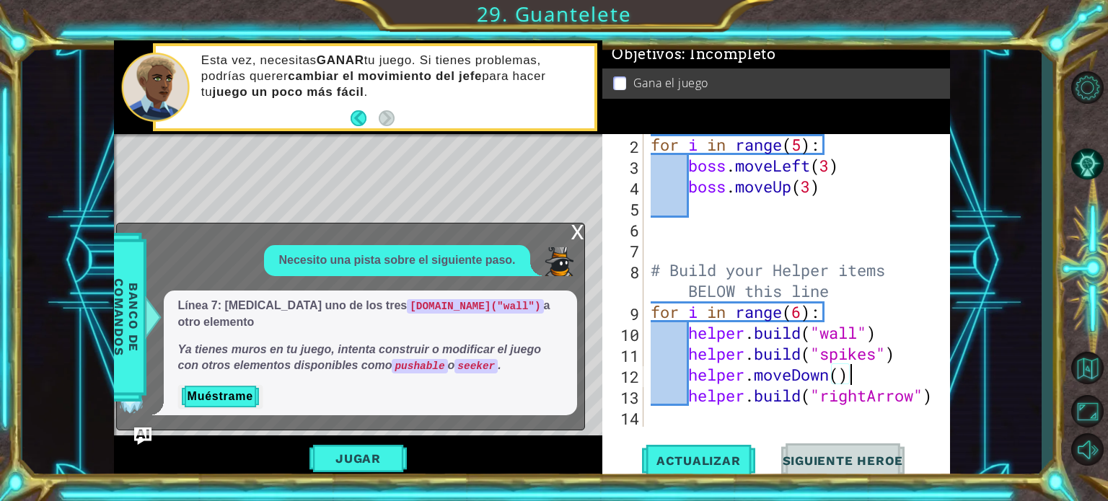
click at [856, 325] on div "for i in range ( 5 ) : boss . moveLeft ( 3 ) boss . moveUp ( 3 ) # Build your H…" at bounding box center [795, 301] width 295 height 335
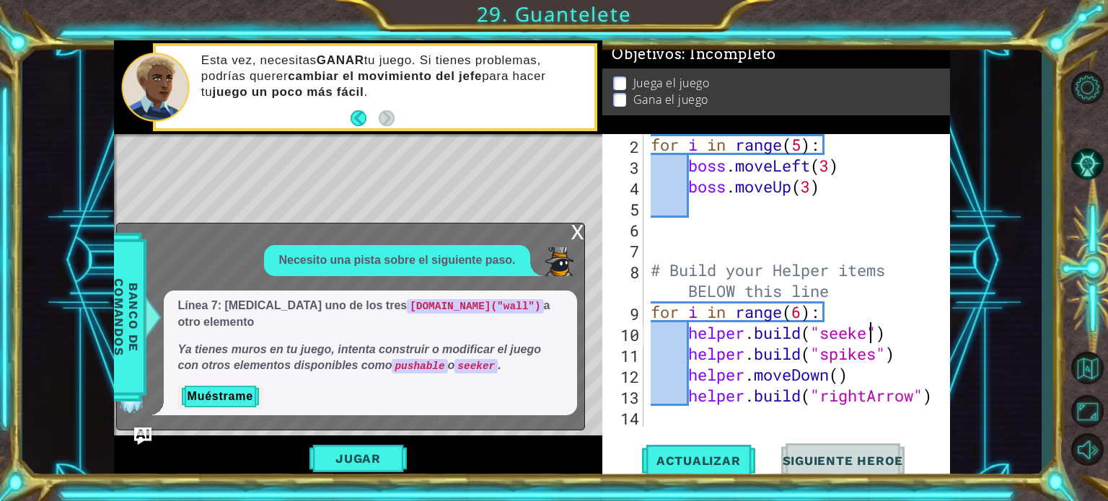
scroll to position [0, 9]
click at [722, 461] on span "Actualizar" at bounding box center [698, 461] width 113 height 14
click at [384, 464] on button "Jugar" at bounding box center [357, 458] width 97 height 27
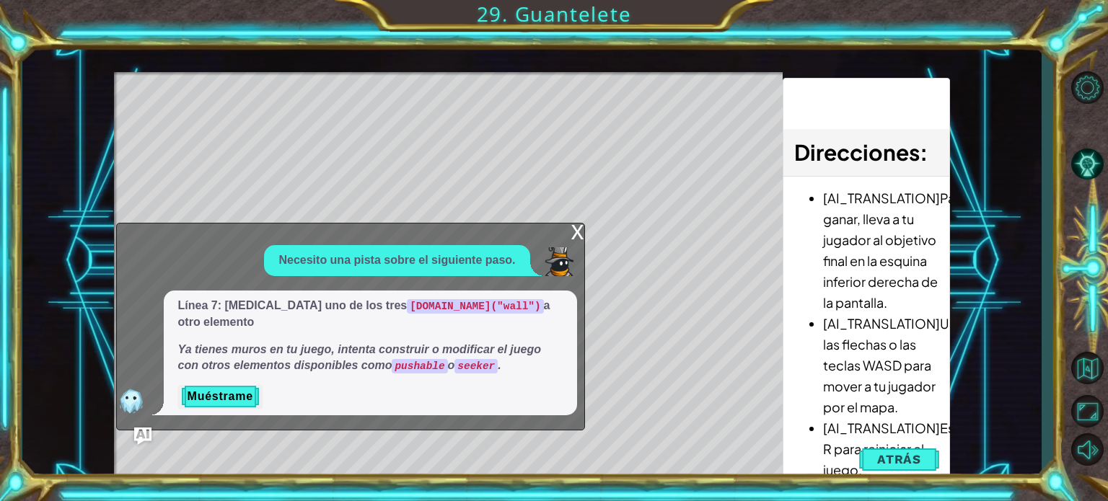
click at [580, 238] on div "x" at bounding box center [577, 231] width 13 height 14
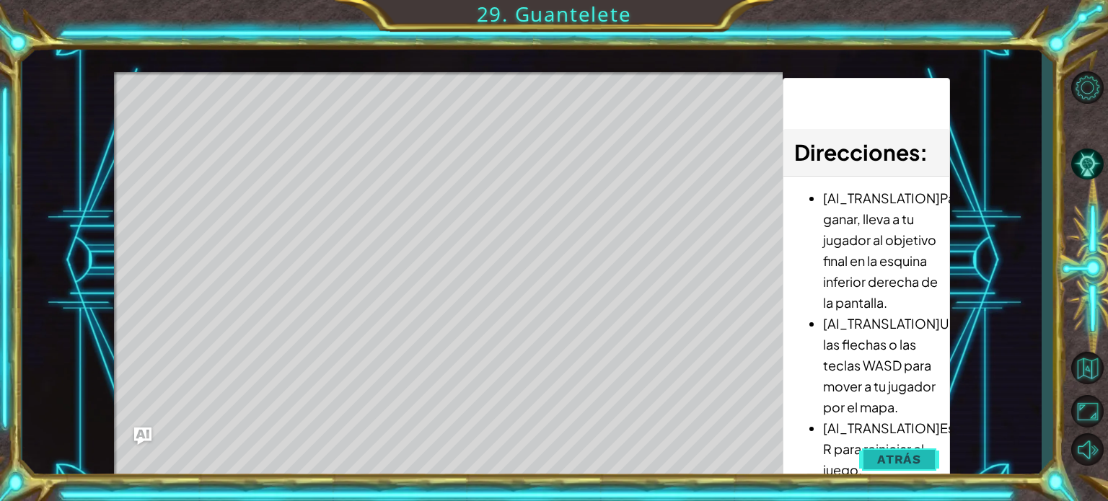
click at [875, 461] on button "Atrás" at bounding box center [899, 459] width 80 height 29
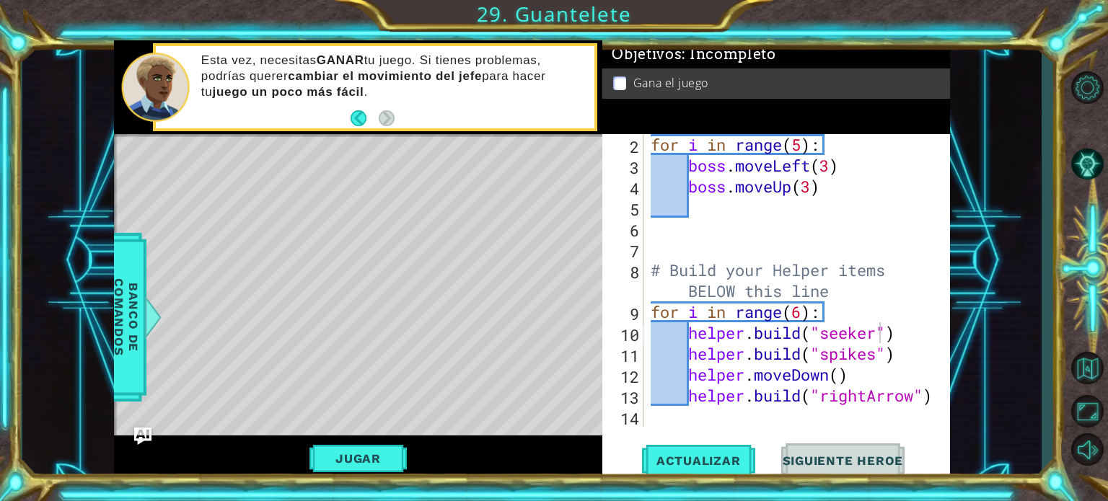
click at [875, 461] on span "Siguiente Heroe" at bounding box center [843, 461] width 150 height 14
click at [801, 150] on div "for i in range ( 5 ) : boss . moveLeft ( 3 ) boss . moveUp ( 3 ) # Build your H…" at bounding box center [795, 301] width 295 height 335
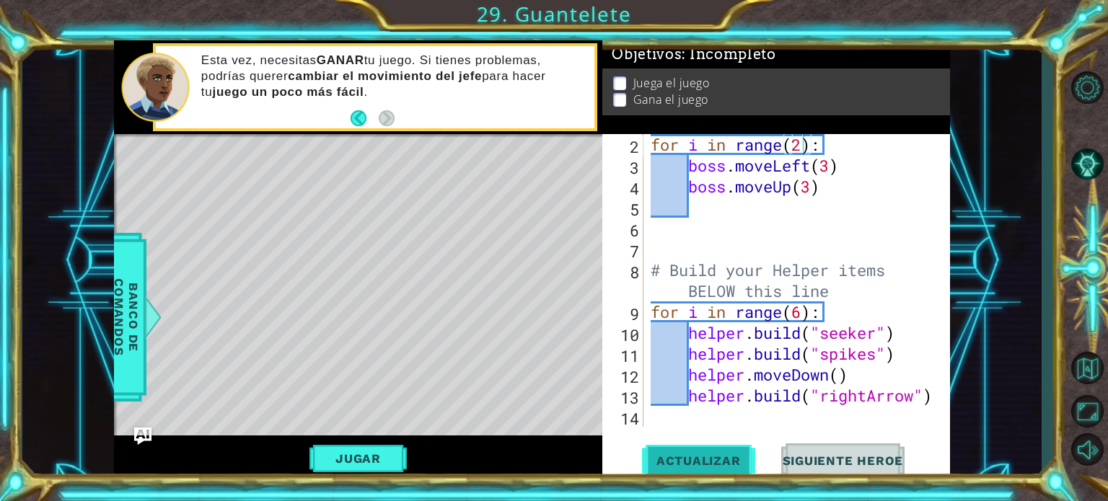
click at [692, 454] on span "Actualizar" at bounding box center [698, 461] width 113 height 14
click at [351, 447] on button "Jugar" at bounding box center [357, 458] width 97 height 27
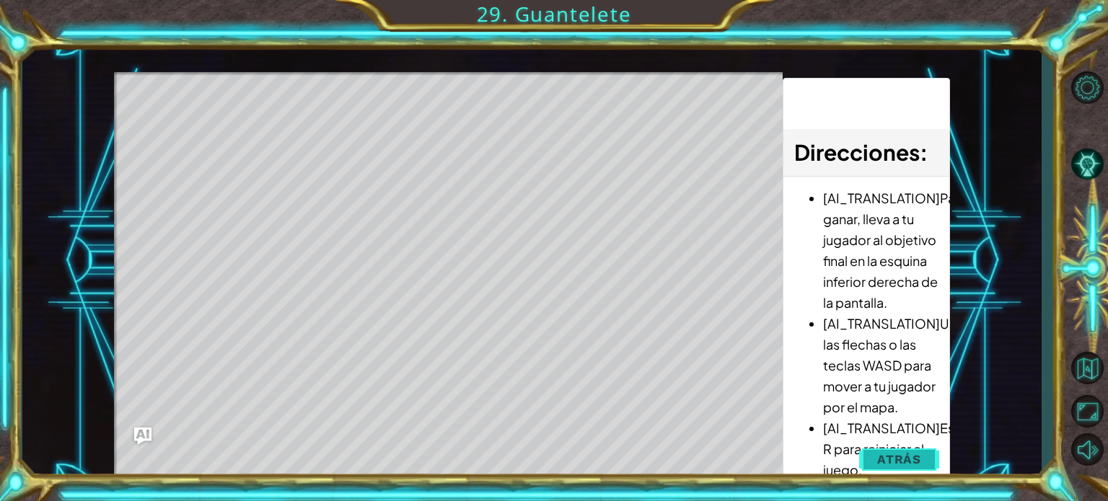
click at [870, 452] on button "Atrás" at bounding box center [899, 459] width 80 height 29
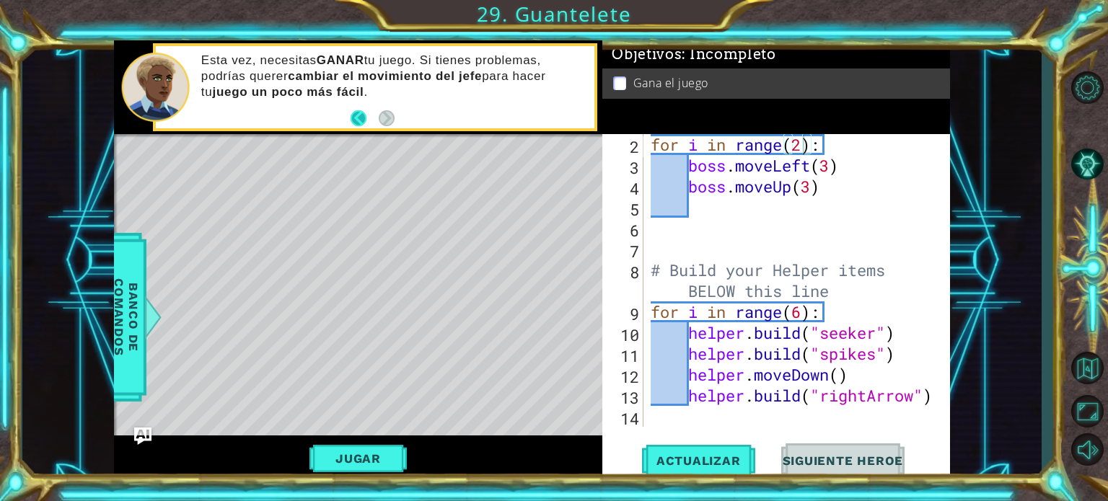
click at [356, 118] on button "Back" at bounding box center [365, 118] width 28 height 16
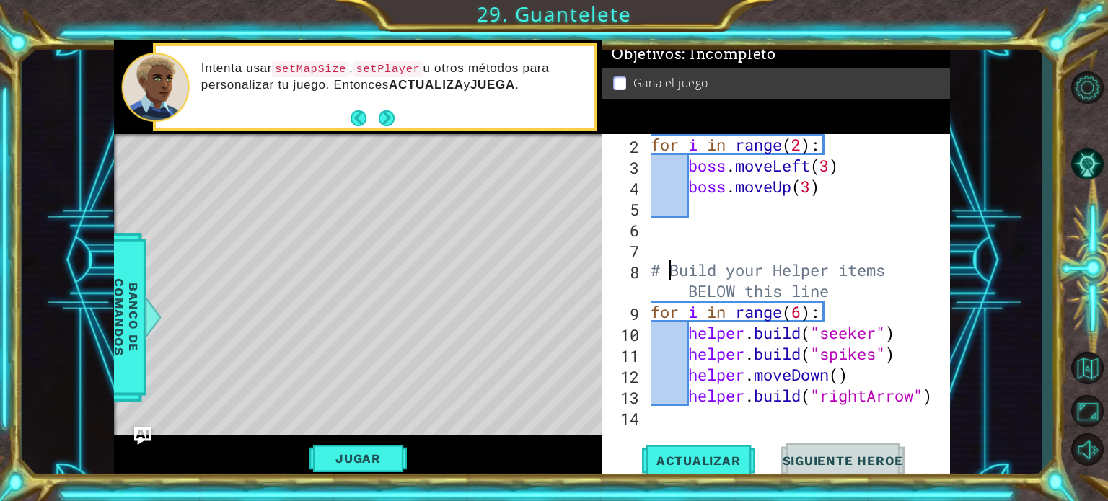
click at [669, 266] on div "for i in range ( 2 ) : boss . moveLeft ( 3 ) boss . moveUp ( 3 ) # Build your H…" at bounding box center [795, 301] width 295 height 335
type textarea "# Build your Helper items BELOW this line"
click at [643, 224] on div "# Build your Helper items BELOW this line 2 3 4 5 6 7 8 9 10 11 12 13 14 for i …" at bounding box center [774, 280] width 344 height 293
click at [668, 226] on div "for i in range ( 2 ) : boss . moveLeft ( 3 ) boss . moveUp ( 3 ) # Build your H…" at bounding box center [795, 301] width 295 height 335
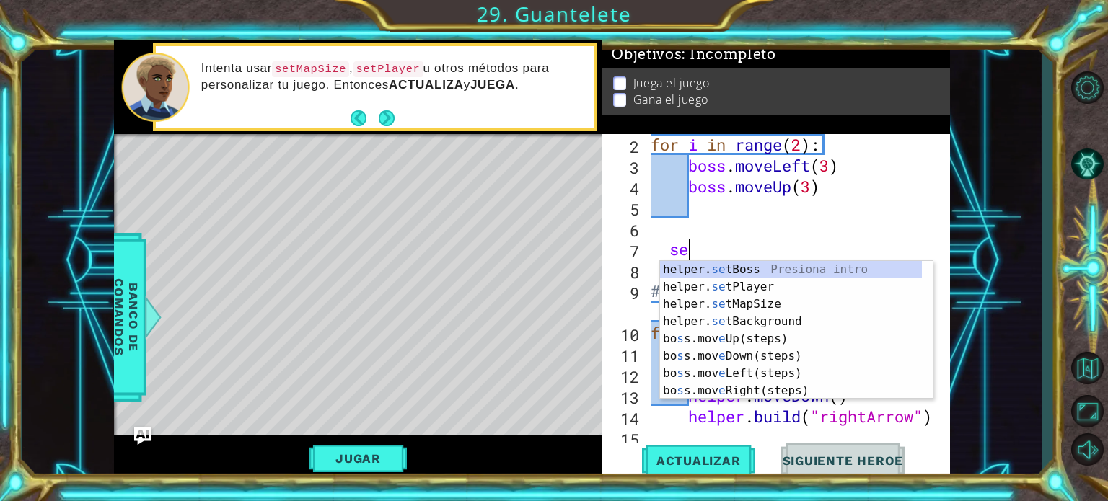
scroll to position [0, 1]
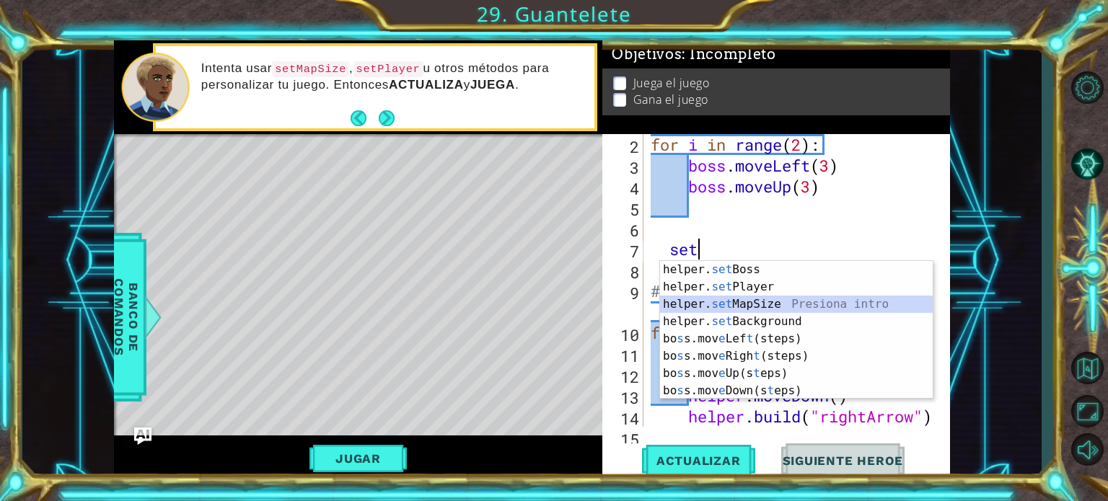
click at [717, 308] on div "helper. set Boss Presiona intro helper. set Player Presiona intro helper. set M…" at bounding box center [796, 347] width 273 height 173
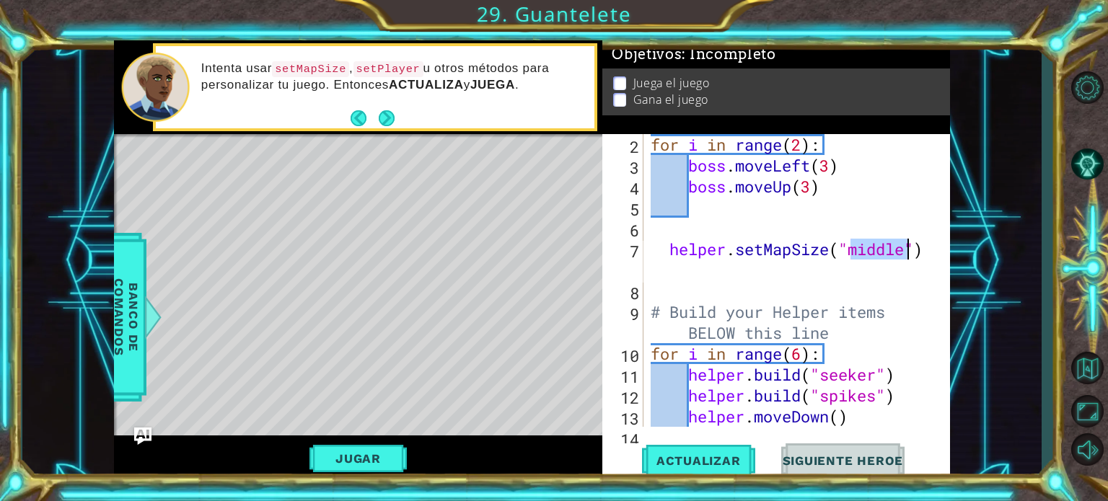
type textarea "helper.setMapSize("middle")"
click at [392, 467] on button "Jugar" at bounding box center [357, 458] width 97 height 27
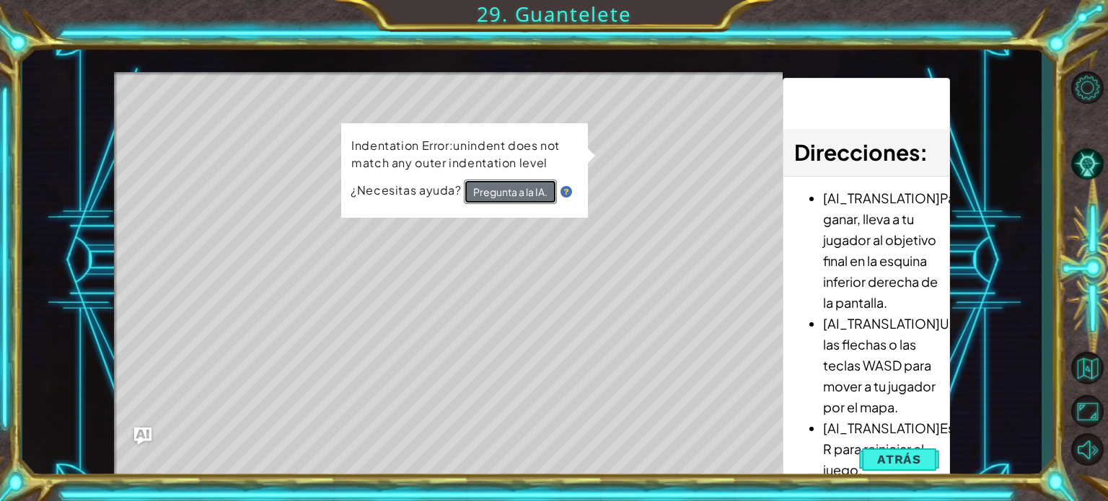
click at [511, 193] on button "Pregunta a la IA." at bounding box center [510, 192] width 93 height 25
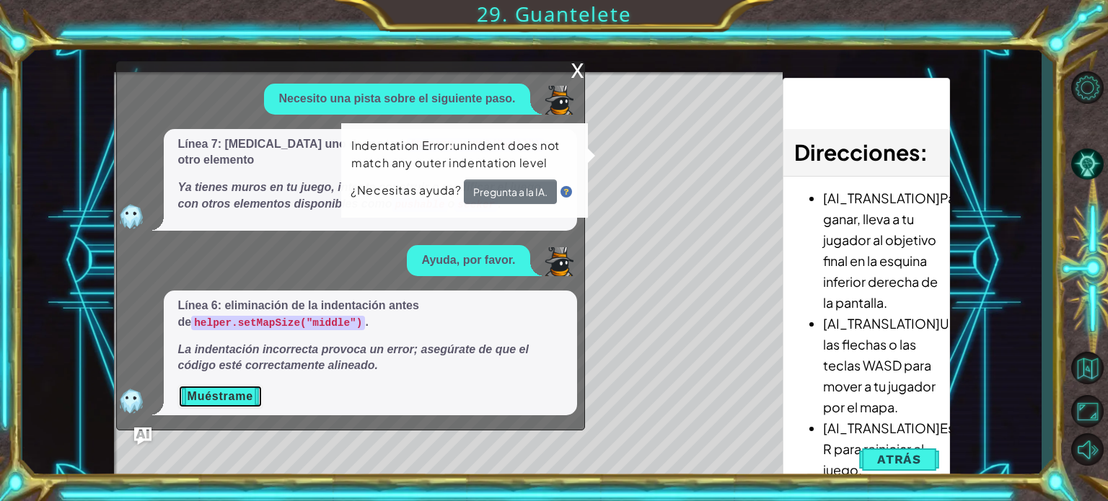
click at [218, 395] on button "Muéstrame" at bounding box center [220, 396] width 84 height 23
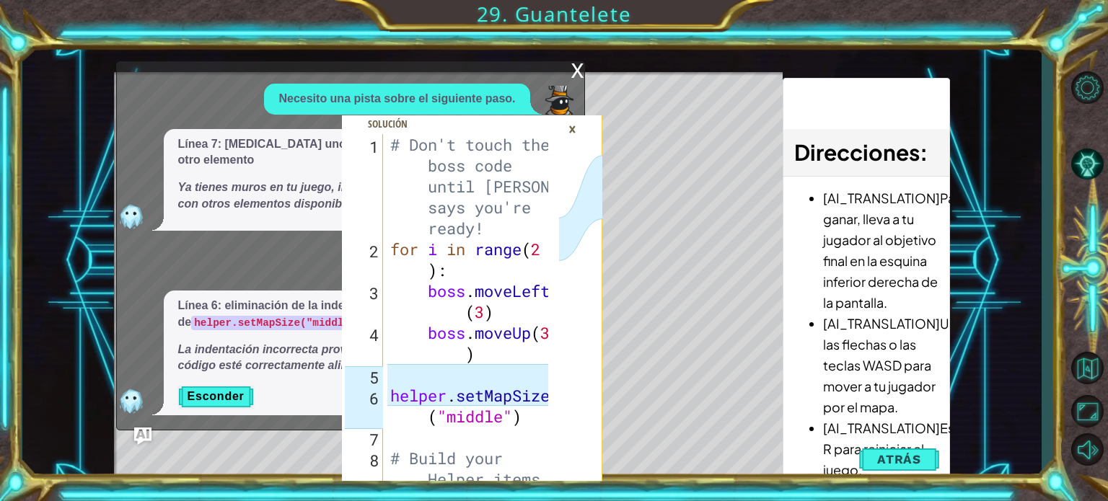
click at [580, 87] on div "1 2 3 4 5 6 7 8 9 # Don't touch the boss code until [PERSON_NAME] says you're r…" at bounding box center [472, 260] width 260 height 441
drag, startPoint x: 580, startPoint y: 87, endPoint x: 847, endPoint y: 407, distance: 416.3
click at [847, 407] on div "1 2 3 4 5 6 7 8 9 # Don't touch the boss code until [PERSON_NAME] says you're r…" at bounding box center [532, 260] width 836 height 441
click at [873, 452] on button "Atrás" at bounding box center [899, 459] width 80 height 29
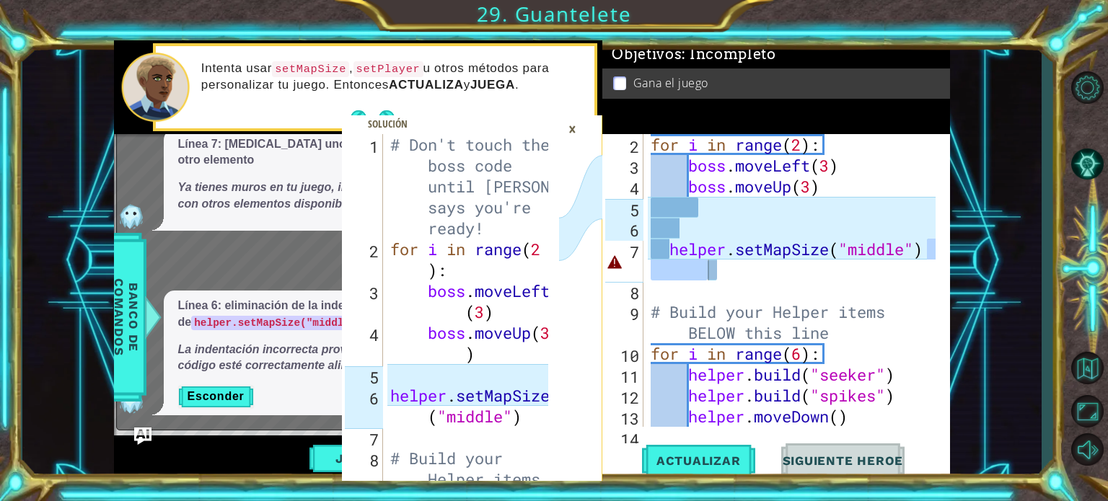
drag, startPoint x: 932, startPoint y: 250, endPoint x: 651, endPoint y: 262, distance: 280.8
click at [651, 262] on div "helper.setMapSize("middle") 2 3 4 5 6 7 8 9 10 11 12 13 14 for i in range ( 2 )…" at bounding box center [774, 280] width 344 height 293
click at [934, 250] on div at bounding box center [939, 269] width 14 height 397
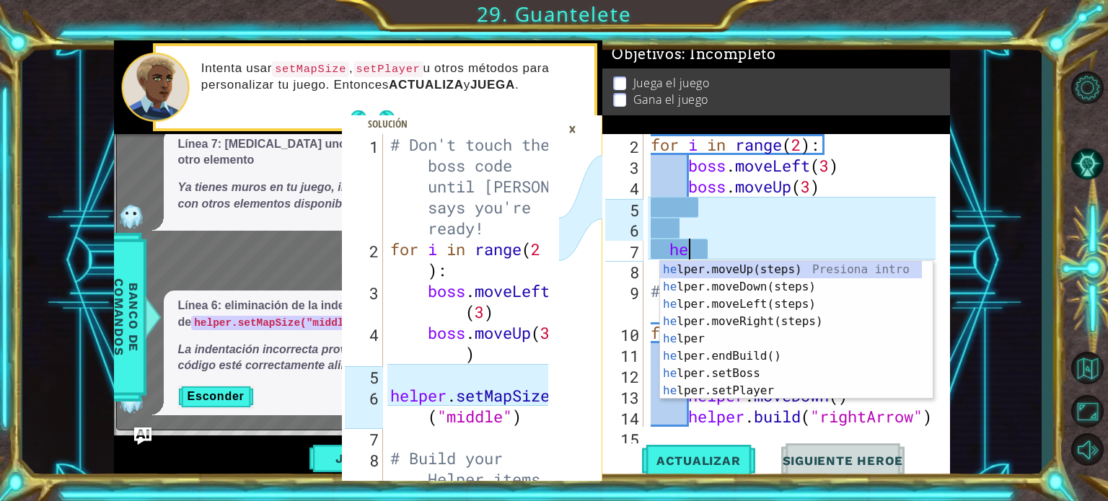
type textarea "h"
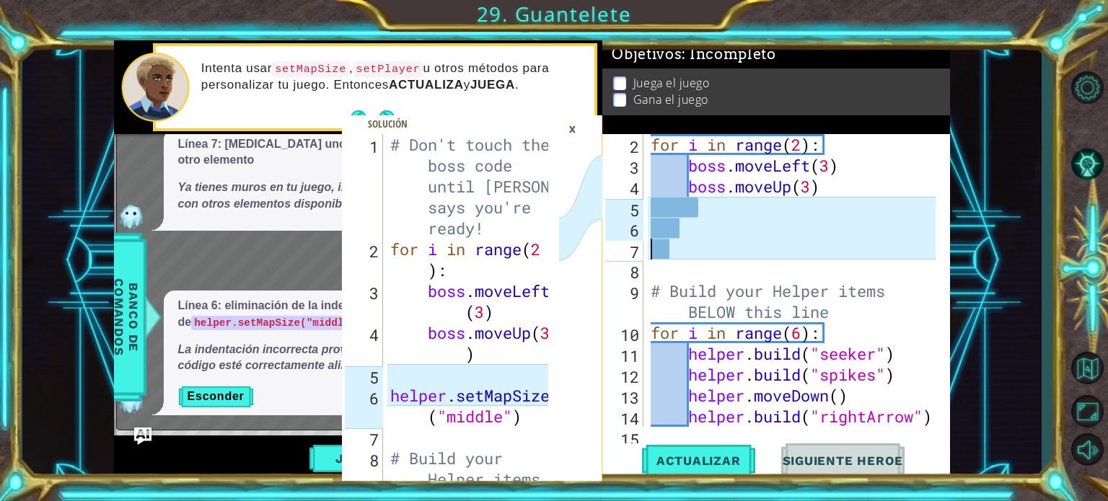
scroll to position [62, 0]
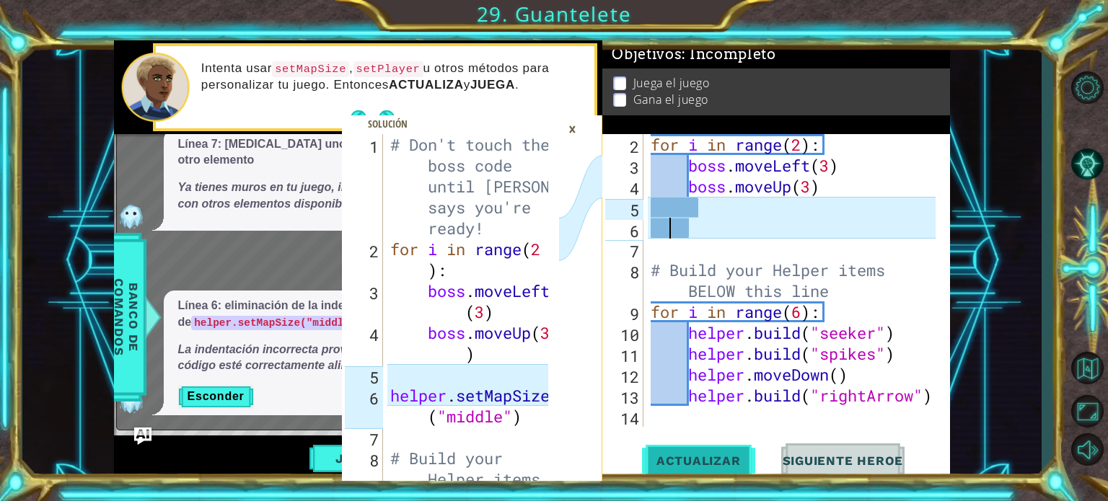
click at [694, 456] on span "Actualizar" at bounding box center [698, 461] width 113 height 14
click at [573, 125] on div "×" at bounding box center [572, 129] width 22 height 25
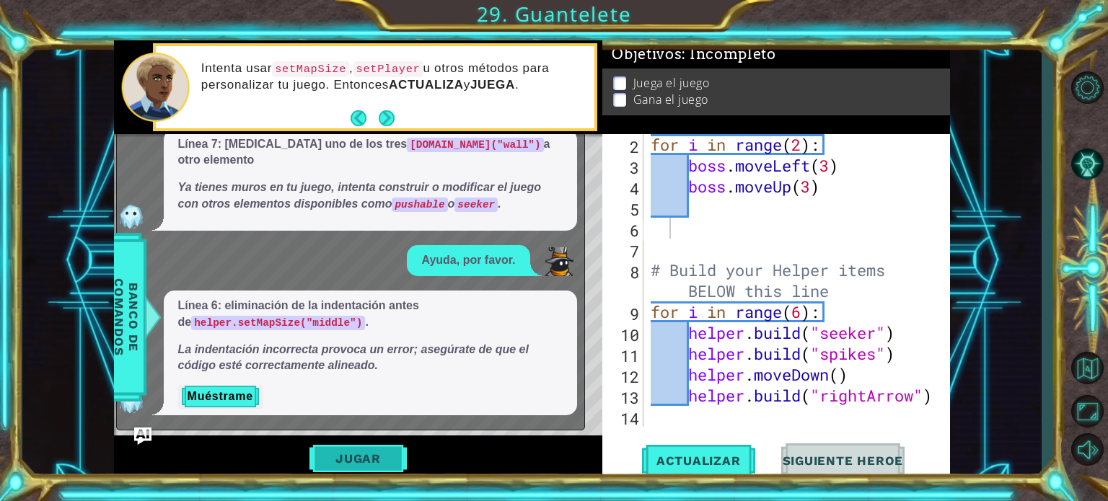
click at [358, 467] on button "Jugar" at bounding box center [357, 458] width 97 height 27
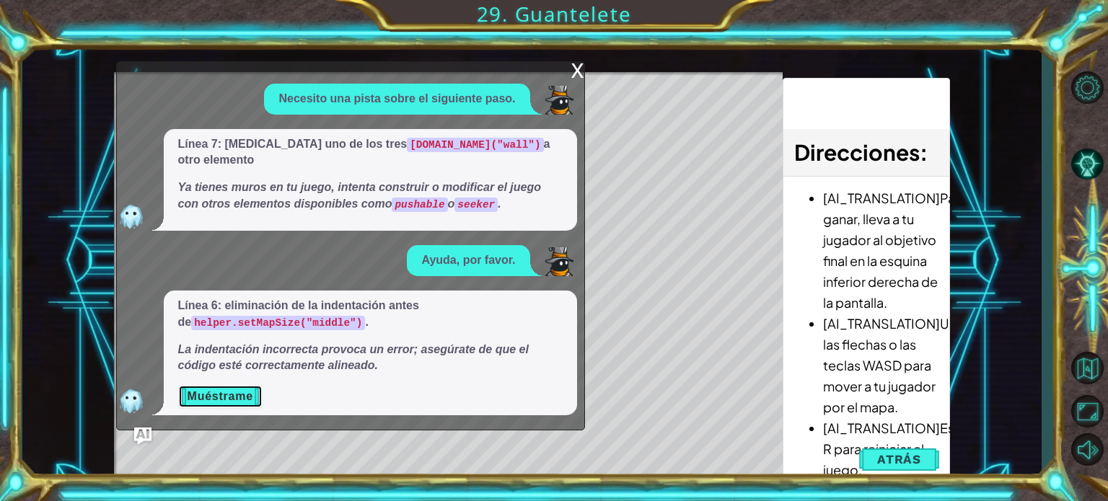
click at [228, 392] on button "Muéstrame" at bounding box center [220, 396] width 84 height 23
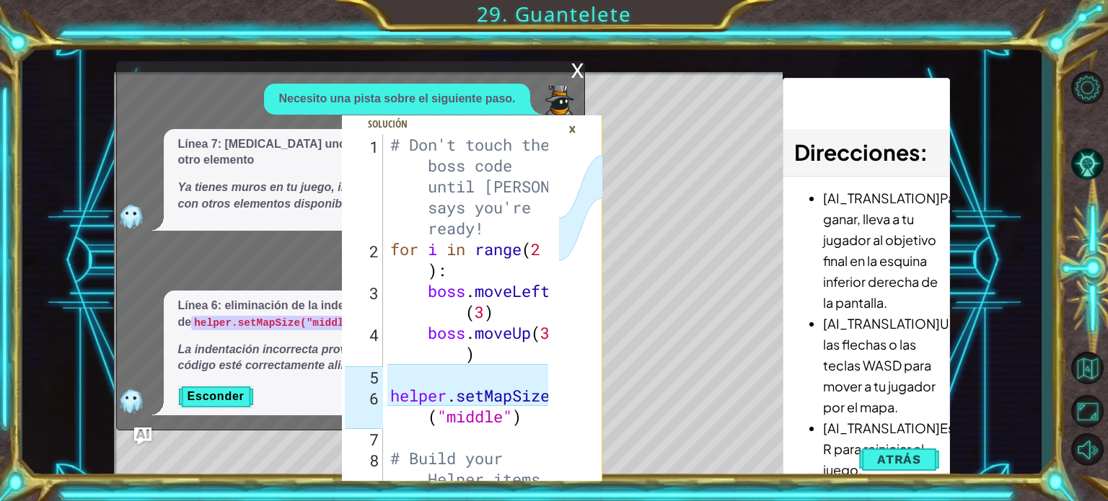
click at [629, 468] on div "1 2 3 4 5 6 7 8 9 # Don't touch the boss code until [PERSON_NAME] says you're r…" at bounding box center [532, 260] width 836 height 441
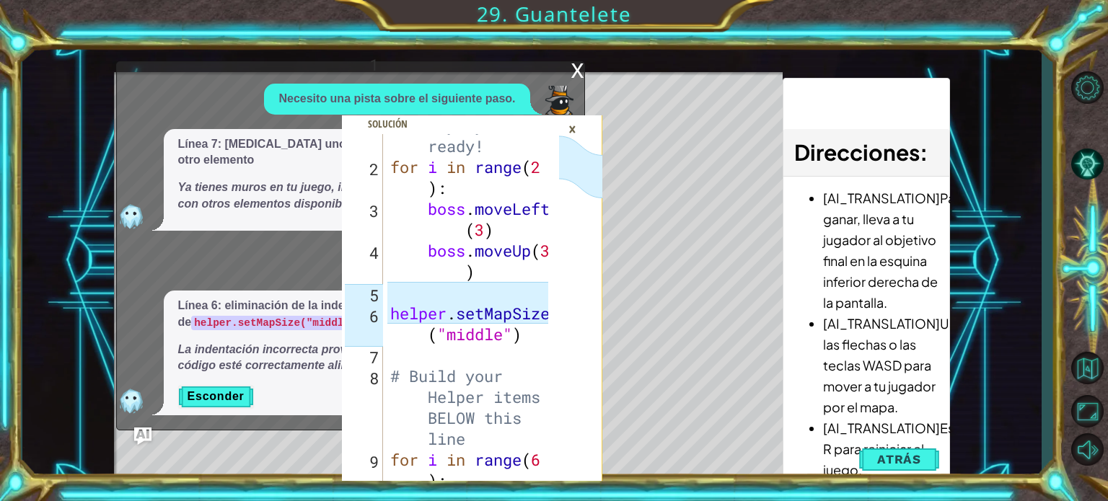
scroll to position [84, 0]
click at [571, 129] on div "×" at bounding box center [572, 129] width 22 height 25
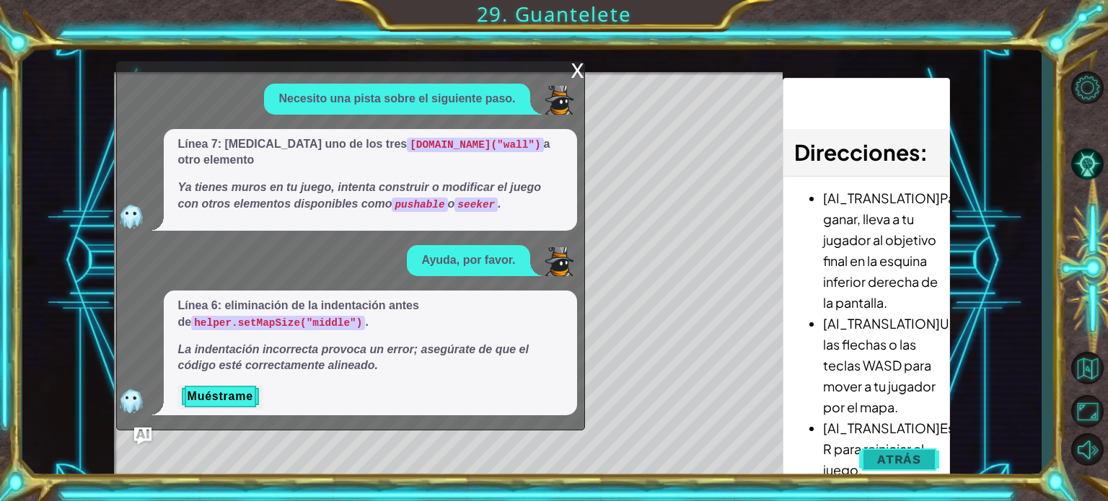
click at [887, 463] on span "Atrás" at bounding box center [899, 459] width 44 height 14
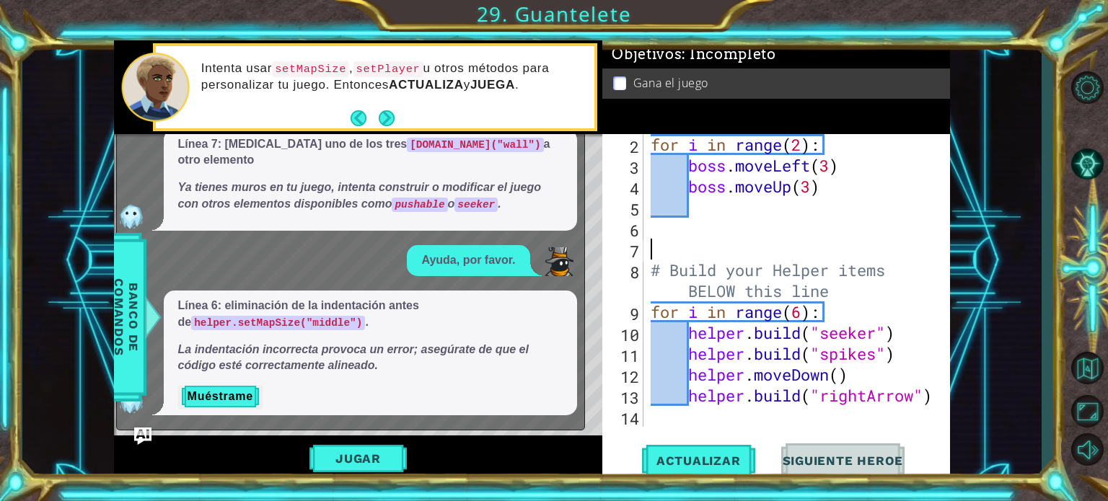
click at [667, 241] on div "for i in range ( 2 ) : boss . moveLeft ( 3 ) boss . moveUp ( 3 ) # Build your H…" at bounding box center [795, 301] width 295 height 335
click at [659, 233] on div "for i in range ( 2 ) : boss . moveLeft ( 3 ) boss . moveUp ( 3 ) # Build your H…" at bounding box center [795, 301] width 295 height 335
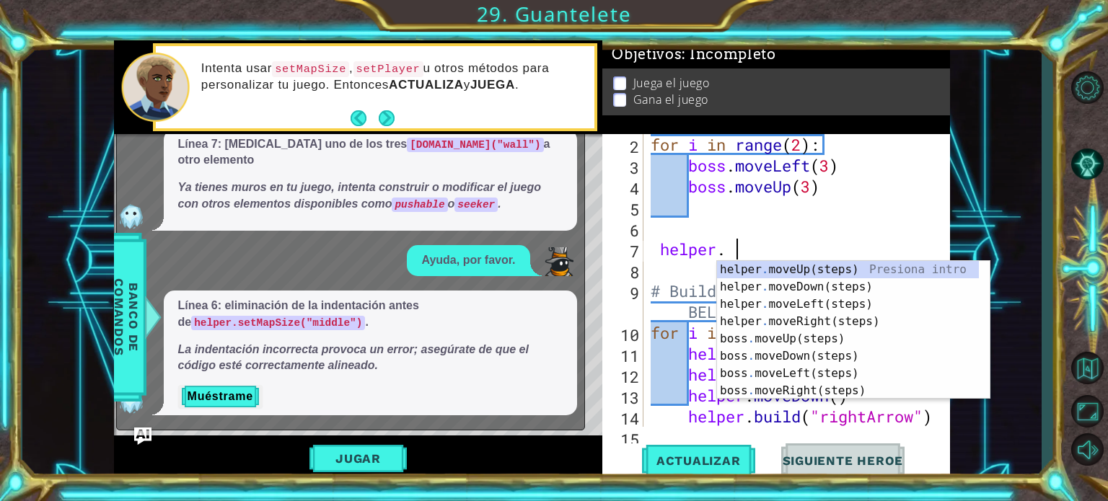
scroll to position [0, 4]
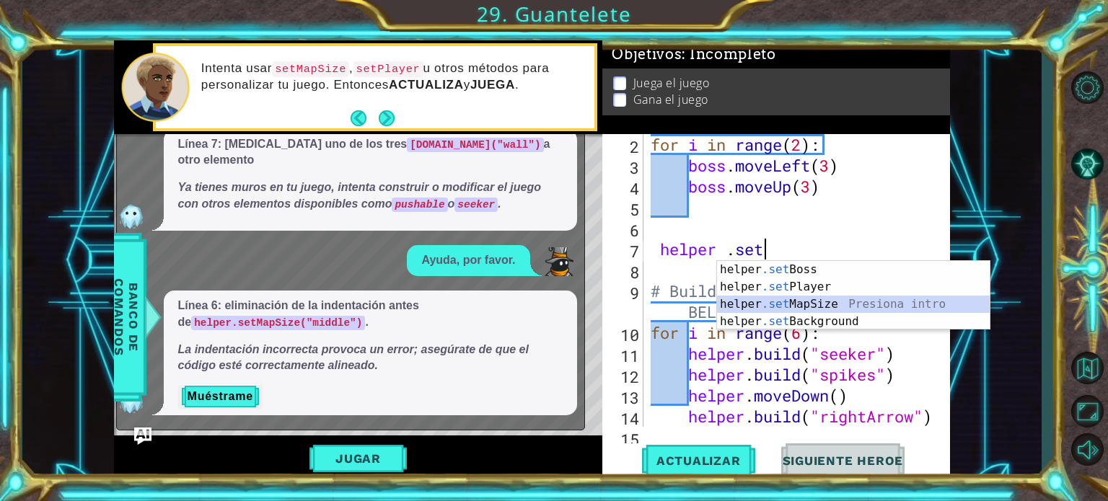
click at [862, 308] on div "helper .set Boss Presiona intro helper .set Player Presiona intro helper .set M…" at bounding box center [853, 313] width 273 height 104
type textarea "helper.setMapSize("middle")"
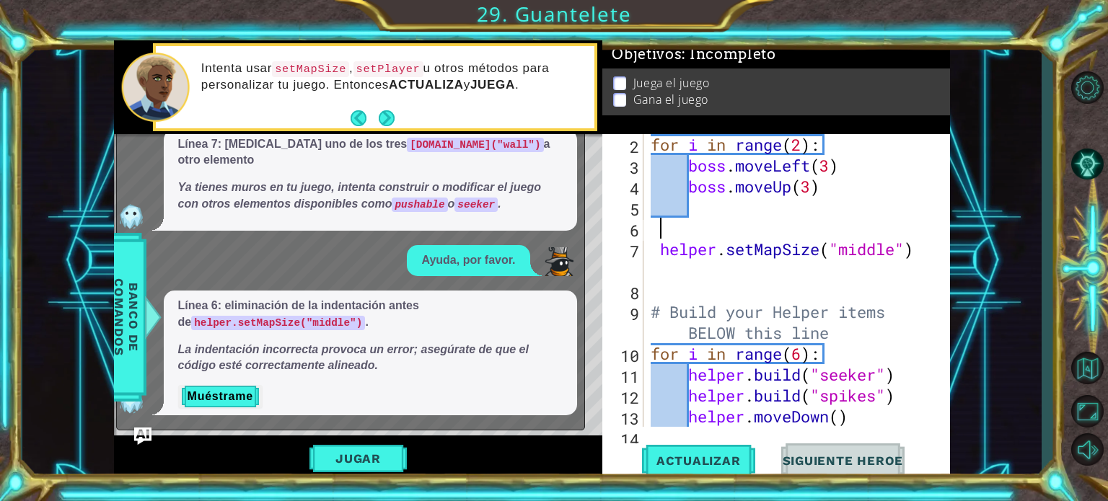
click at [711, 219] on div "for i in range ( 2 ) : boss . moveLeft ( 3 ) boss . moveUp ( 3 ) helper . setMa…" at bounding box center [795, 301] width 295 height 335
click at [688, 472] on button "Actualizar" at bounding box center [698, 461] width 113 height 35
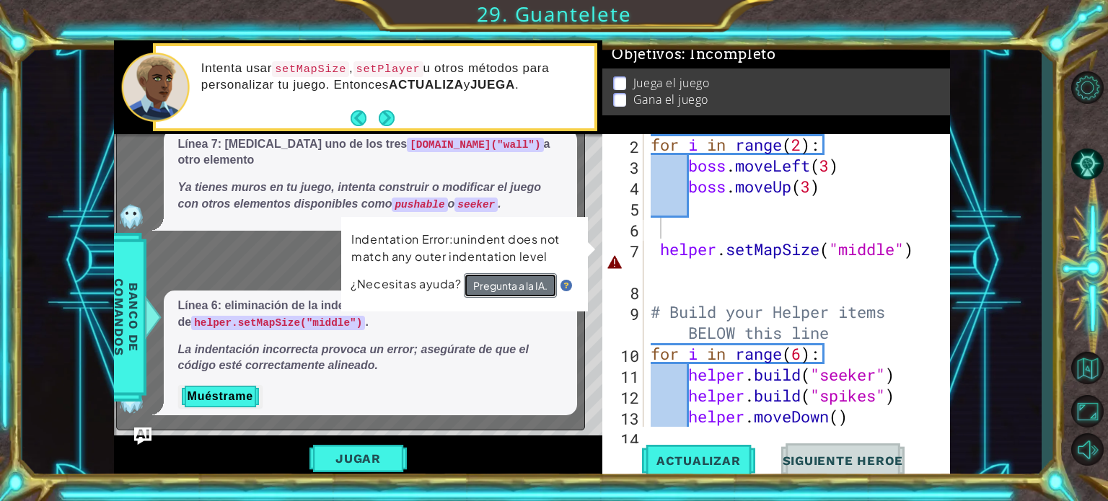
click at [522, 291] on button "Pregunta a la IA." at bounding box center [510, 285] width 93 height 25
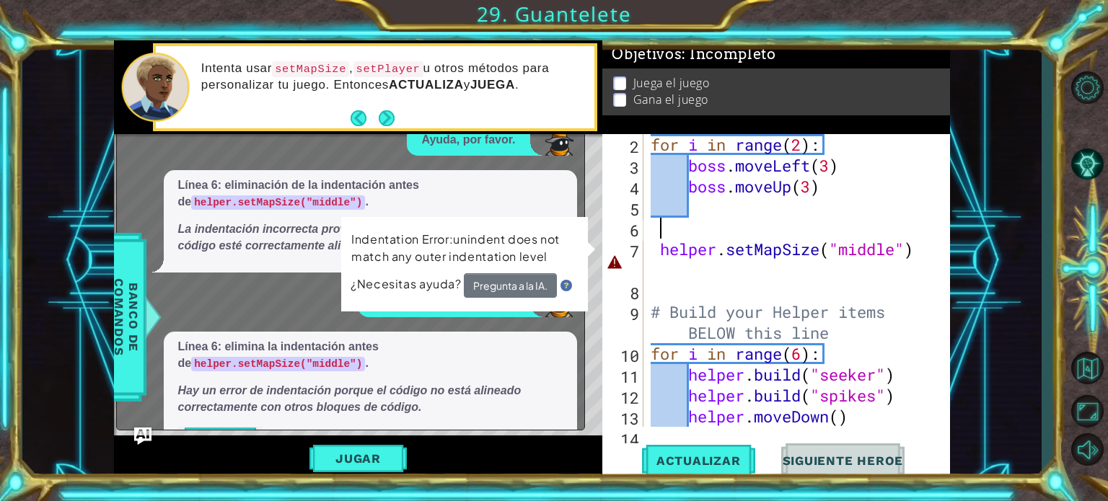
scroll to position [65, 0]
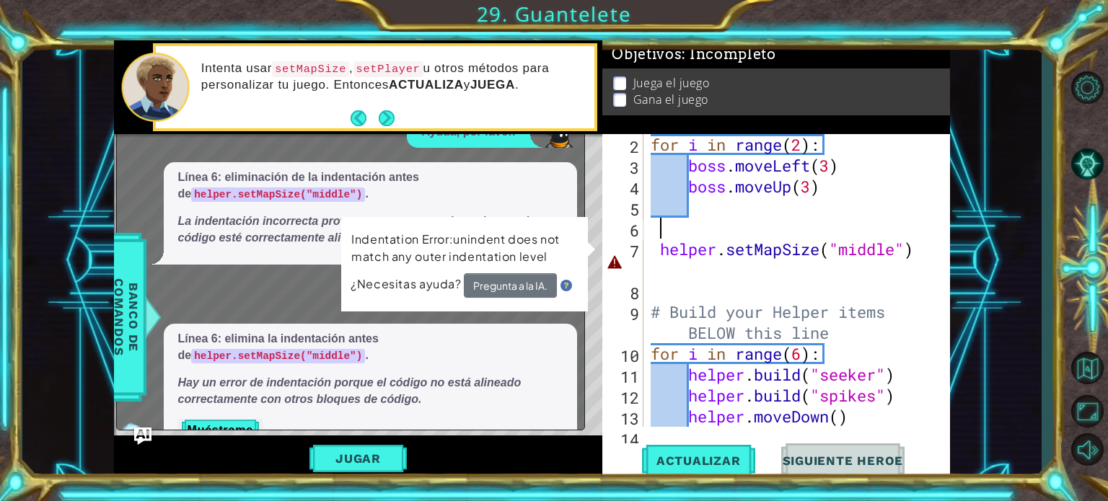
click at [215, 384] on div "Línea 6: elimina la indentación antes de helper.setMapSize("middle") . Hay un e…" at bounding box center [370, 386] width 413 height 125
click at [220, 419] on button "Muéstrame" at bounding box center [220, 430] width 84 height 23
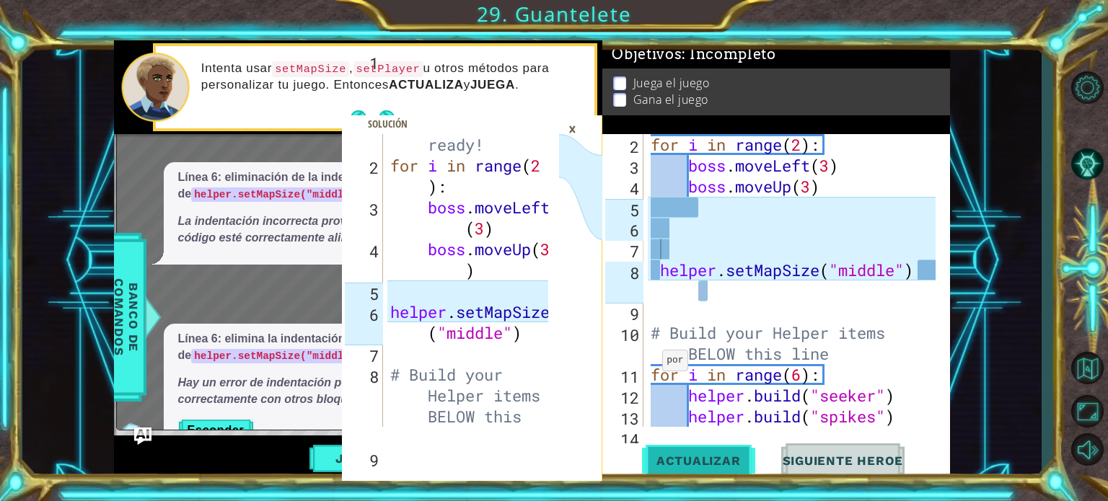
click at [687, 465] on span "Actualizar" at bounding box center [698, 461] width 113 height 14
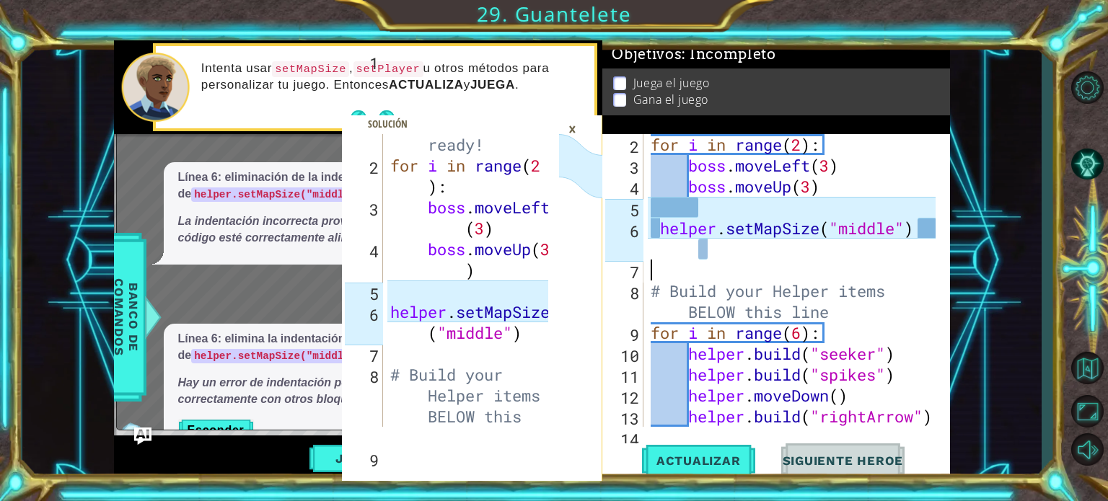
click at [665, 269] on div "for i in range ( 2 ) : boss . moveLeft ( 3 ) boss . moveUp ( 3 ) helper . setMa…" at bounding box center [795, 301] width 295 height 335
type textarea "helper.setMapSize("middle")"
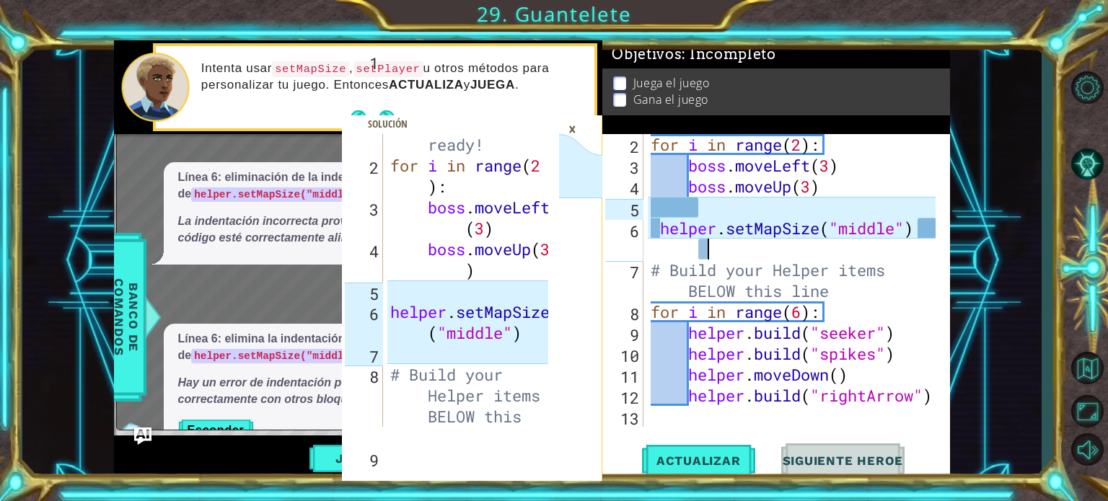
scroll to position [62, 0]
click at [680, 473] on button "Actualizar" at bounding box center [698, 461] width 113 height 35
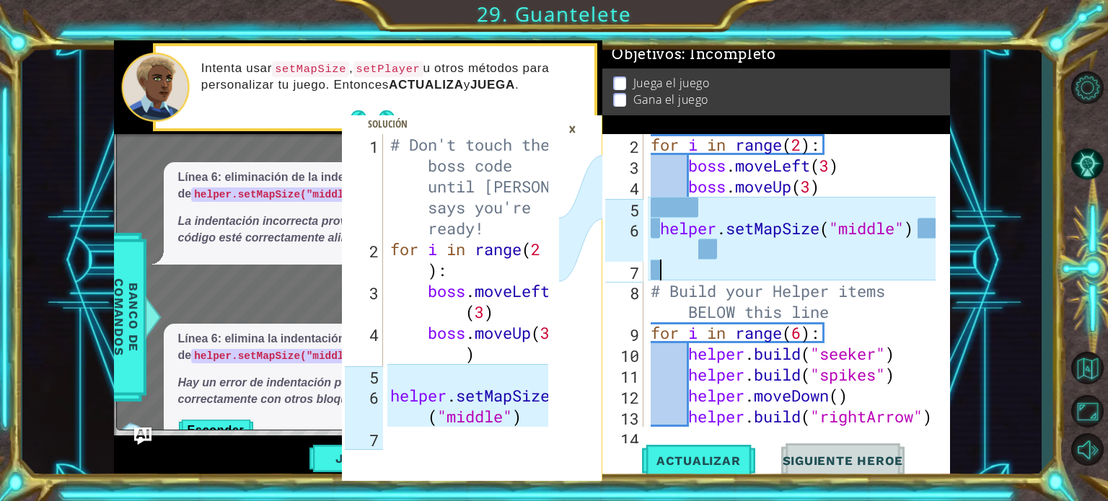
scroll to position [63, 0]
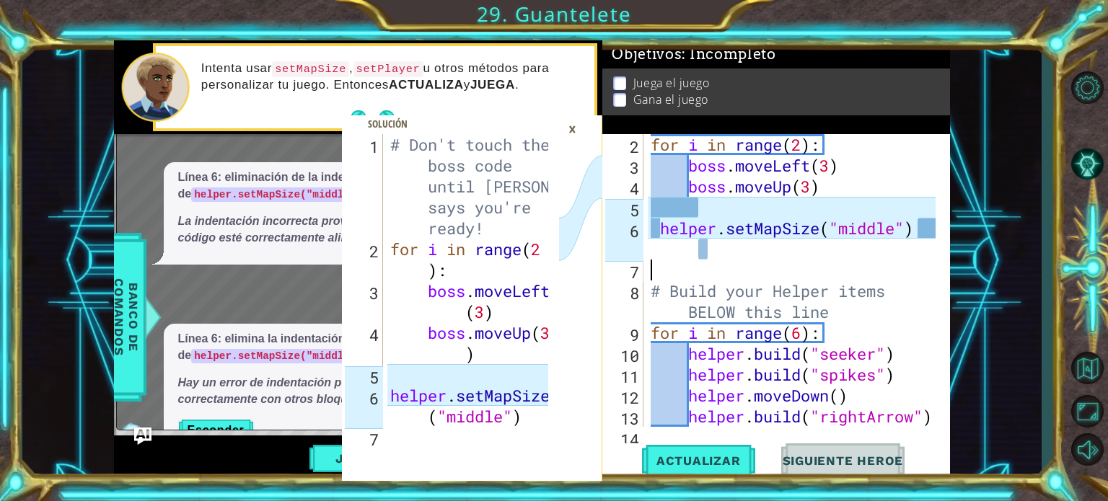
click at [664, 227] on div "for i in range ( 2 ) : boss . moveLeft ( 3 ) boss . moveUp ( 3 ) helper . setMa…" at bounding box center [795, 301] width 295 height 335
type textarea "helper.setMapSize("middle")"
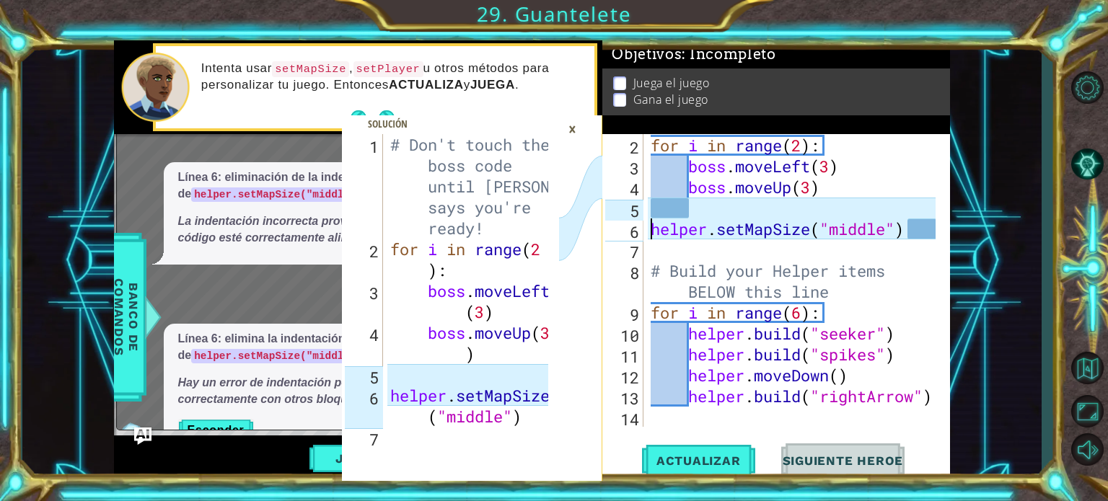
scroll to position [62, 0]
click at [700, 461] on span "Actualizar" at bounding box center [698, 461] width 113 height 14
click at [708, 206] on div "# Don't touch the boss code until [PERSON_NAME] says you're ready! for i in ran…" at bounding box center [795, 260] width 295 height 377
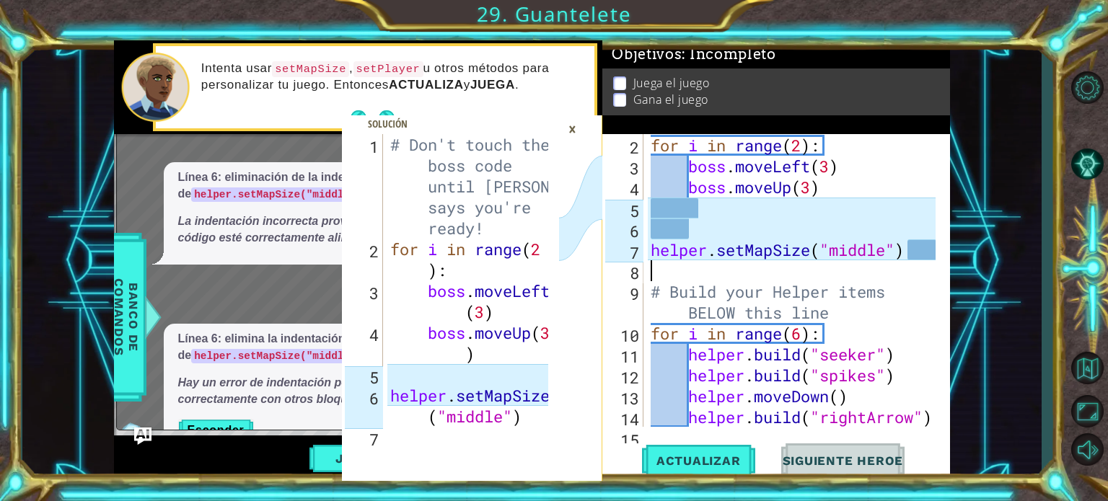
click at [661, 280] on div "# Don't touch the boss code until [PERSON_NAME] says you're ready! for i in ran…" at bounding box center [795, 260] width 295 height 377
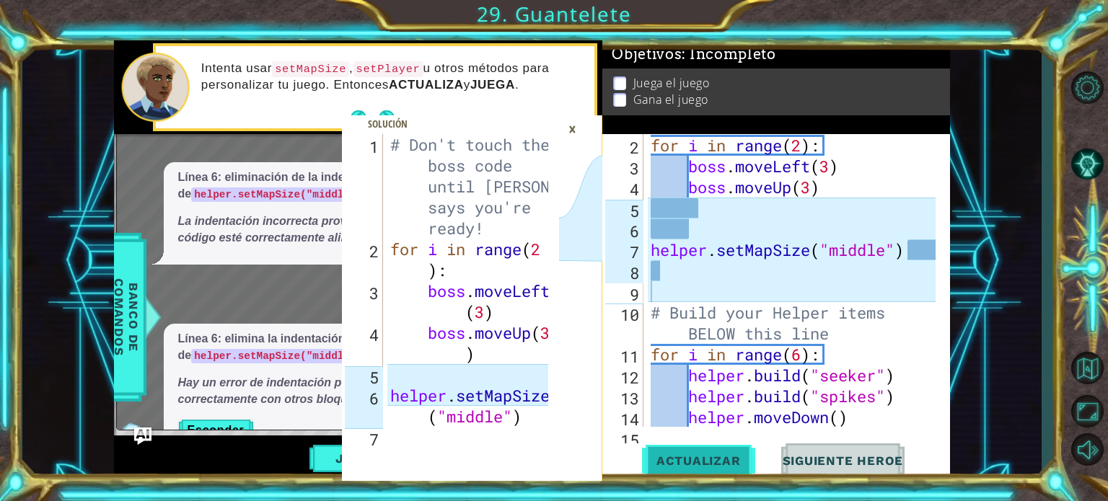
click at [718, 472] on button "Actualizar" at bounding box center [698, 461] width 113 height 35
click at [579, 115] on span at bounding box center [472, 298] width 260 height 366
click at [579, 123] on div "×" at bounding box center [572, 129] width 22 height 25
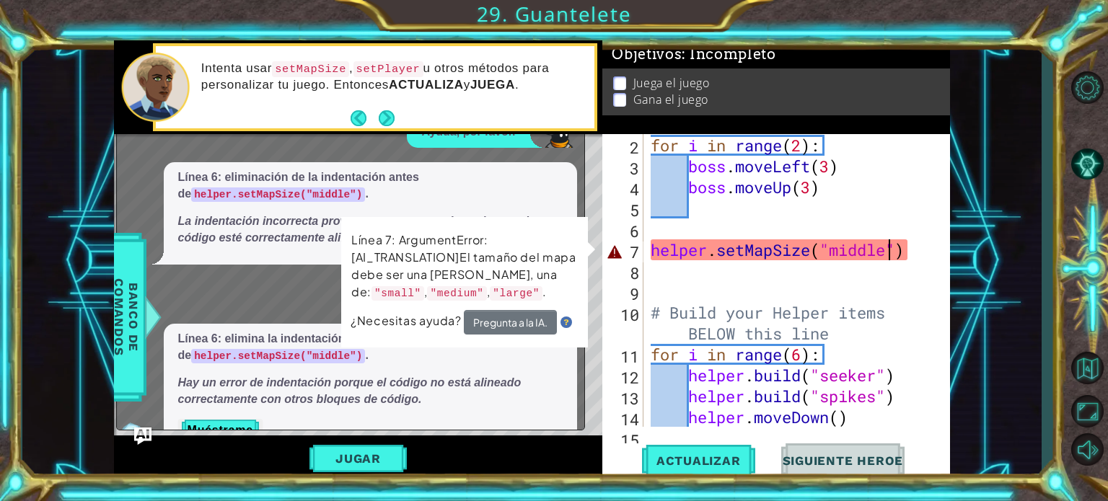
click at [892, 252] on div "# Don't touch the boss code until [PERSON_NAME] says you're ready! for i in ran…" at bounding box center [795, 260] width 295 height 377
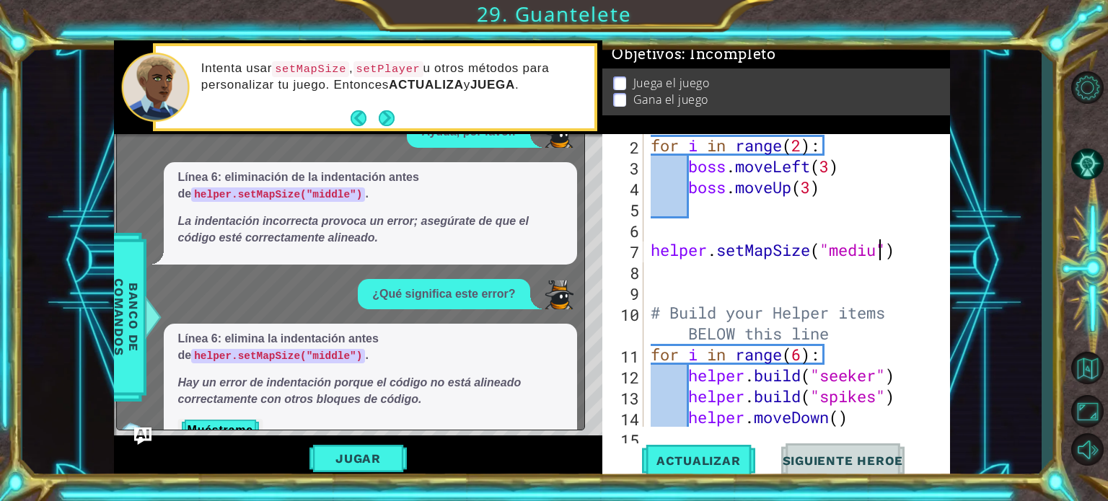
scroll to position [0, 10]
type textarea "helper.setMapSize("medium")"
click at [715, 474] on button "Actualizar" at bounding box center [698, 461] width 113 height 35
click at [379, 452] on button "Jugar" at bounding box center [357, 458] width 97 height 27
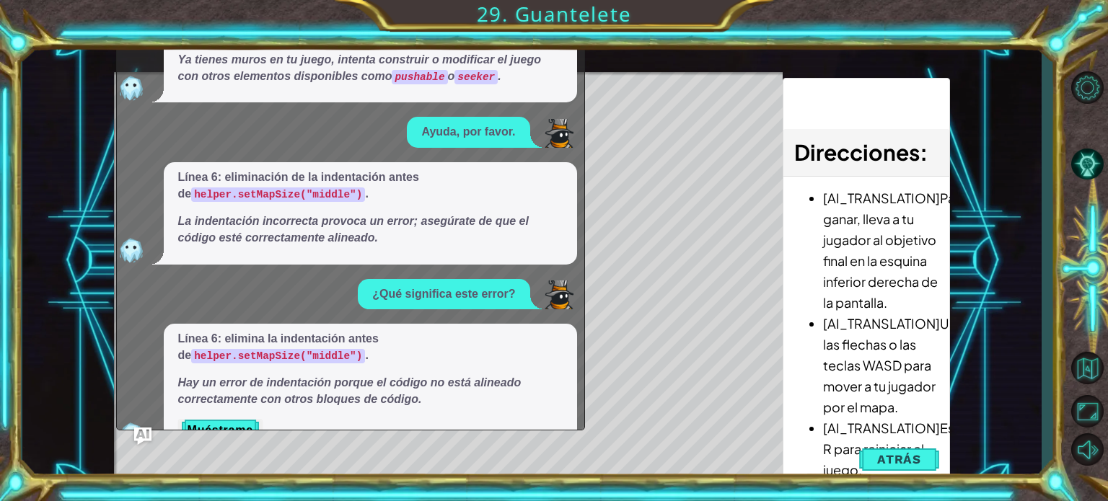
scroll to position [0, 0]
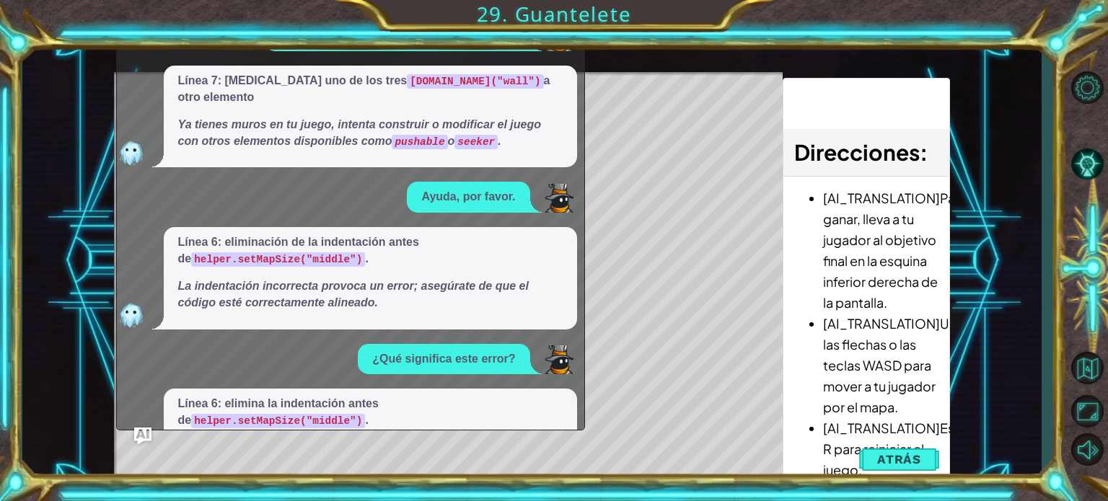
drag, startPoint x: 489, startPoint y: 250, endPoint x: 434, endPoint y: 515, distance: 270.5
click at [434, 501] on html "1 2 3 4 5 6 7 # Don't touch the boss code until [PERSON_NAME] says you're ready…" at bounding box center [554, 250] width 1108 height 501
click at [144, 431] on img "Ask AI" at bounding box center [142, 436] width 19 height 19
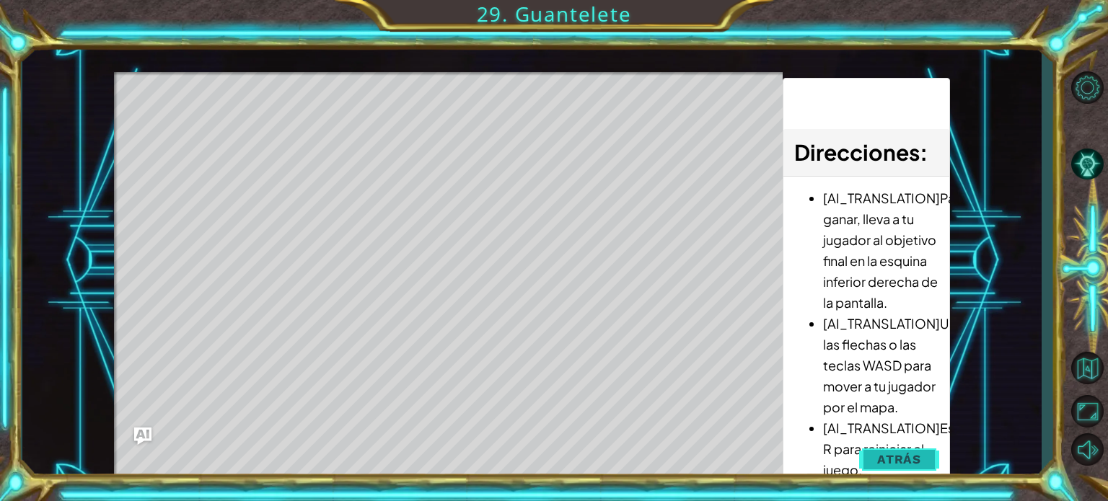
click at [900, 450] on button "Atrás" at bounding box center [899, 459] width 80 height 29
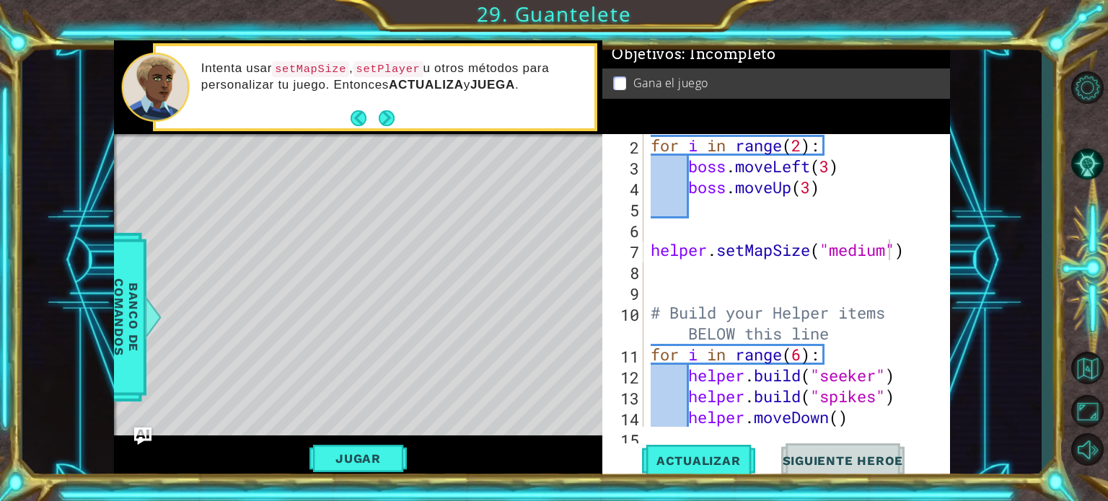
click at [678, 270] on div "# Don't touch the boss code until [PERSON_NAME] says you're ready! for i in ran…" at bounding box center [795, 260] width 295 height 377
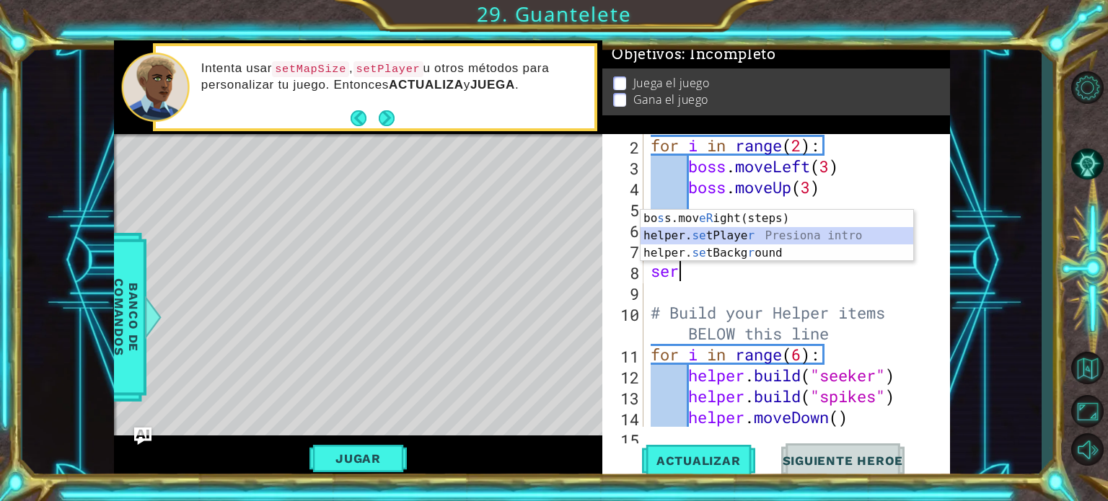
click at [750, 237] on div "[PERSON_NAME] s s.mov eR ight(steps) Presiona intro helper. se tPlaye r Presion…" at bounding box center [777, 253] width 273 height 87
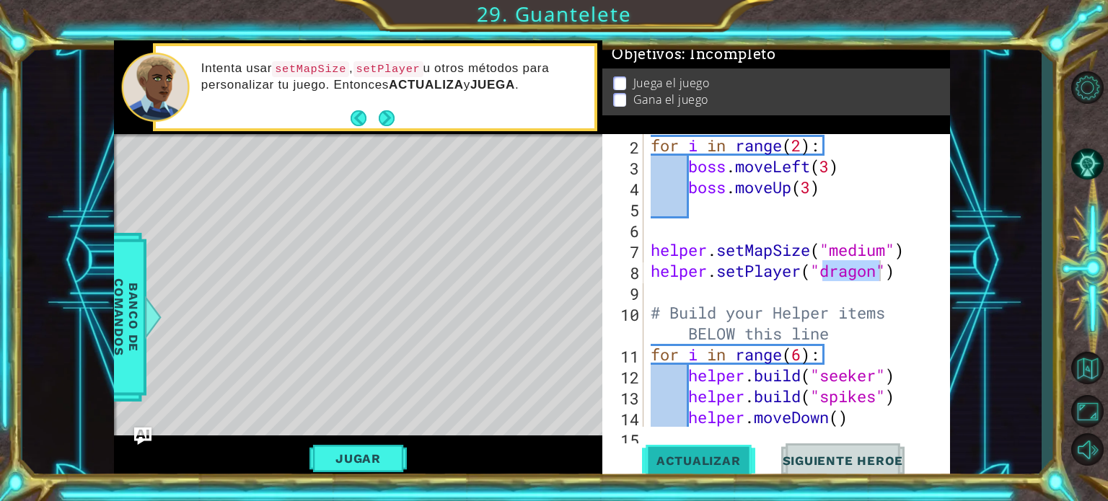
click at [712, 454] on span "Actualizar" at bounding box center [698, 461] width 113 height 14
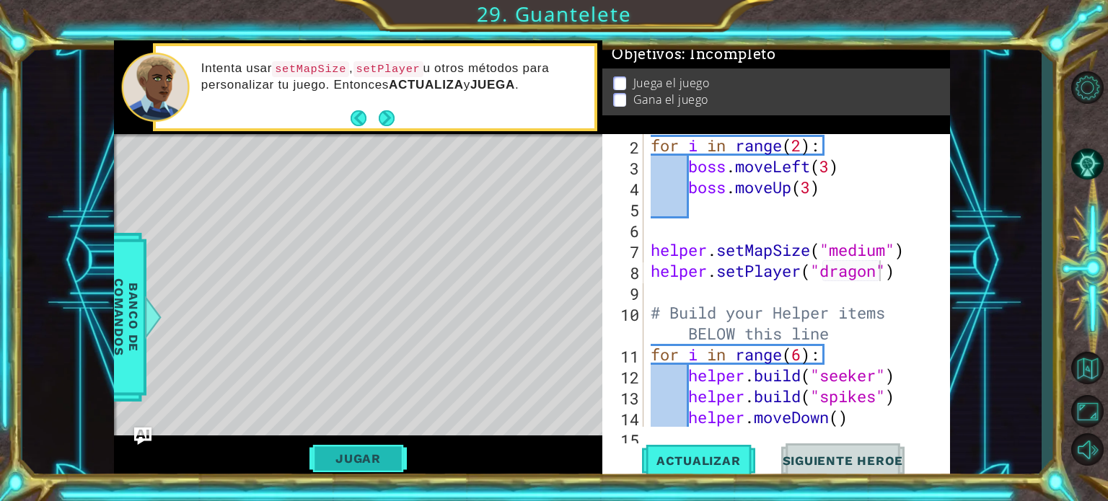
click at [394, 461] on button "Jugar" at bounding box center [357, 458] width 97 height 27
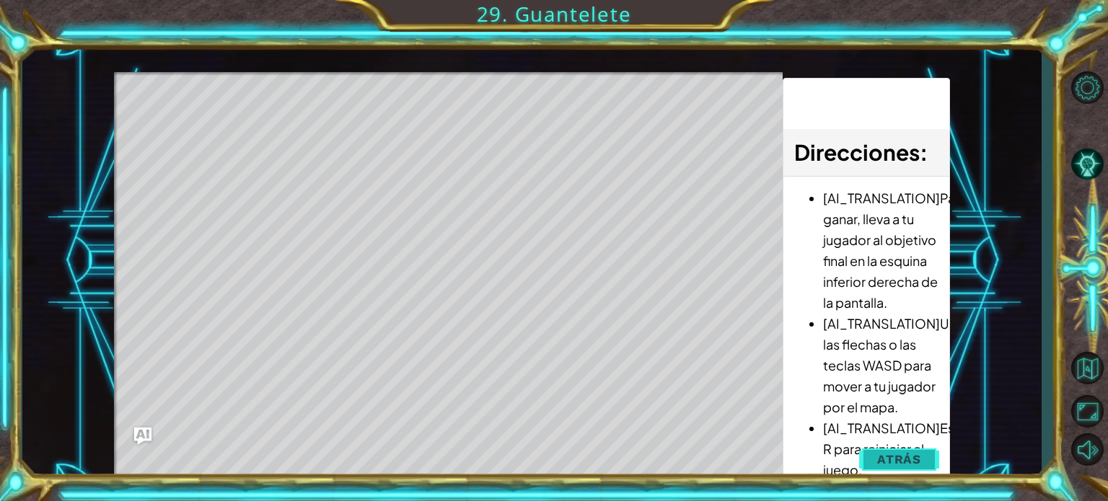
click at [915, 454] on span "Atrás" at bounding box center [899, 459] width 44 height 14
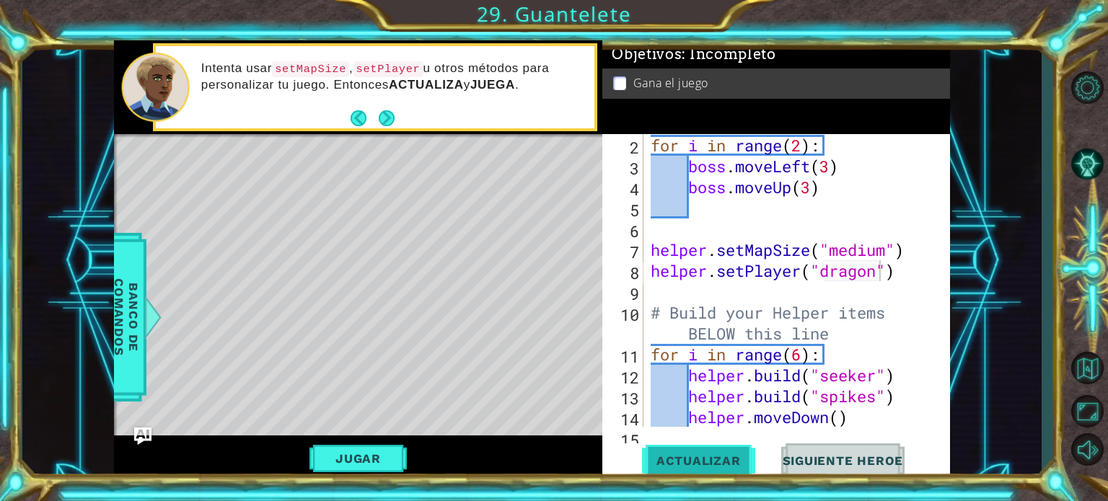
click at [672, 464] on span "Actualizar" at bounding box center [698, 461] width 113 height 14
click at [387, 121] on button "Next" at bounding box center [387, 118] width 21 height 21
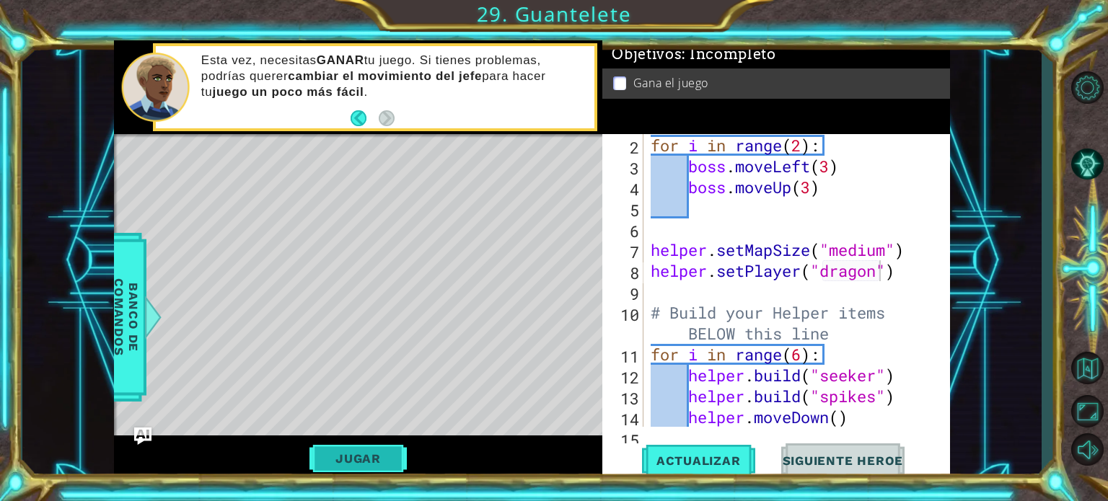
click at [392, 458] on button "Jugar" at bounding box center [357, 458] width 97 height 27
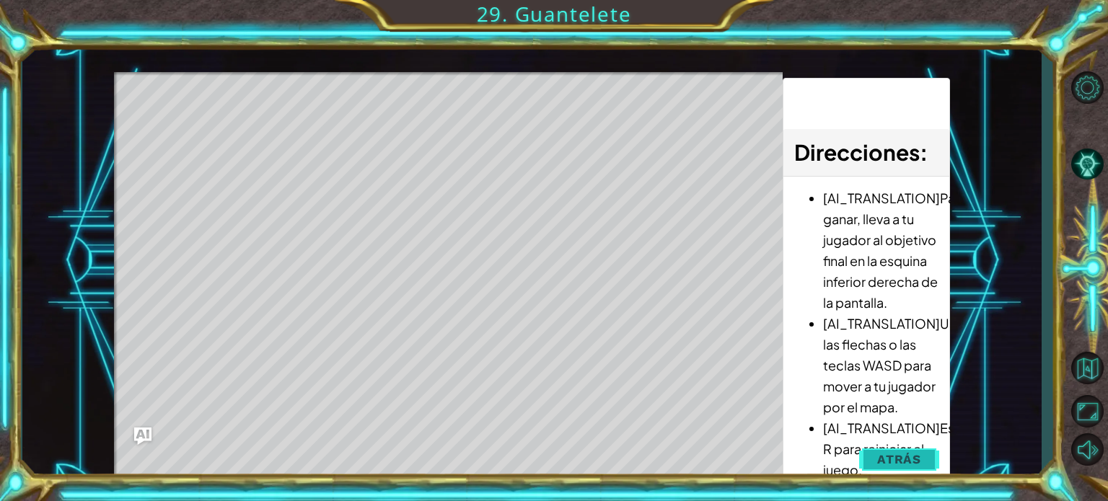
click at [890, 459] on span "Atrás" at bounding box center [899, 459] width 44 height 14
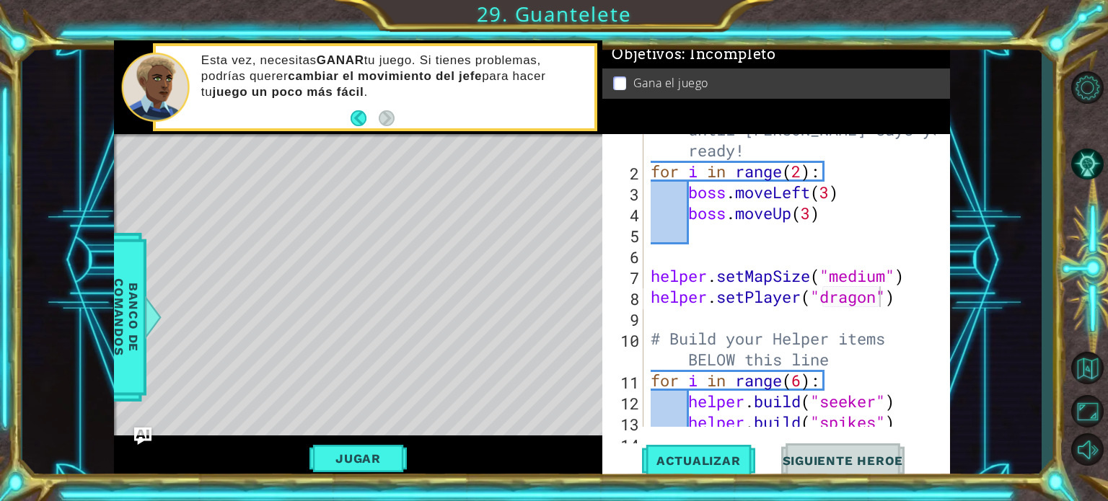
scroll to position [36, 0]
click at [801, 177] on div "# Don't touch the boss code until [PERSON_NAME] says you're ready! for i in ran…" at bounding box center [795, 286] width 295 height 377
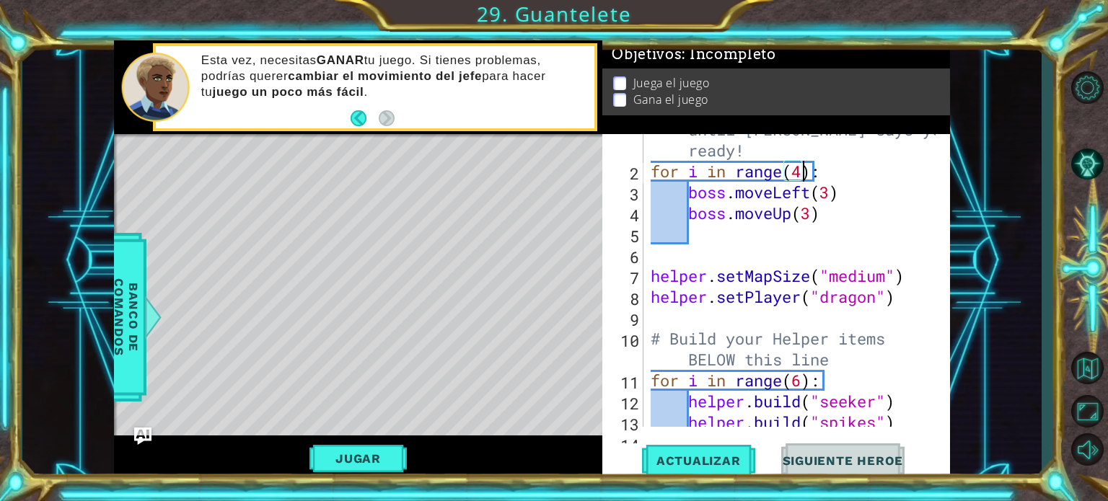
scroll to position [0, 6]
click at [727, 451] on button "Actualizar" at bounding box center [698, 461] width 113 height 35
type textarea "for i in range(5):"
click at [677, 452] on button "Actualizar" at bounding box center [698, 461] width 113 height 35
drag, startPoint x: 362, startPoint y: 473, endPoint x: 369, endPoint y: 462, distance: 13.0
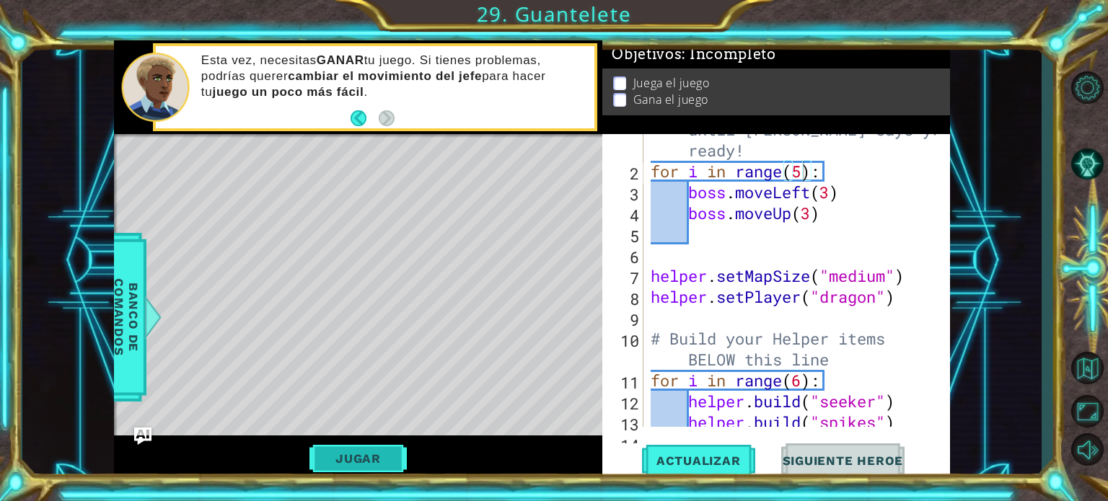
click at [369, 462] on div "Jugar" at bounding box center [358, 458] width 489 height 45
click at [369, 462] on button "Jugar" at bounding box center [357, 458] width 97 height 27
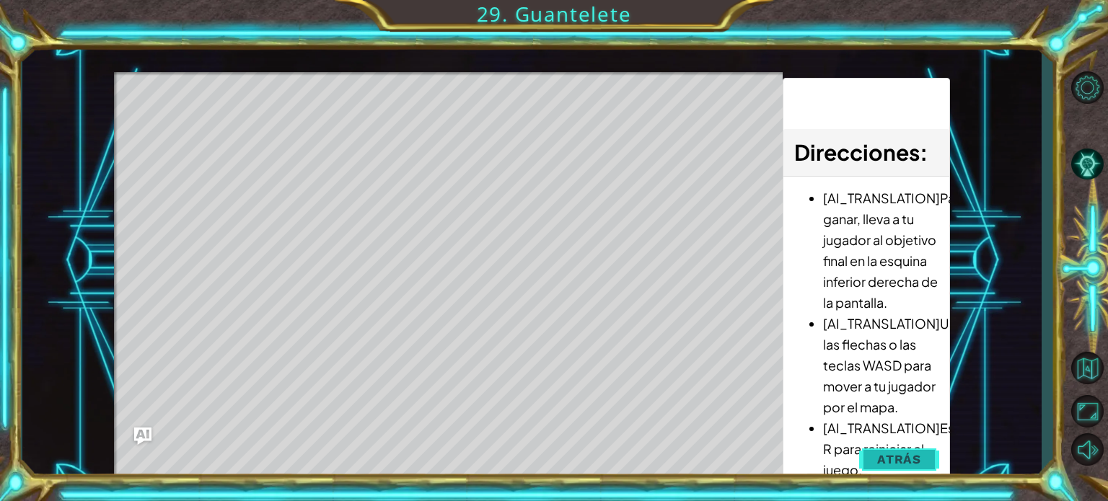
click at [883, 462] on span "Atrás" at bounding box center [899, 459] width 44 height 14
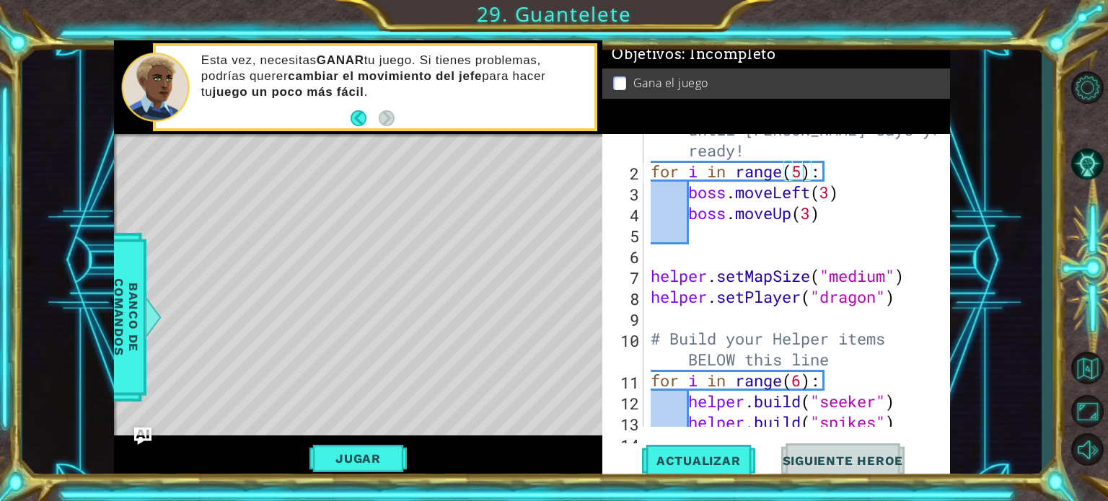
click at [883, 462] on span "Siguiente Heroe" at bounding box center [843, 461] width 150 height 14
